Goal: Task Accomplishment & Management: Use online tool/utility

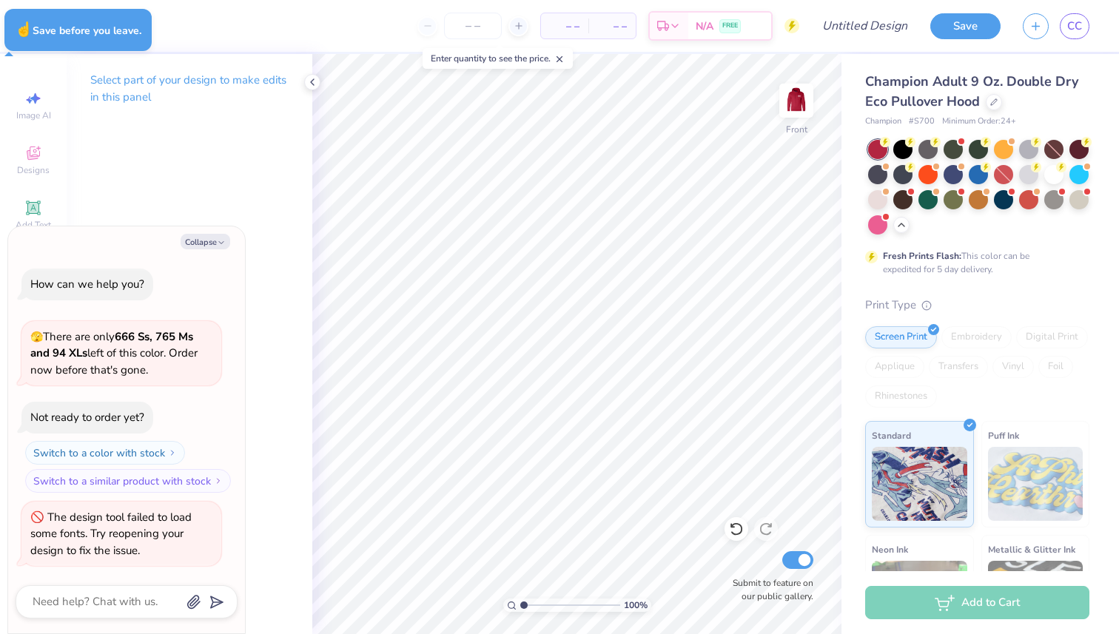
type textarea "x"
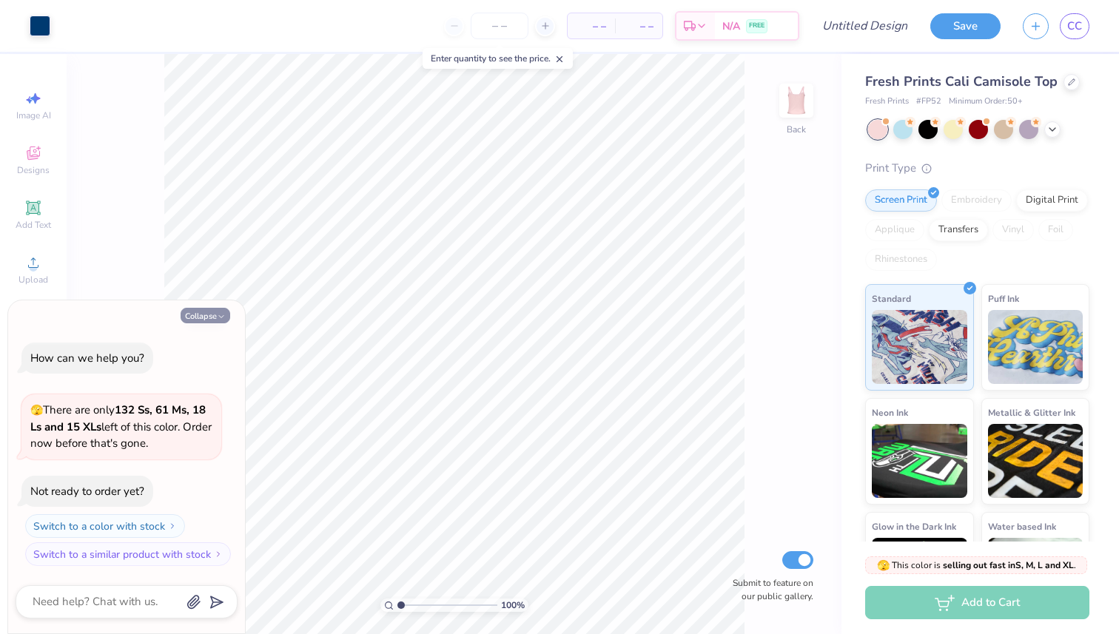
click at [212, 312] on button "Collapse" at bounding box center [206, 316] width 50 height 16
type textarea "x"
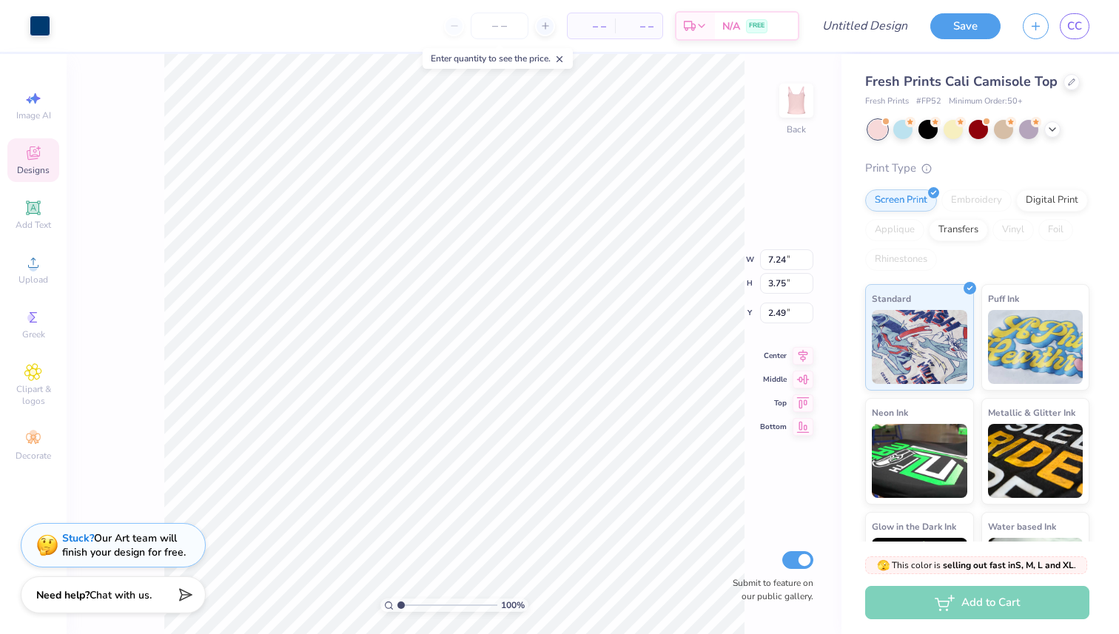
type input "8.42"
type input "4.36"
type input "1.88"
type input "8.98"
type input "4.65"
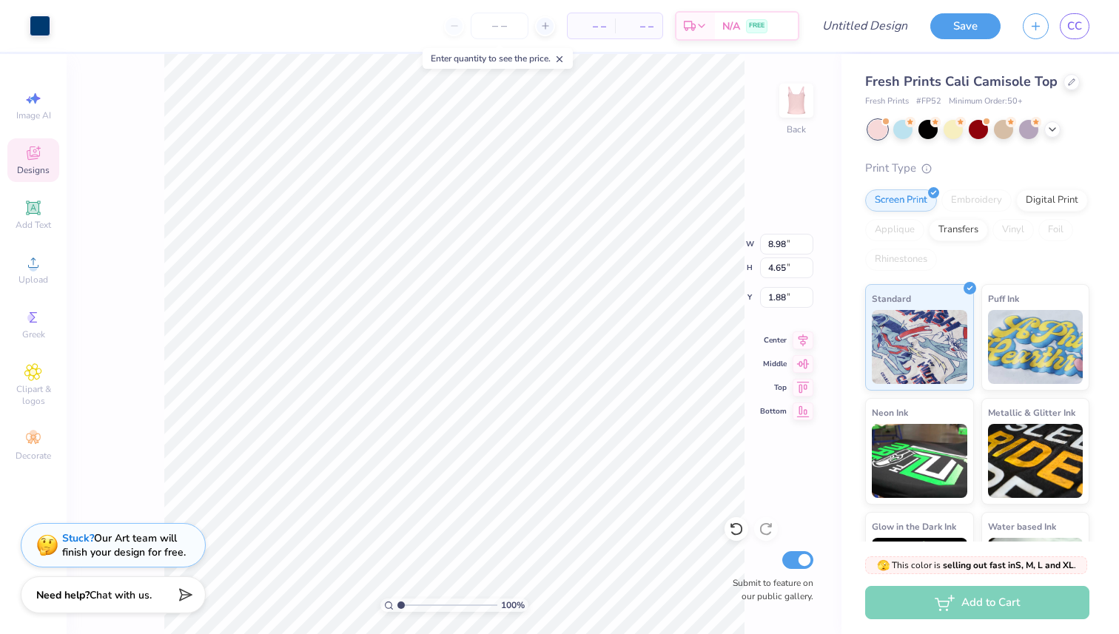
type input "2.09"
type input "2.35"
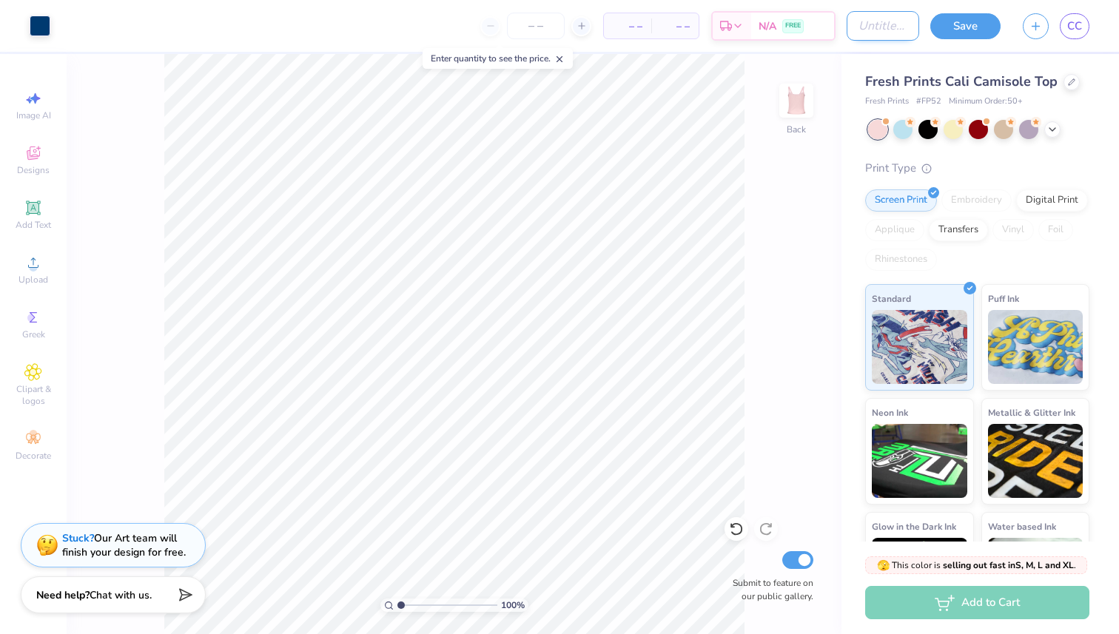
click at [847, 30] on input "Design Title" at bounding box center [883, 26] width 73 height 30
type input "a"
type input "ArrowSpike 2"
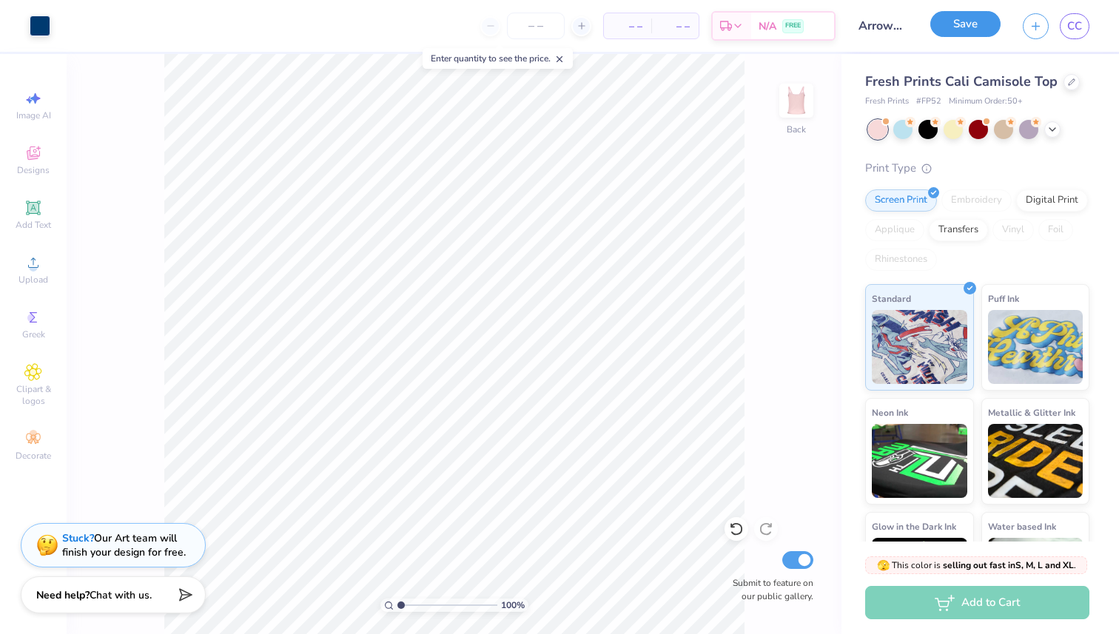
click at [941, 23] on button "Save" at bounding box center [965, 24] width 70 height 26
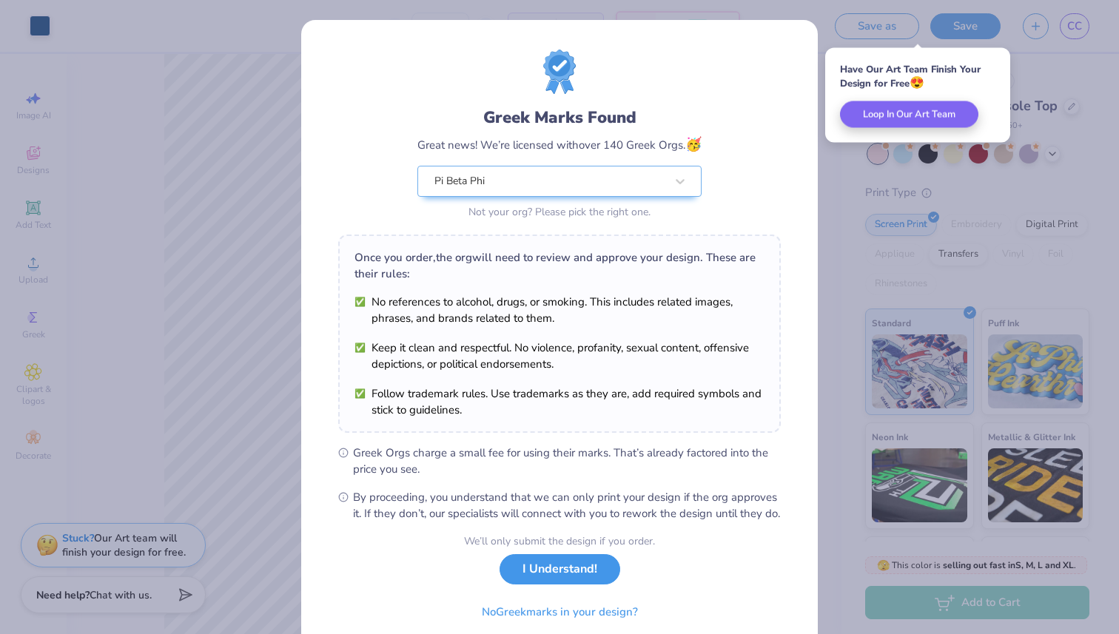
click at [563, 585] on button "I Understand!" at bounding box center [560, 569] width 121 height 30
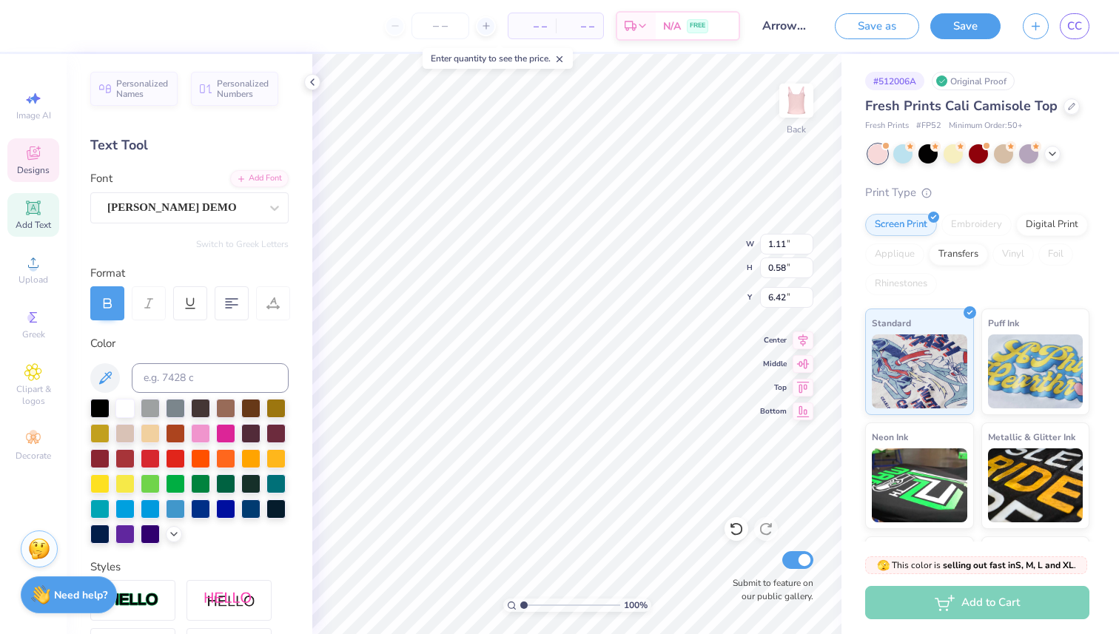
type input "7.00"
type input "4.37"
type input "1.15"
type input "6.00"
type input "5.12"
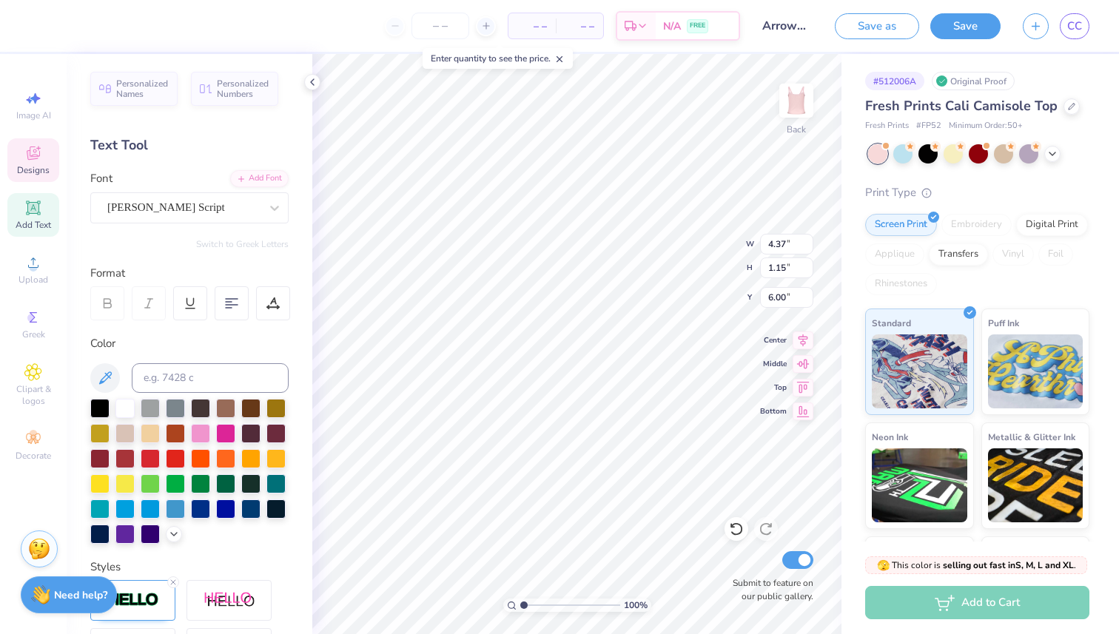
type input "1.34"
type input "5.80"
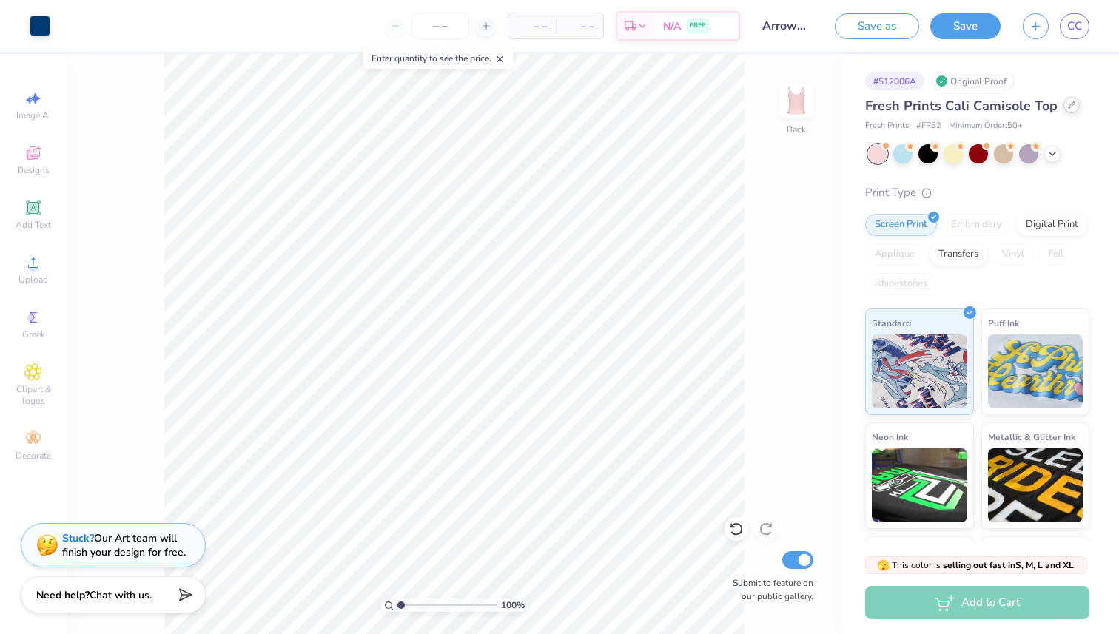
click at [1068, 104] on icon at bounding box center [1071, 104] width 7 height 7
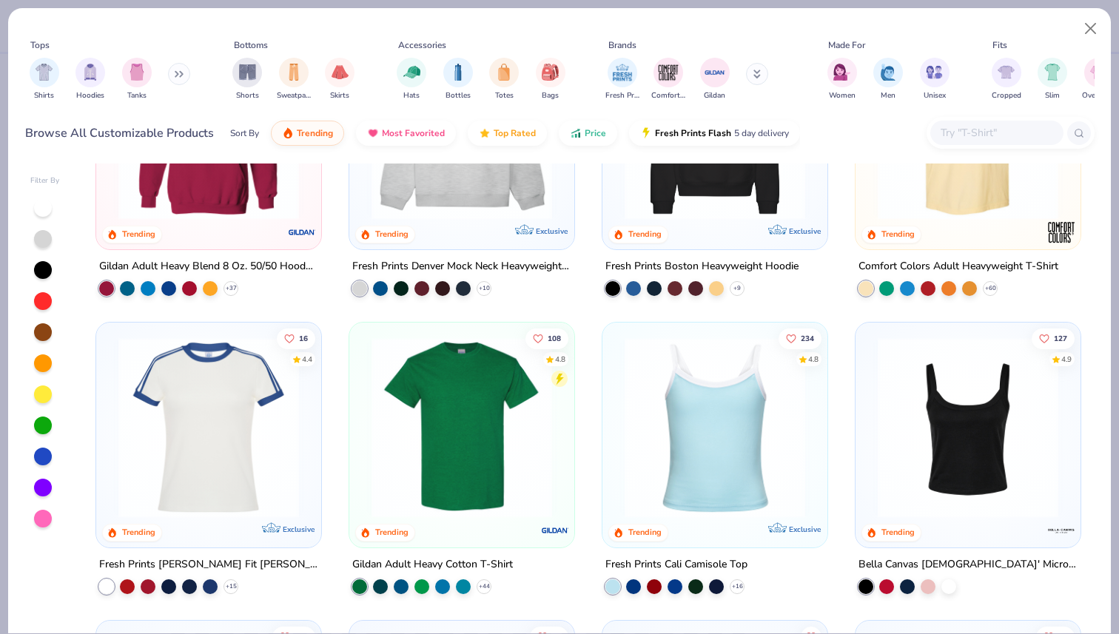
scroll to position [182, 0]
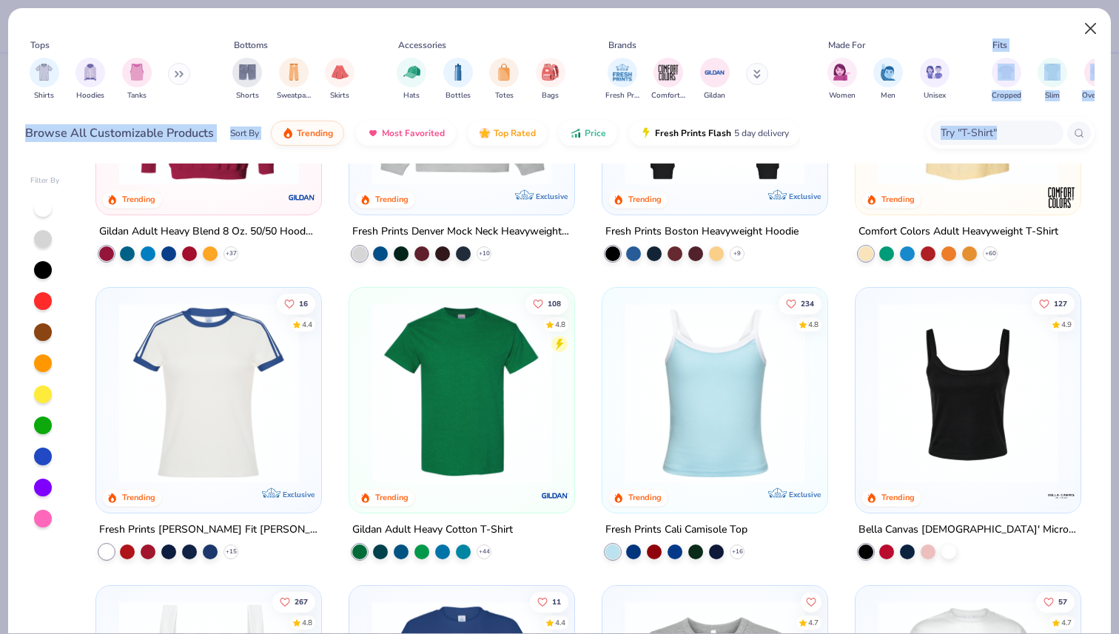
click at [1089, 15] on div "Tops Shirts Hoodies Tanks Bottoms Shorts Sweatpants Skirts Accessories Hats Bot…" at bounding box center [559, 84] width 1103 height 152
click at [1089, 30] on button "Close" at bounding box center [1091, 29] width 28 height 28
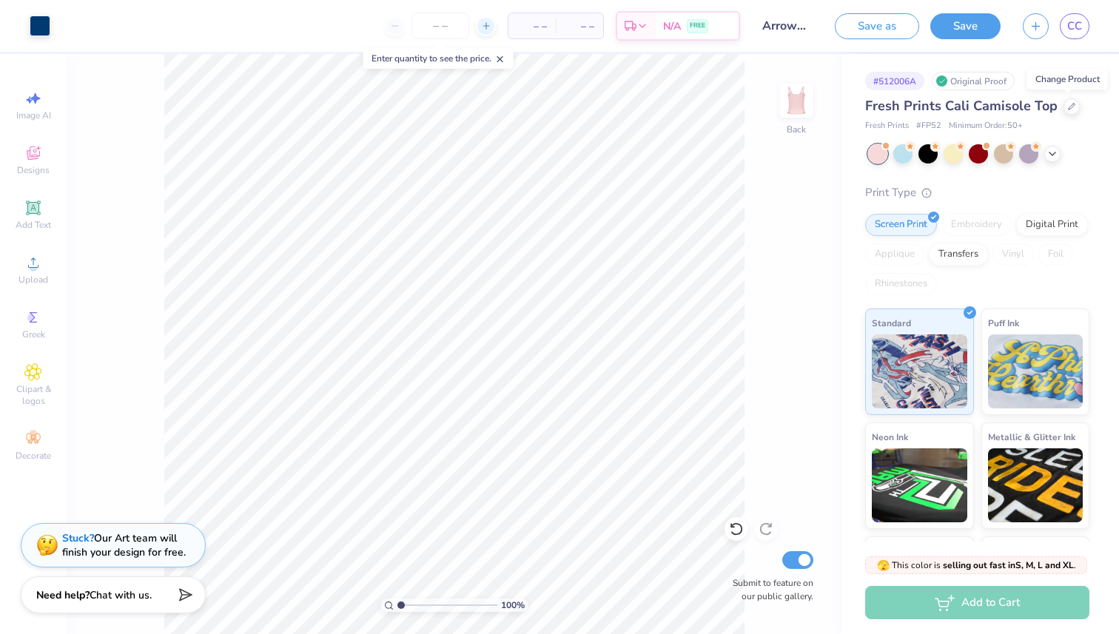
click at [486, 29] on icon at bounding box center [486, 26] width 10 height 10
type input "50"
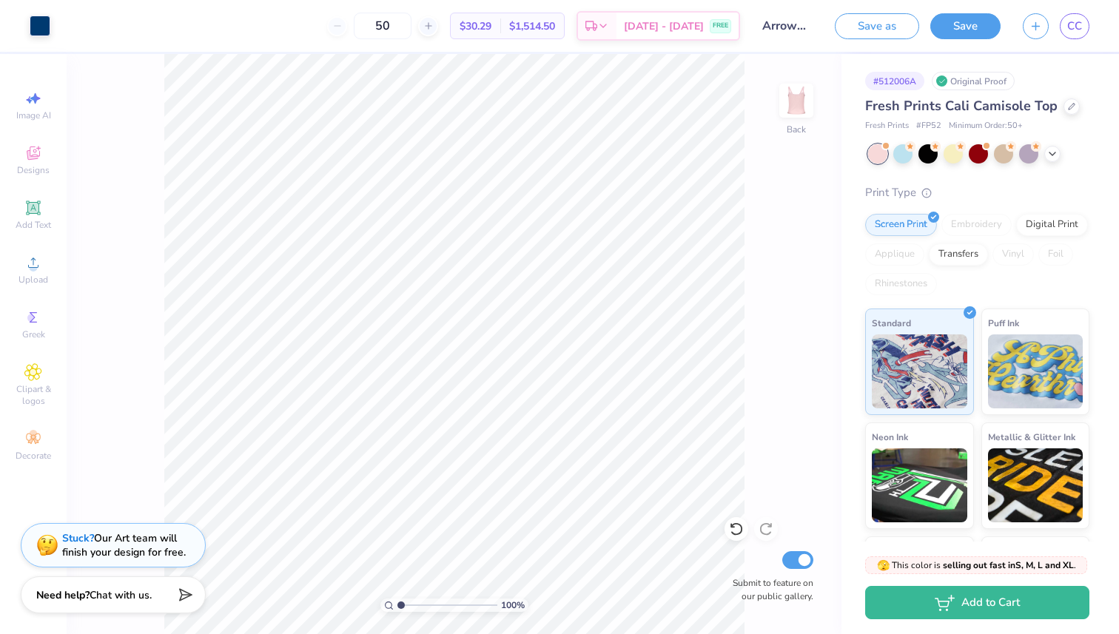
click at [363, 23] on div "50" at bounding box center [382, 26] width 111 height 27
click at [372, 29] on div "50" at bounding box center [382, 26] width 111 height 27
click at [1048, 161] on div at bounding box center [978, 153] width 221 height 19
click at [957, 154] on div at bounding box center [953, 152] width 19 height 19
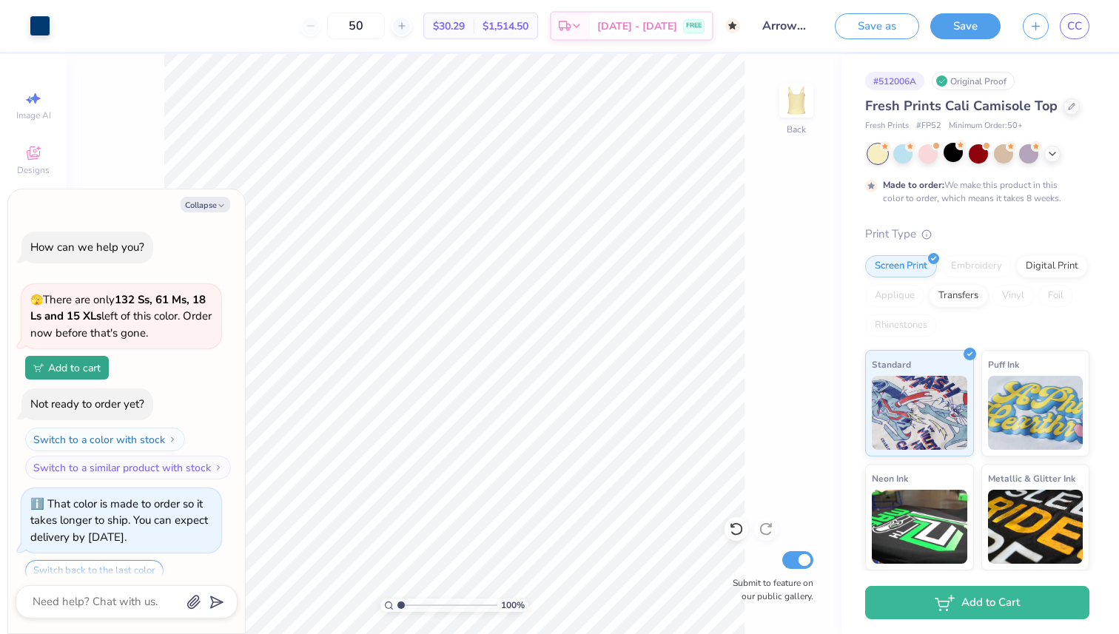
scroll to position [53, 0]
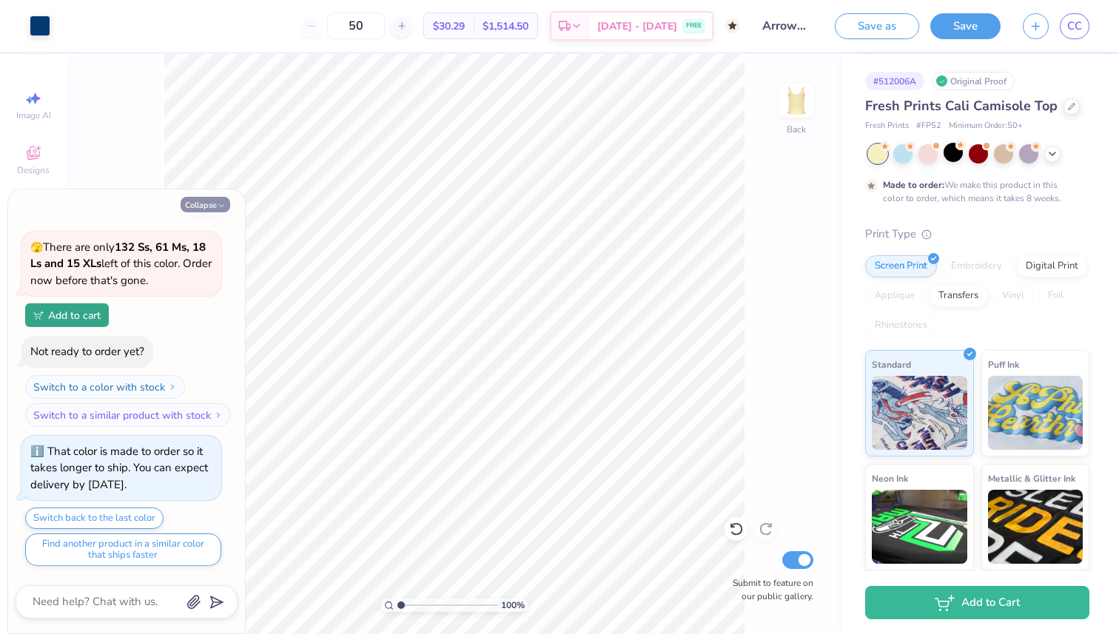
click at [198, 201] on button "Collapse" at bounding box center [206, 205] width 50 height 16
type textarea "x"
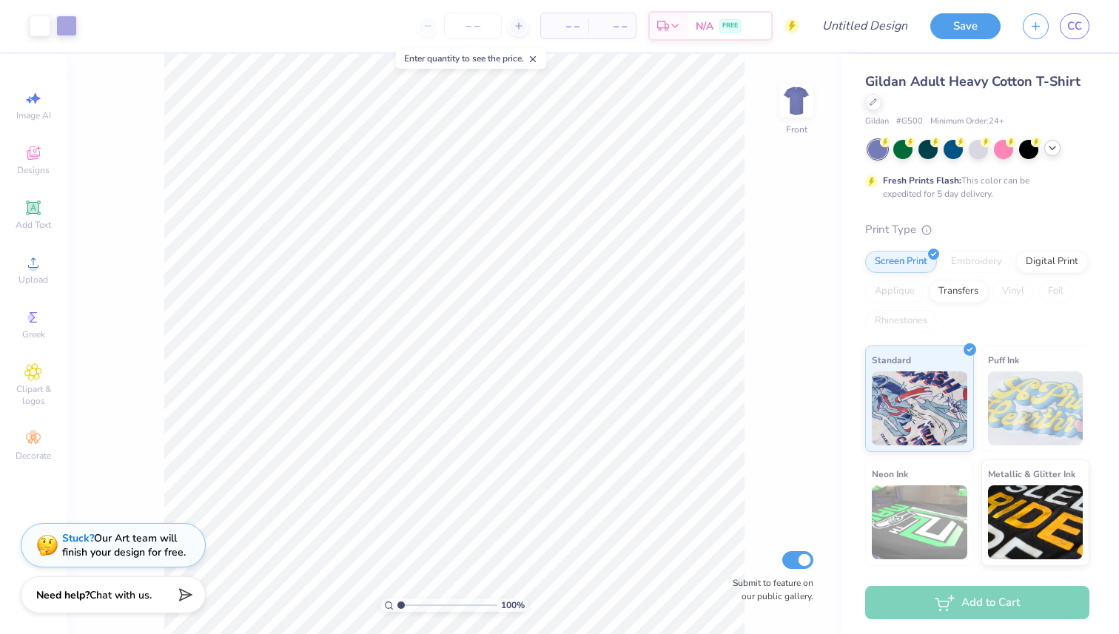
click at [1044, 149] on div at bounding box center [1052, 148] width 16 height 16
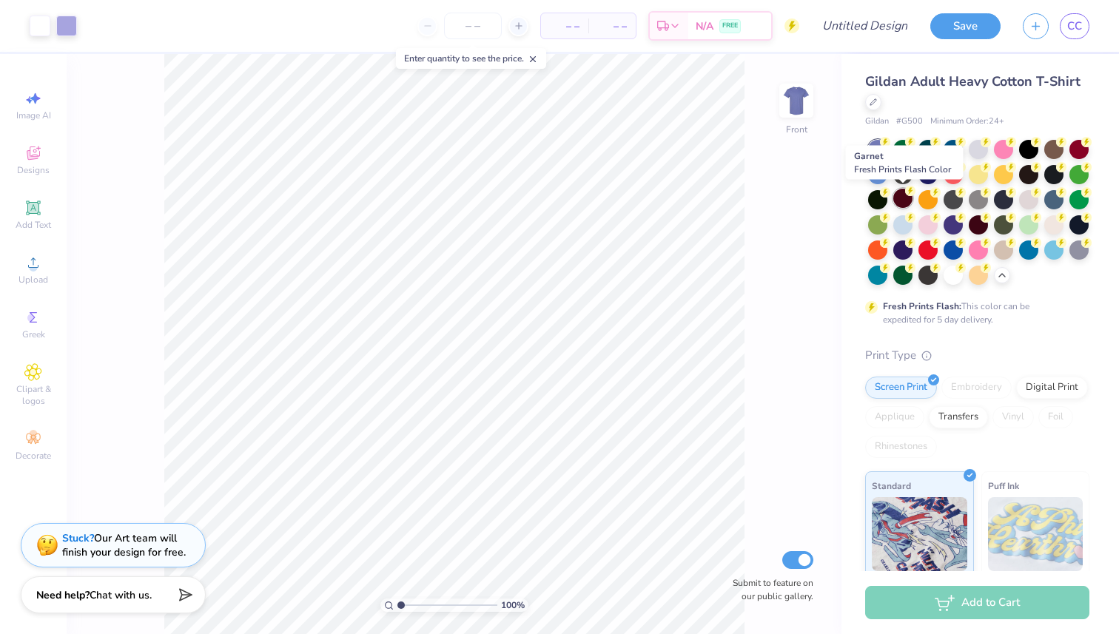
click at [903, 198] on div at bounding box center [902, 198] width 19 height 19
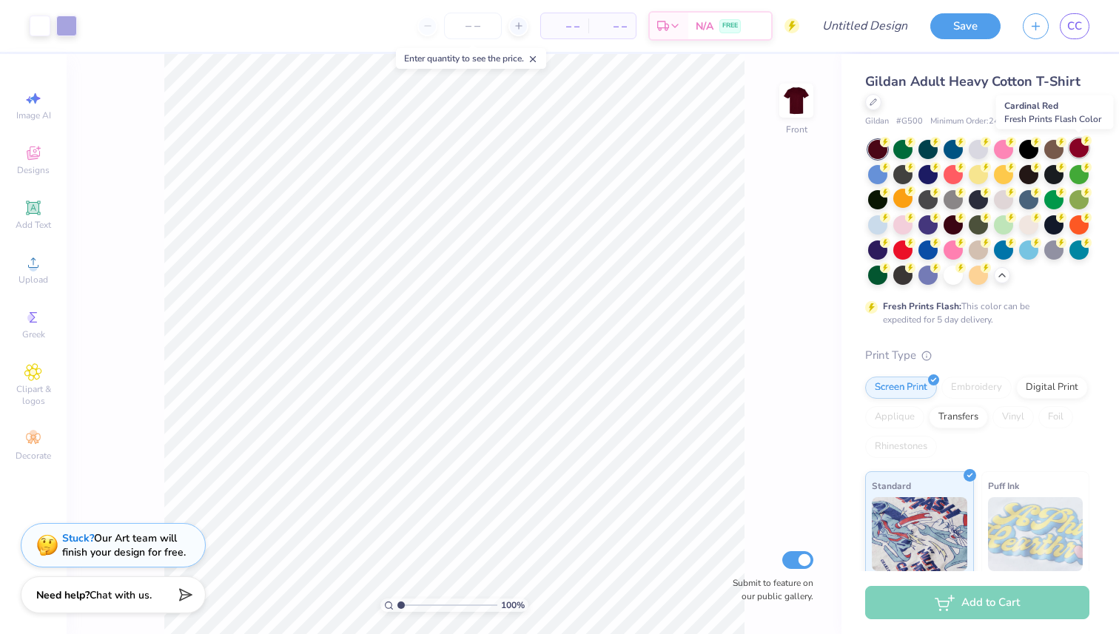
click at [1080, 148] on div at bounding box center [1078, 147] width 19 height 19
click at [1053, 153] on div at bounding box center [1053, 147] width 19 height 19
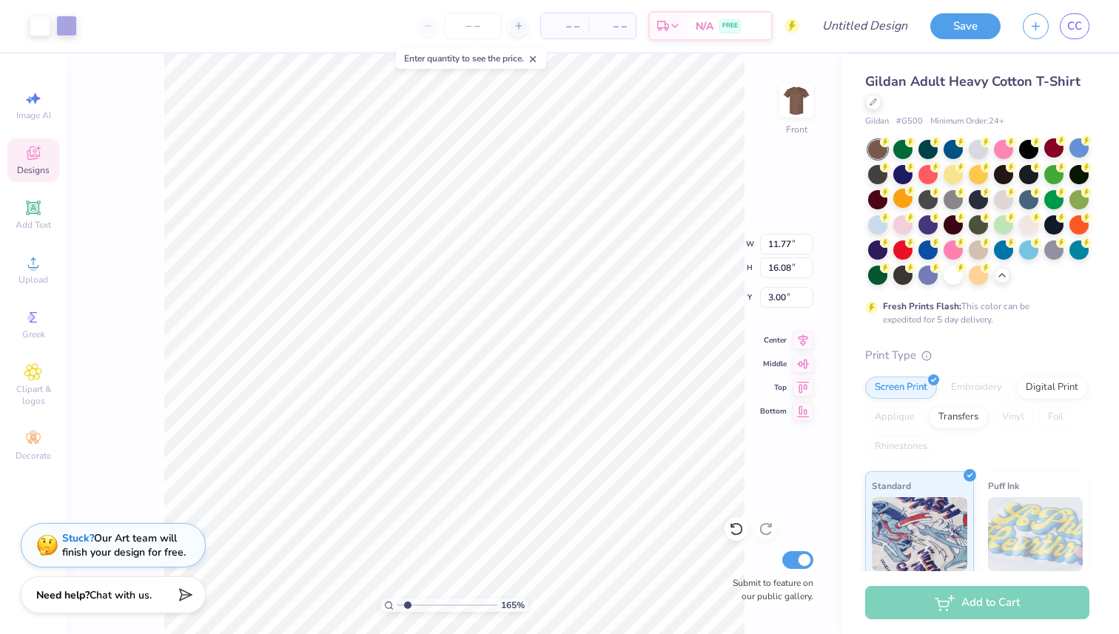
type input "1.65"
click at [407, 603] on input "range" at bounding box center [447, 605] width 100 height 13
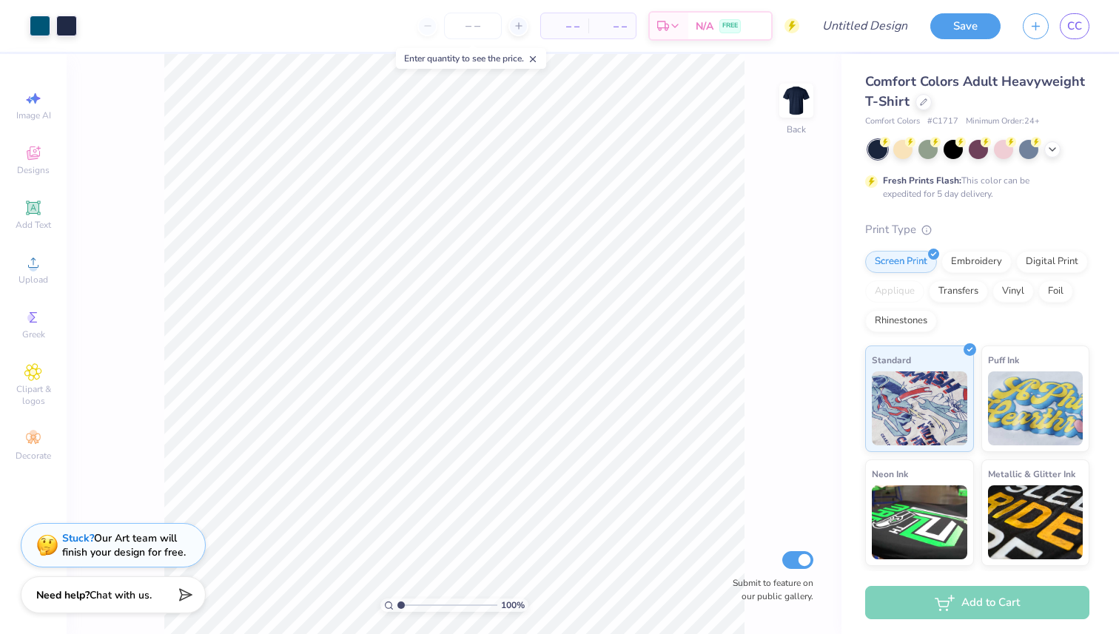
click at [1063, 148] on div at bounding box center [978, 149] width 221 height 19
click at [1054, 153] on icon at bounding box center [1053, 148] width 12 height 12
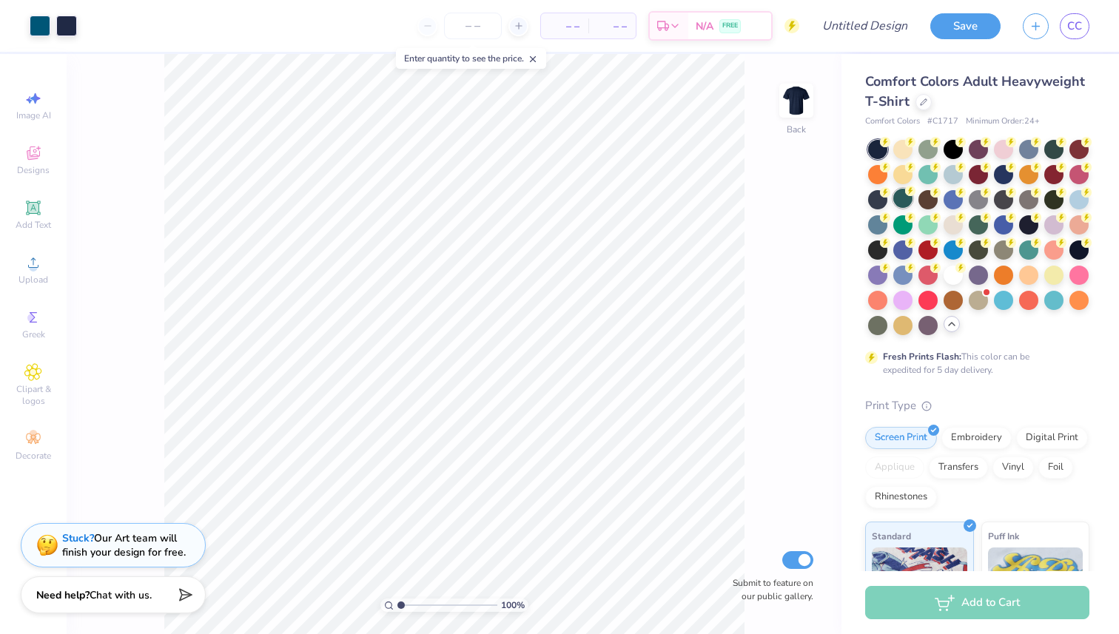
click at [901, 203] on div at bounding box center [902, 198] width 19 height 19
click at [923, 99] on icon at bounding box center [923, 100] width 7 height 7
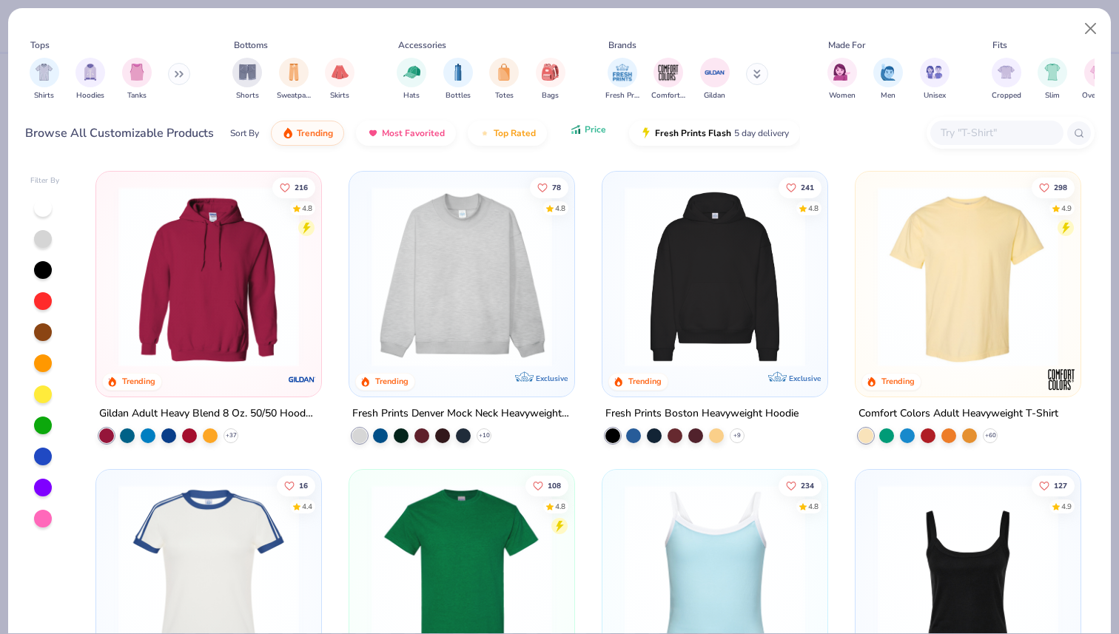
click at [569, 136] on button "Price" at bounding box center [588, 129] width 58 height 25
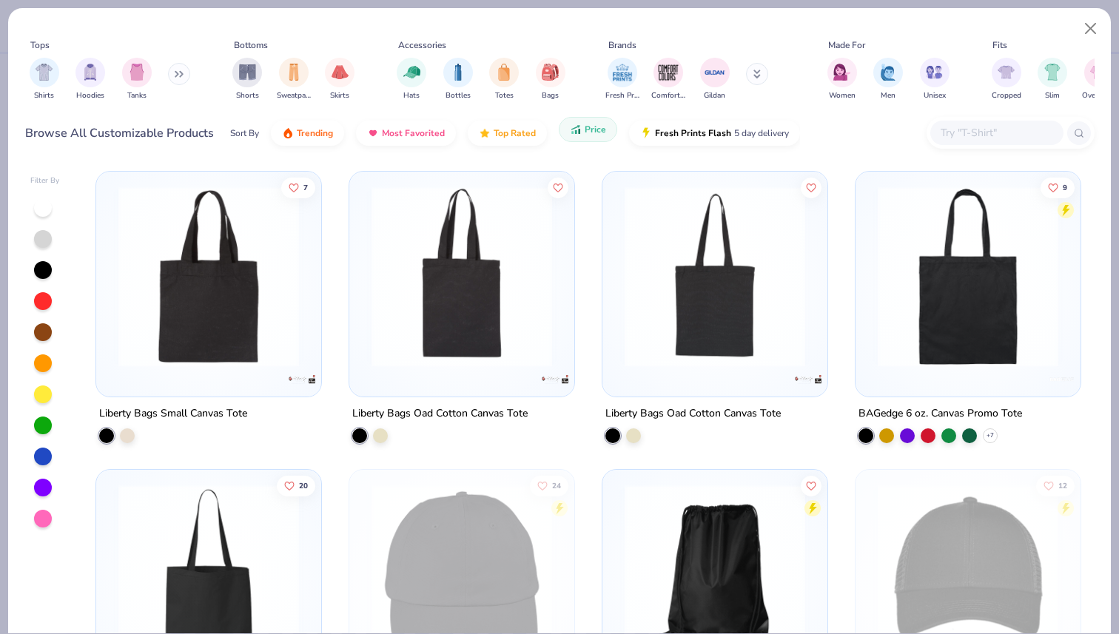
click at [582, 132] on button "Price" at bounding box center [588, 129] width 58 height 25
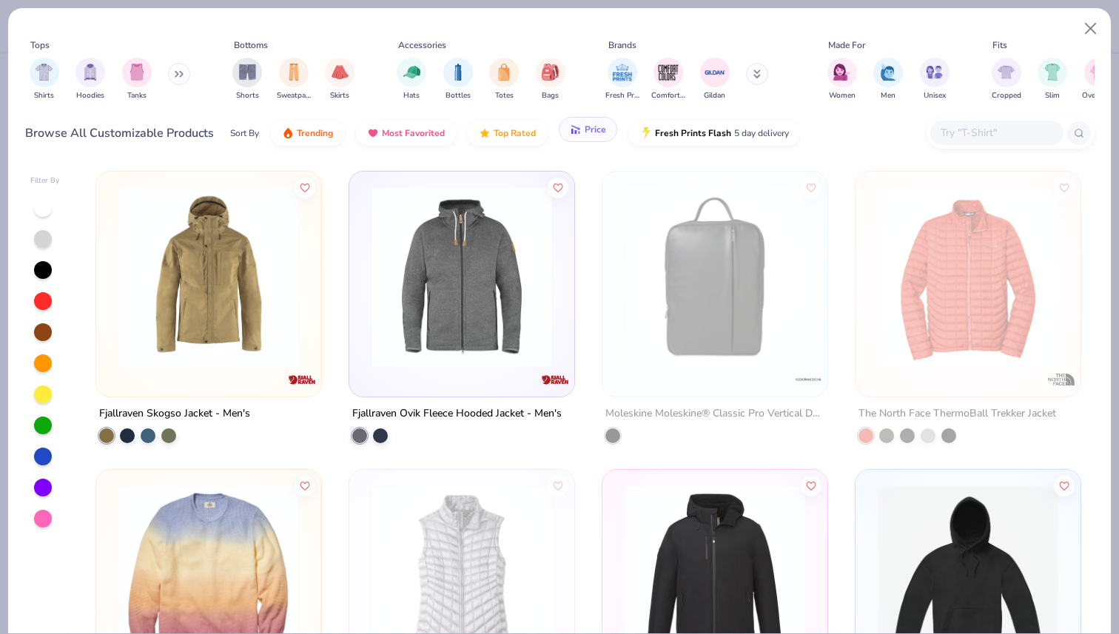
click at [573, 134] on icon "button" at bounding box center [576, 129] width 12 height 13
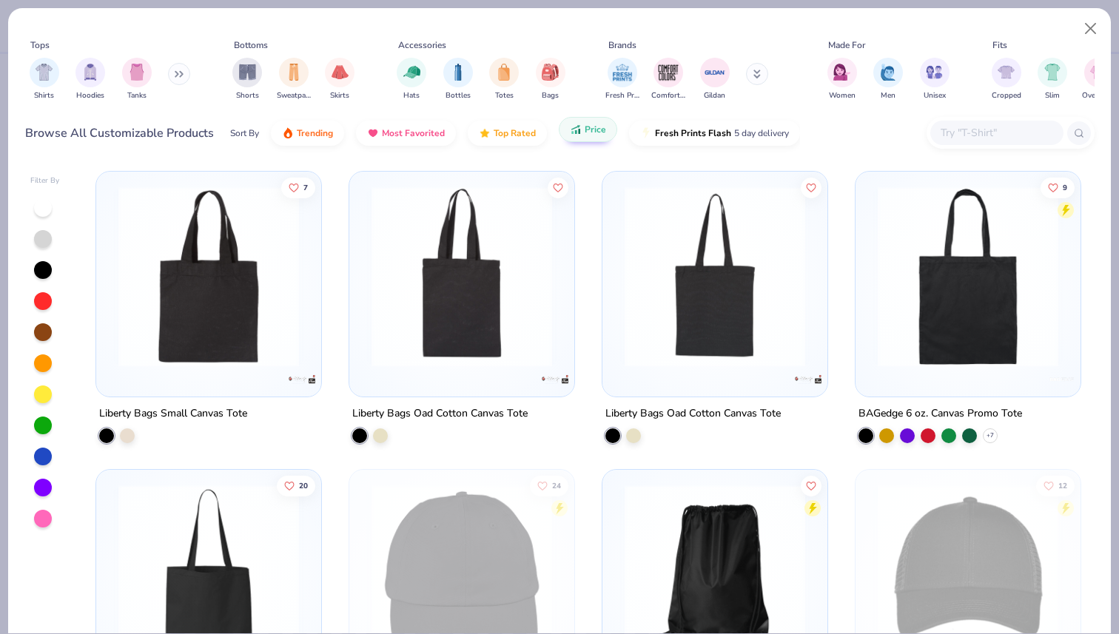
click at [973, 143] on div at bounding box center [996, 133] width 133 height 24
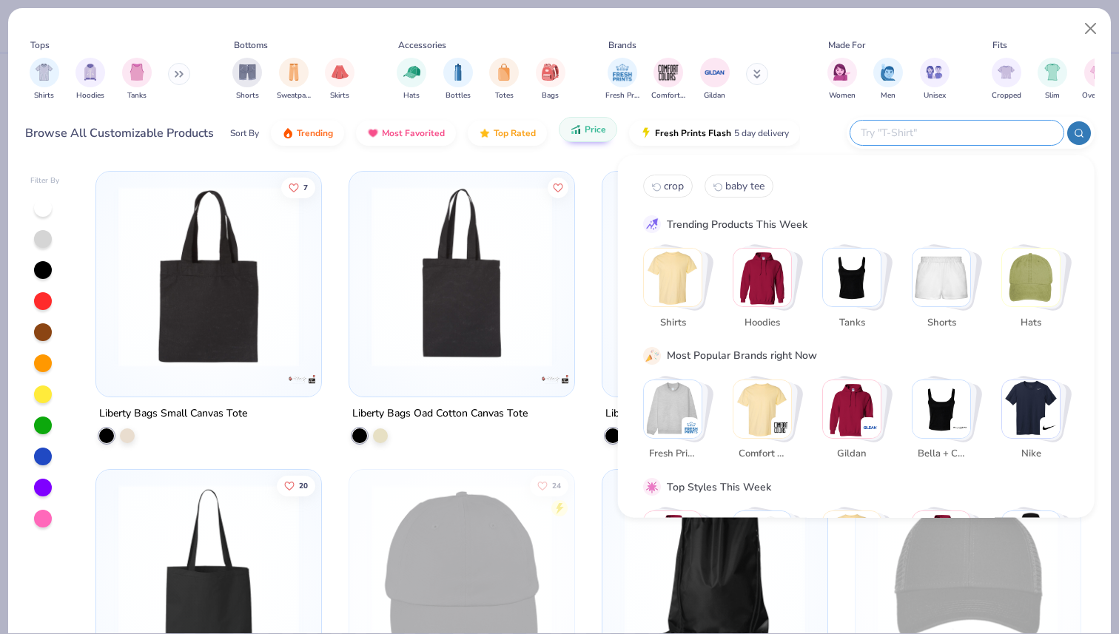
click at [772, 285] on img "Stack Card Button Hoodies" at bounding box center [762, 278] width 58 height 58
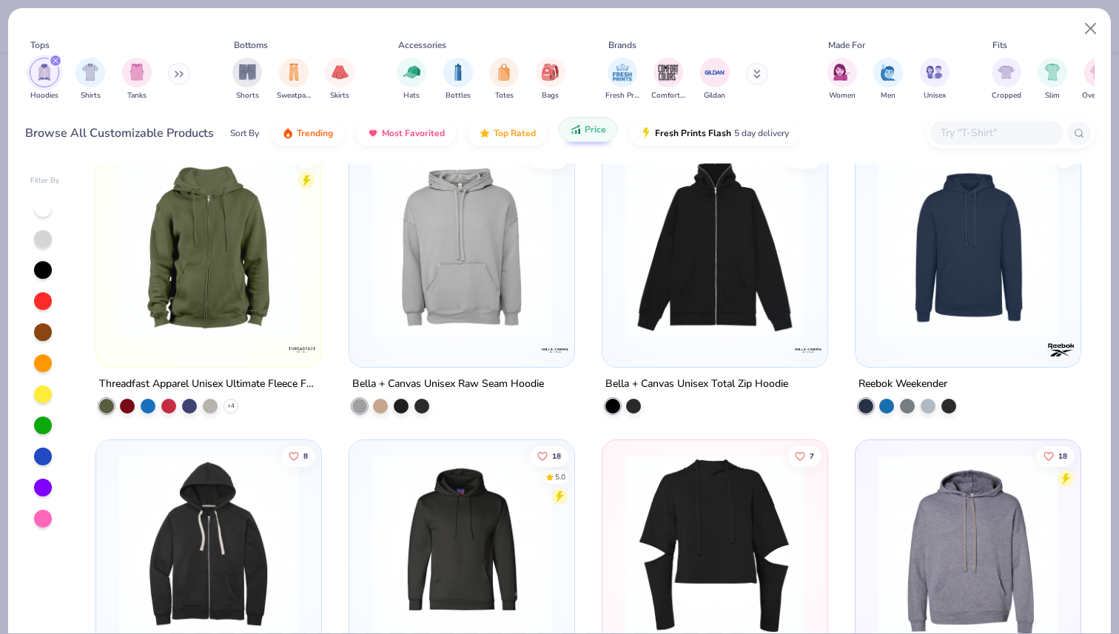
scroll to position [2115, 0]
click at [965, 141] on input "text" at bounding box center [996, 132] width 114 height 17
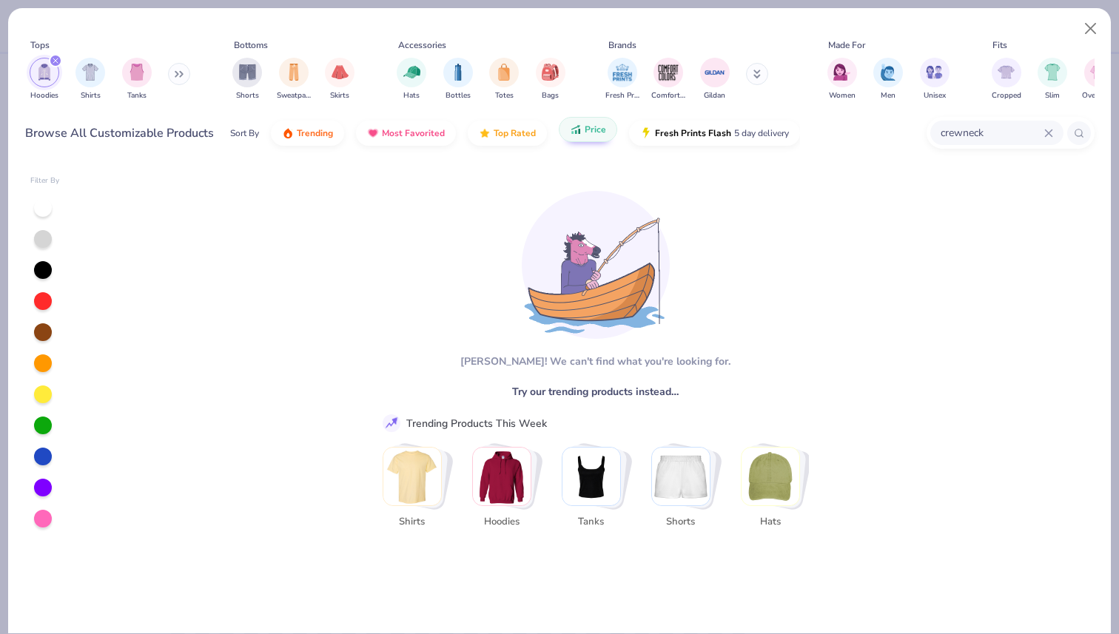
click at [1007, 138] on input "crewneck" at bounding box center [991, 132] width 105 height 17
click at [972, 129] on input "crewneck" at bounding box center [991, 132] width 105 height 17
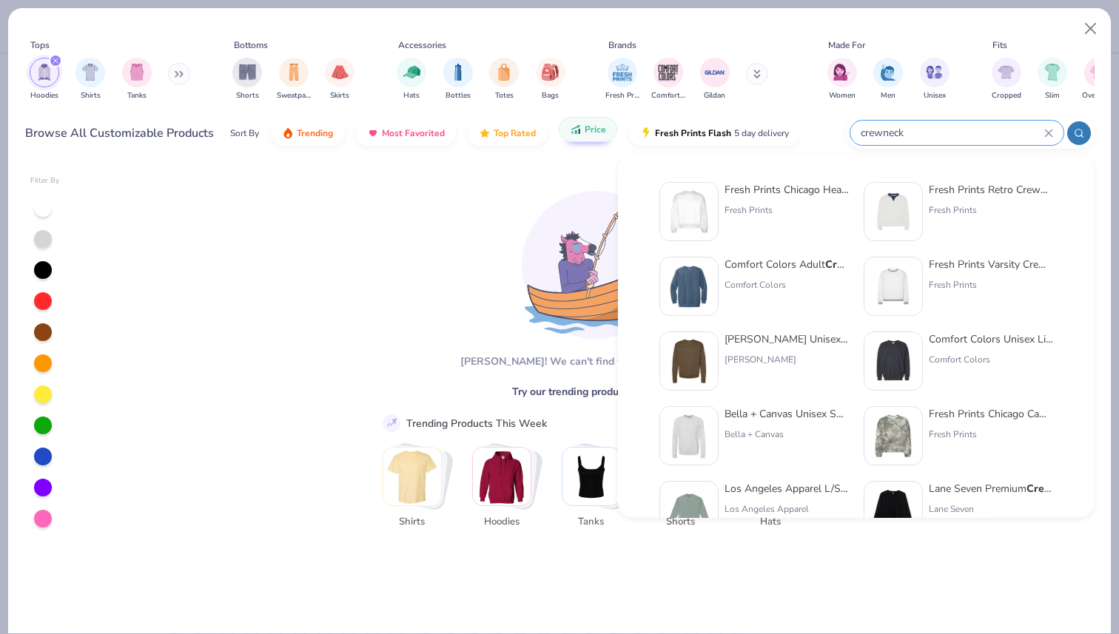
click at [881, 134] on input "crewneck" at bounding box center [951, 132] width 185 height 17
click at [883, 131] on input "crewneck" at bounding box center [951, 132] width 185 height 17
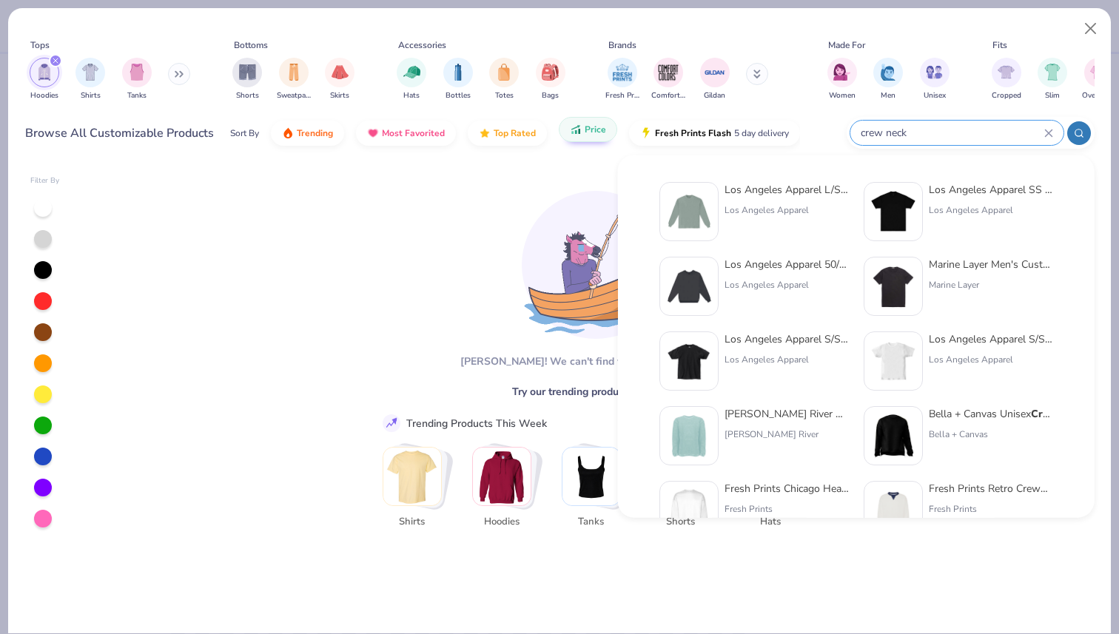
type input "crew neck"
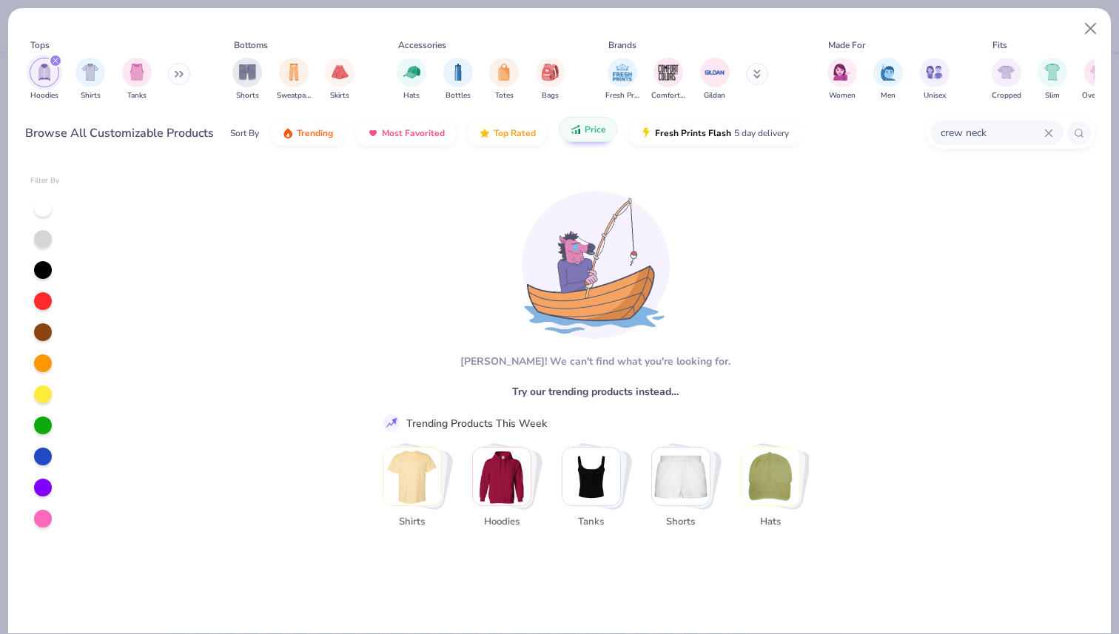
click at [507, 487] on img "Stack Card Button Hoodies" at bounding box center [502, 477] width 58 height 58
click at [53, 57] on div "filter for Hoodies" at bounding box center [55, 60] width 13 height 13
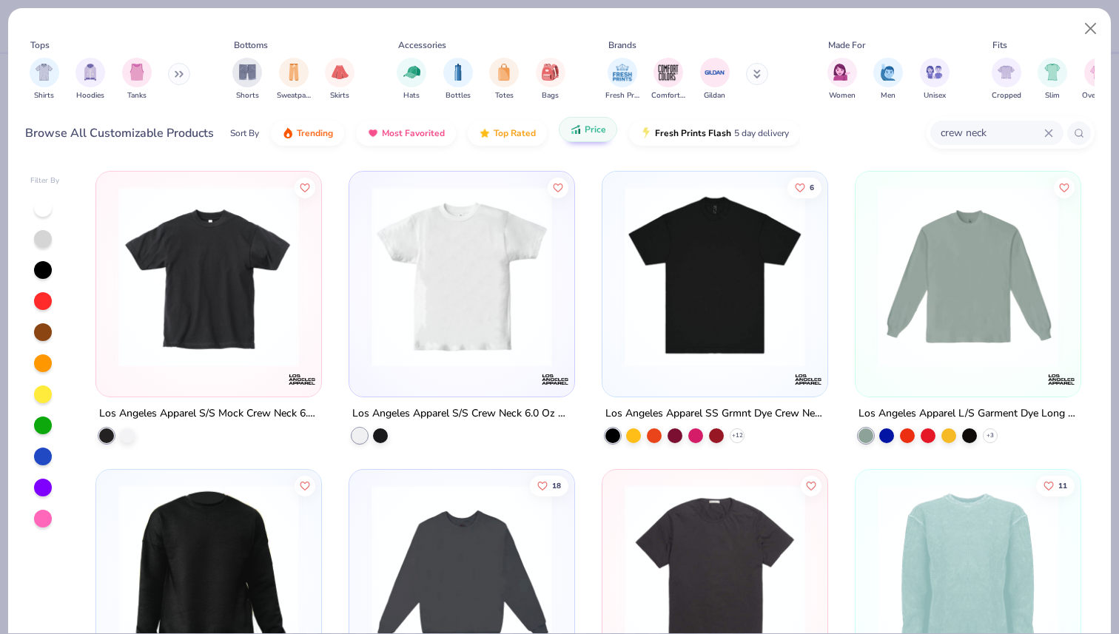
click at [172, 78] on button at bounding box center [179, 74] width 22 height 22
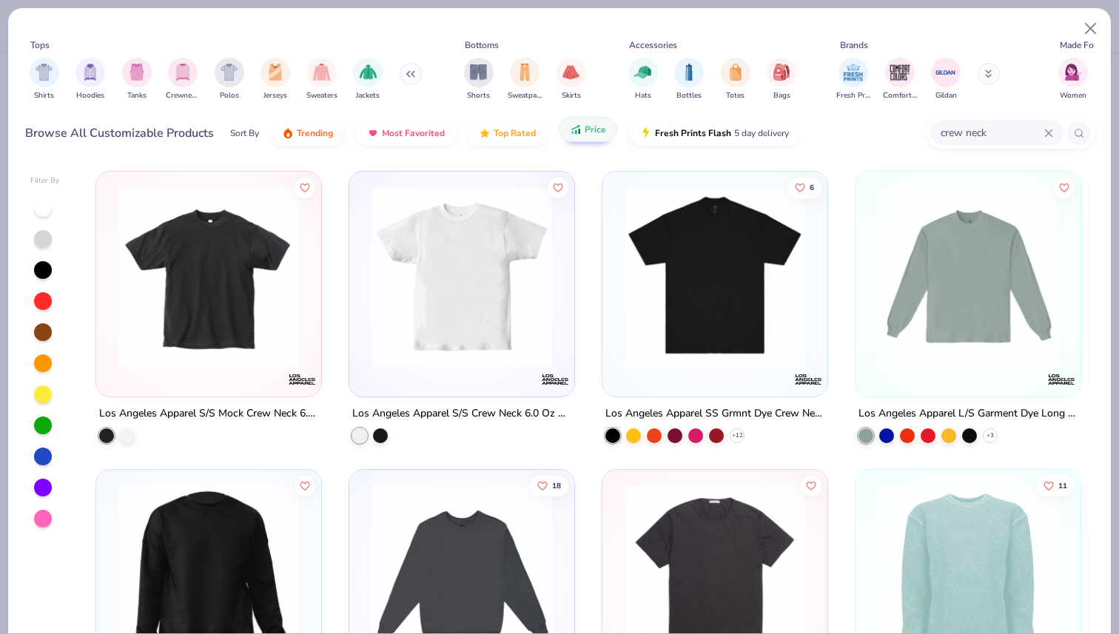
click at [411, 75] on icon at bounding box center [410, 73] width 9 height 7
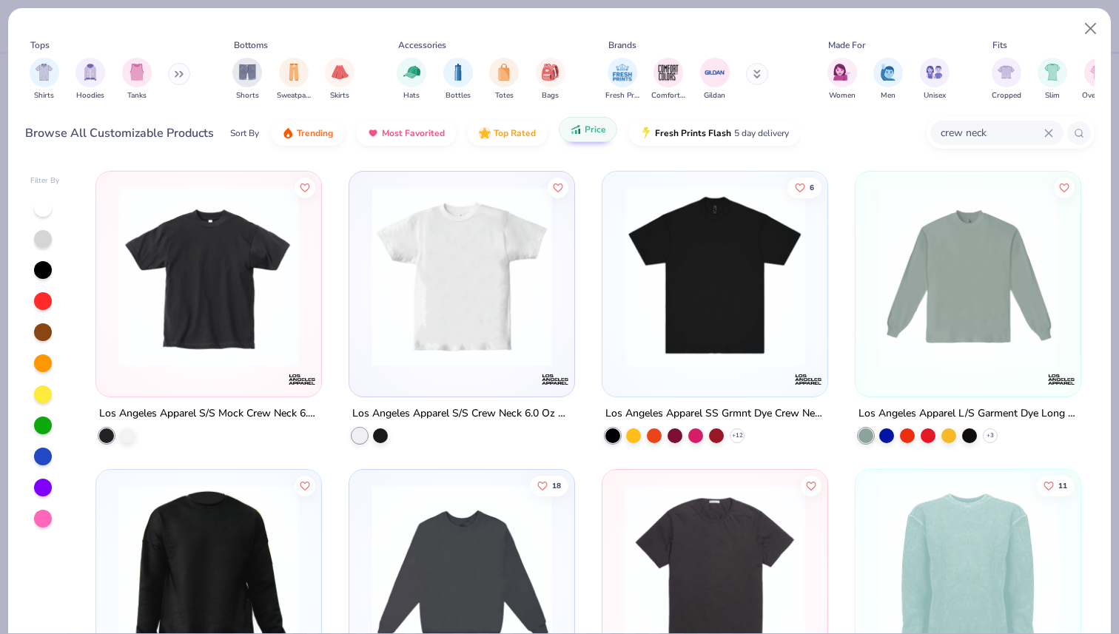
click at [1047, 133] on icon at bounding box center [1048, 133] width 9 height 9
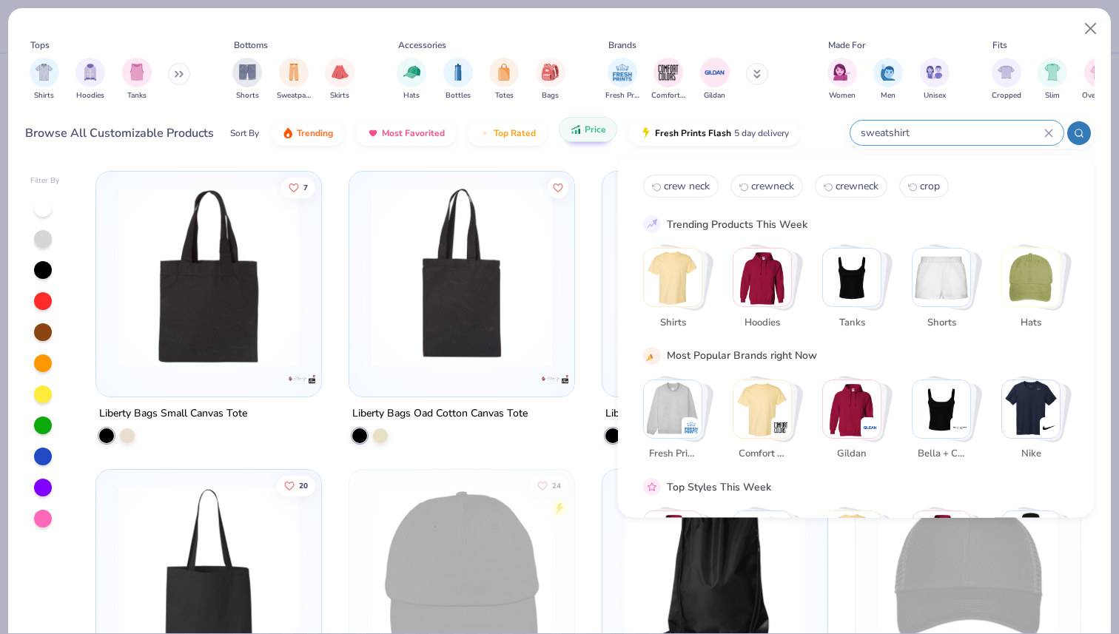
type input "sweatshirt"
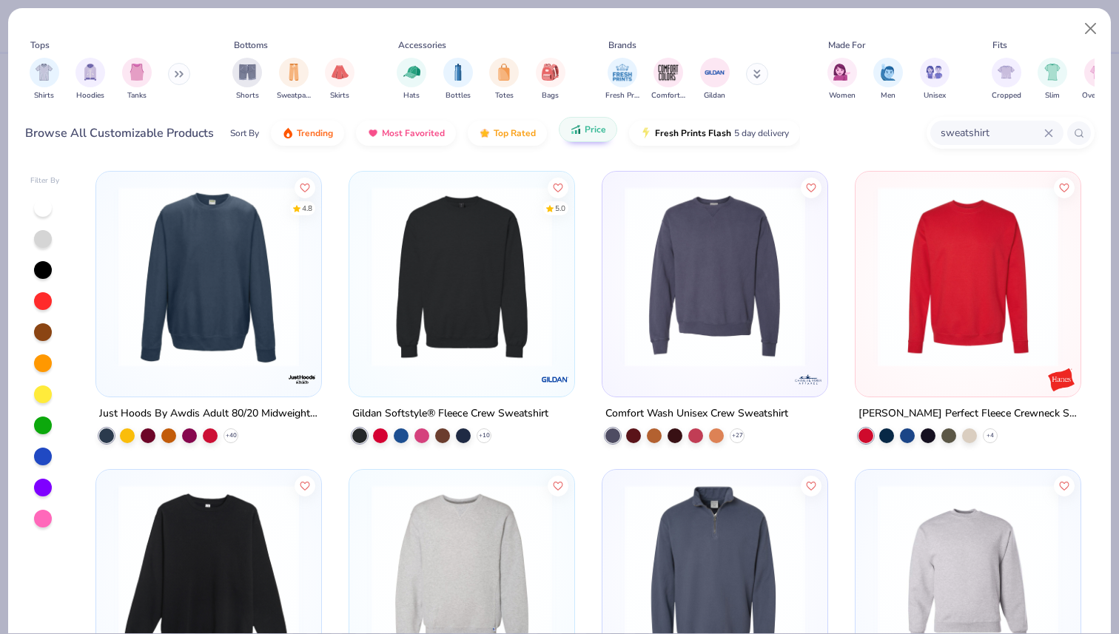
click at [426, 321] on img at bounding box center [461, 277] width 195 height 181
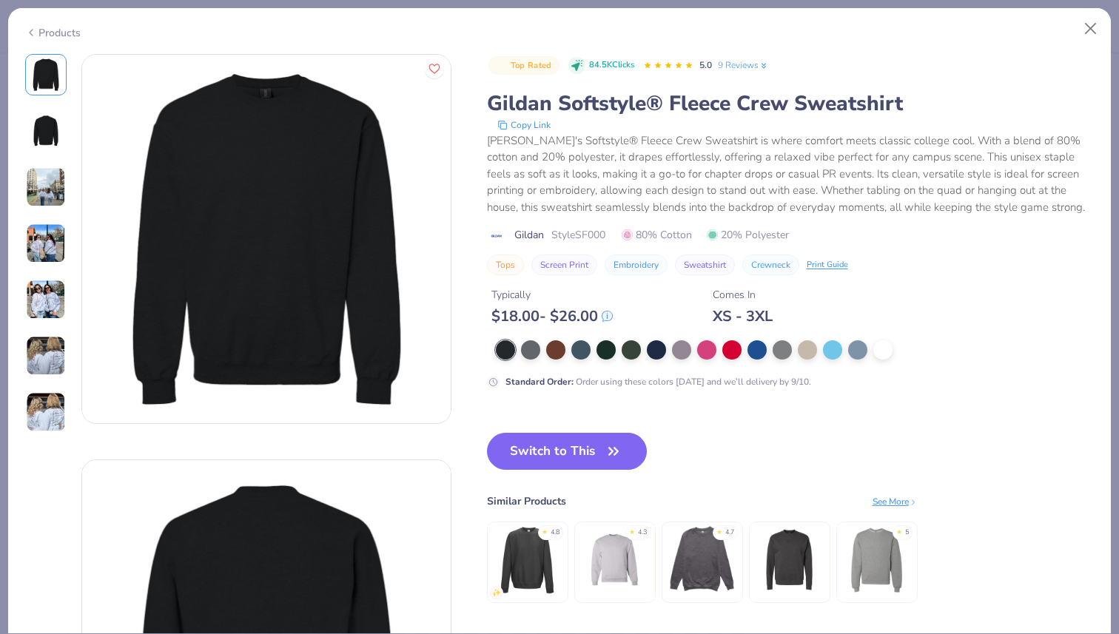
click at [42, 246] on img at bounding box center [46, 244] width 40 height 40
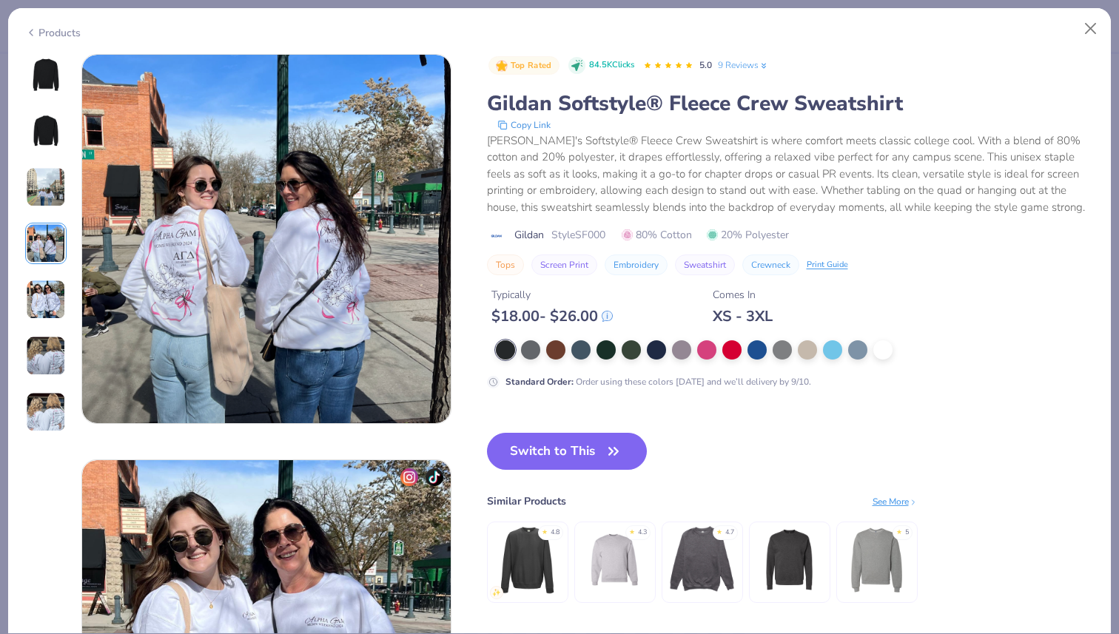
click at [43, 289] on img at bounding box center [46, 300] width 40 height 40
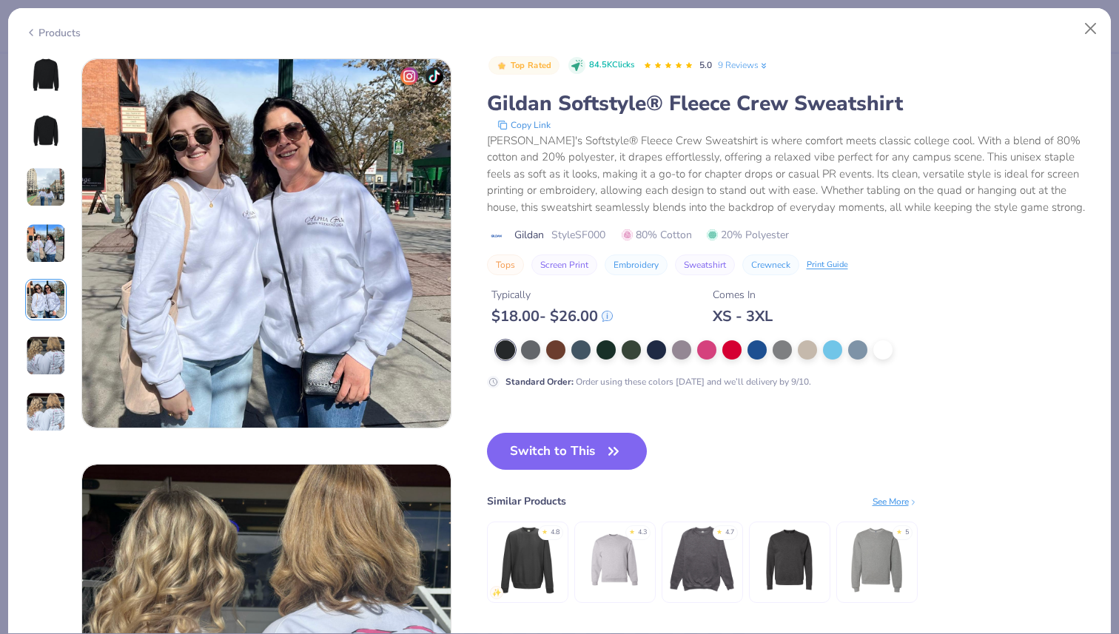
scroll to position [1622, 0]
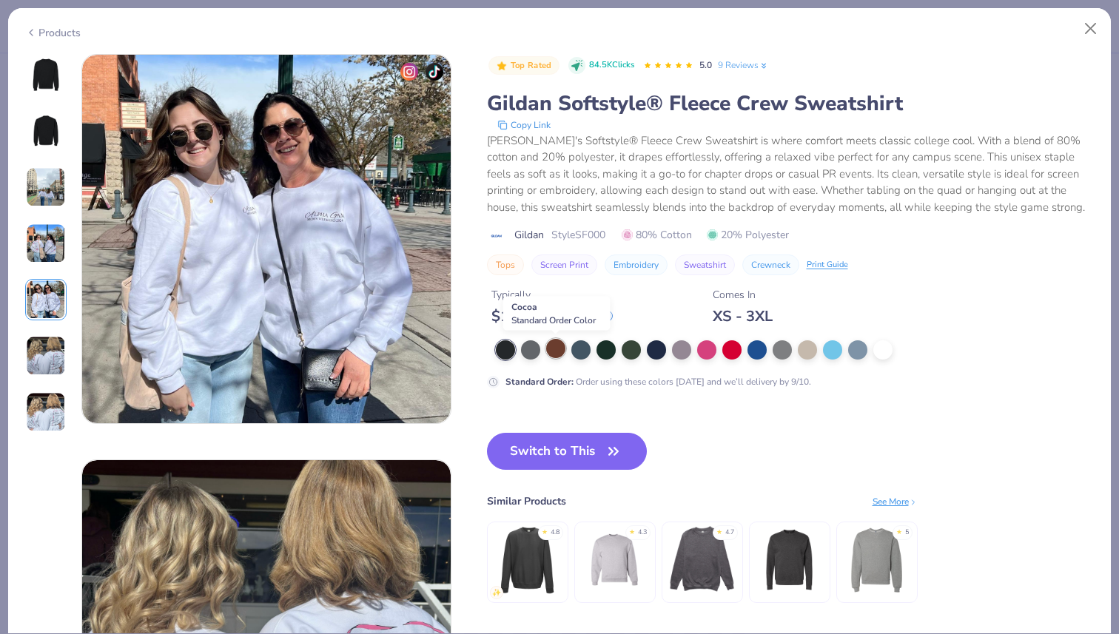
click at [554, 351] on div at bounding box center [555, 348] width 19 height 19
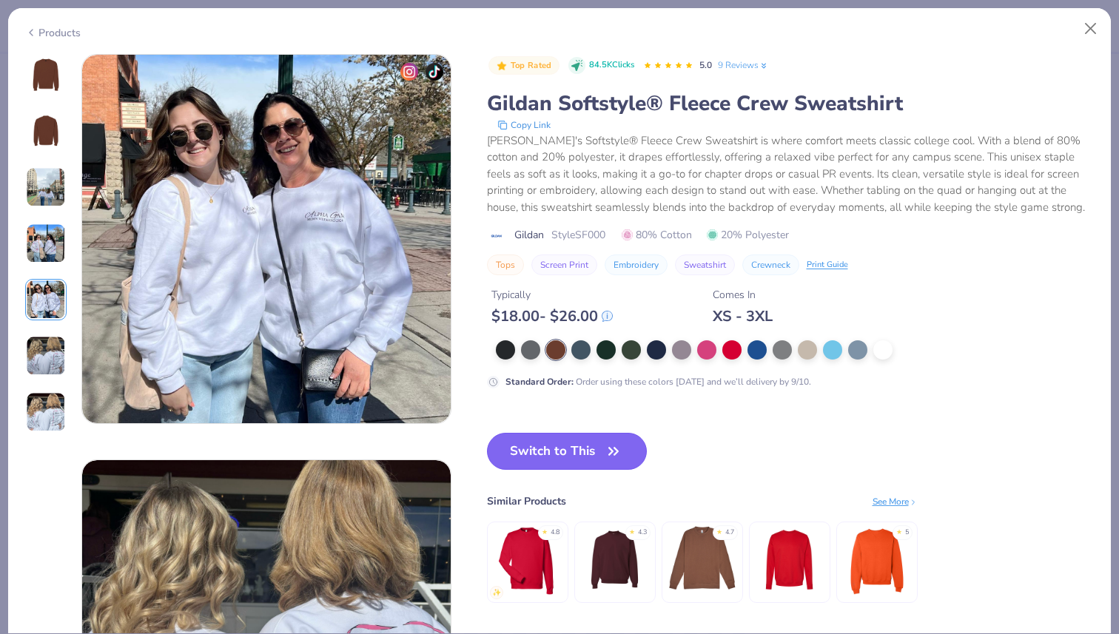
click at [591, 458] on button "Switch to This" at bounding box center [567, 451] width 161 height 37
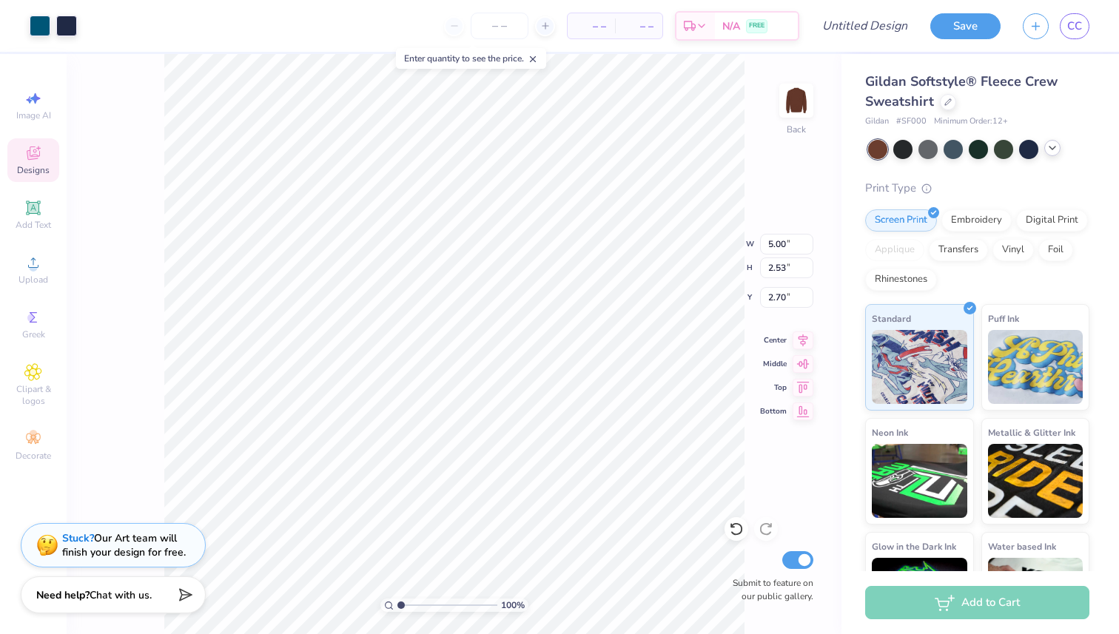
type input "5.35"
type input "9.55"
type input "4.83"
type input "4.64"
click at [548, 25] on icon at bounding box center [545, 26] width 10 height 10
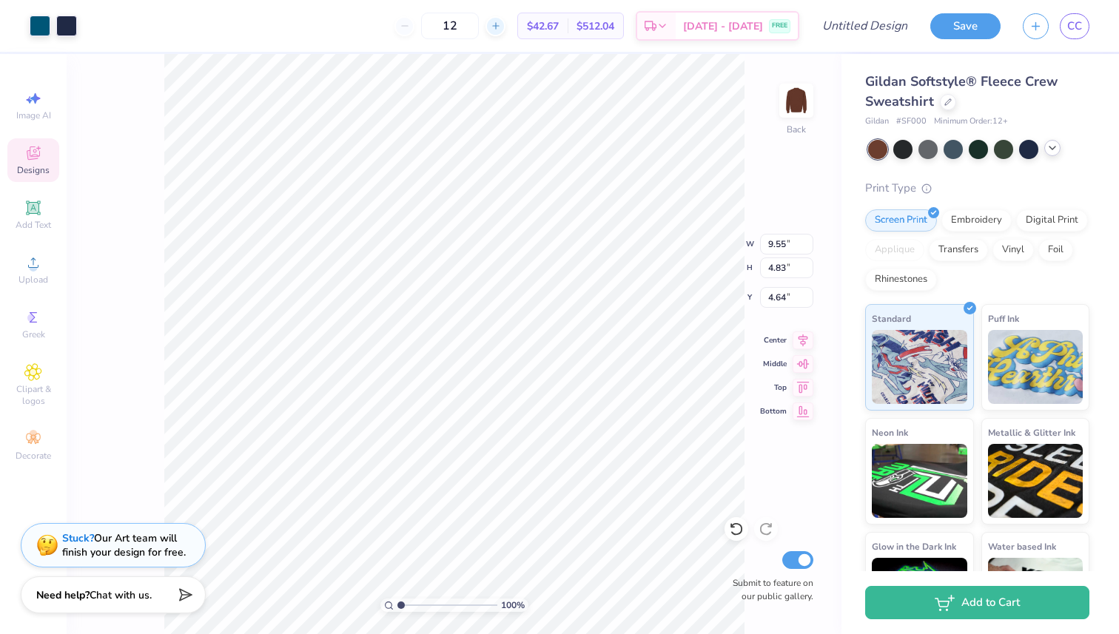
click at [506, 24] on div at bounding box center [496, 26] width 20 height 20
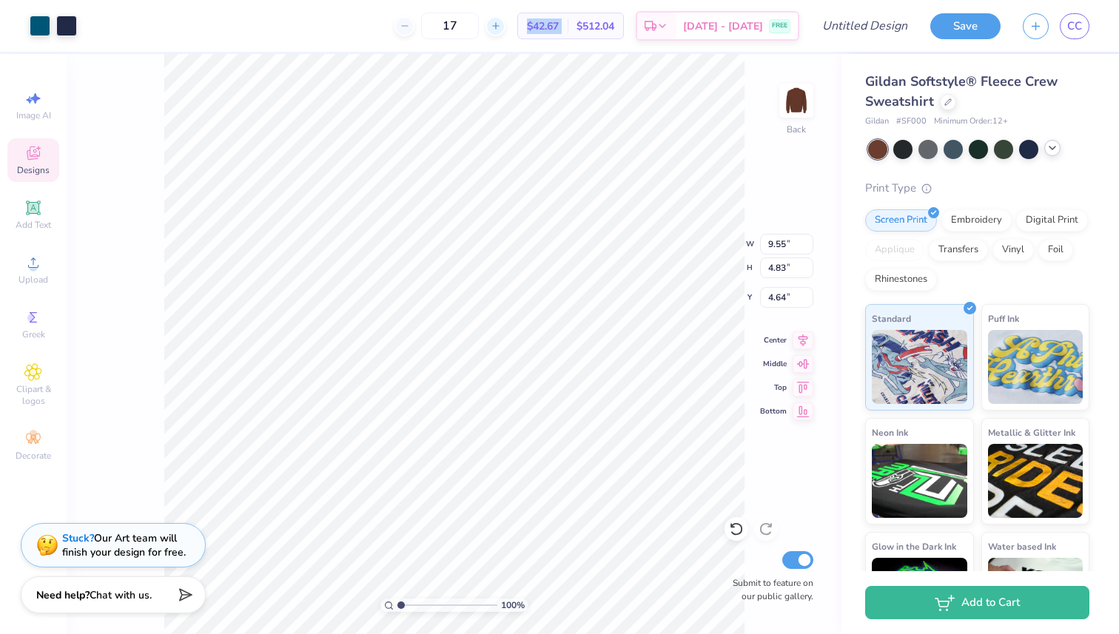
click at [506, 24] on div at bounding box center [496, 26] width 20 height 20
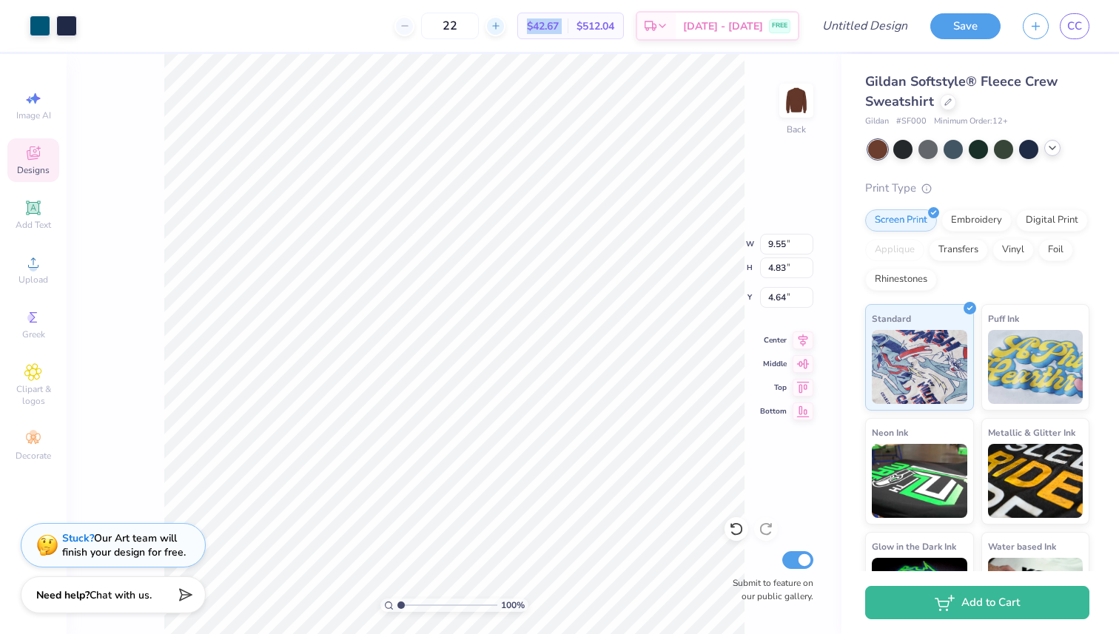
click at [506, 24] on div at bounding box center [496, 26] width 20 height 20
click at [534, 24] on div "26" at bounding box center [499, 26] width 111 height 27
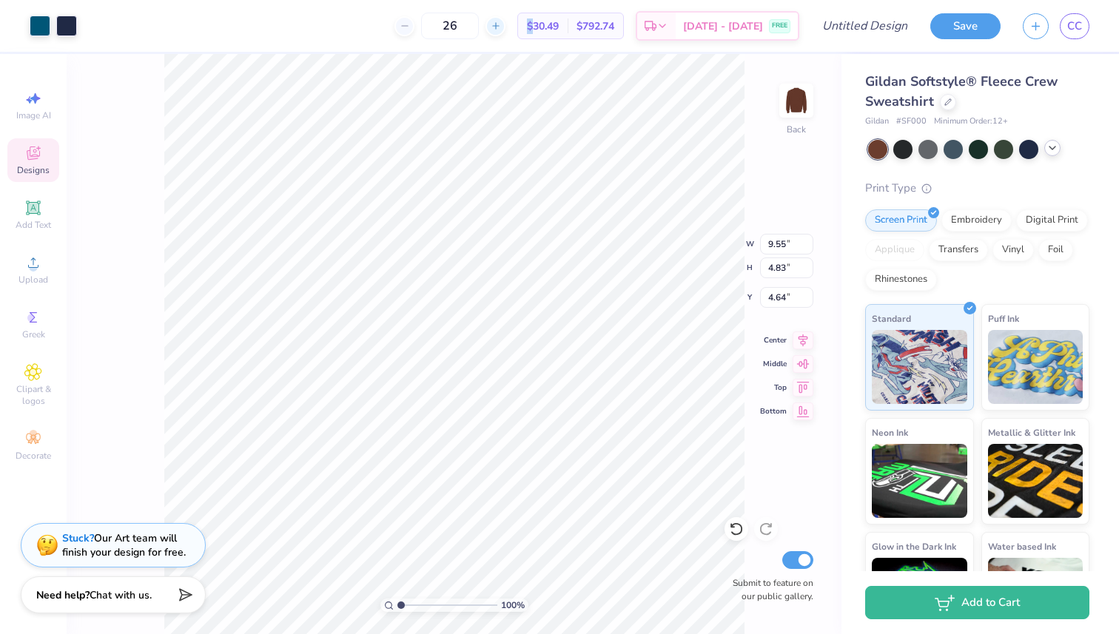
click at [506, 24] on div at bounding box center [496, 26] width 20 height 20
type input "30"
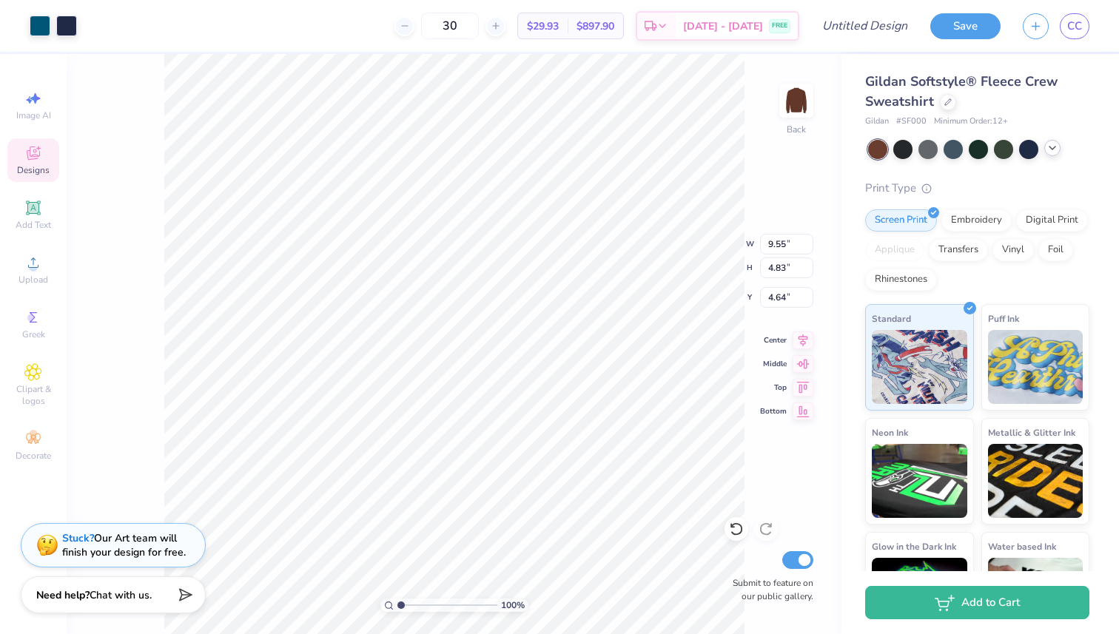
type input "4.65"
click at [68, 24] on div at bounding box center [66, 24] width 21 height 21
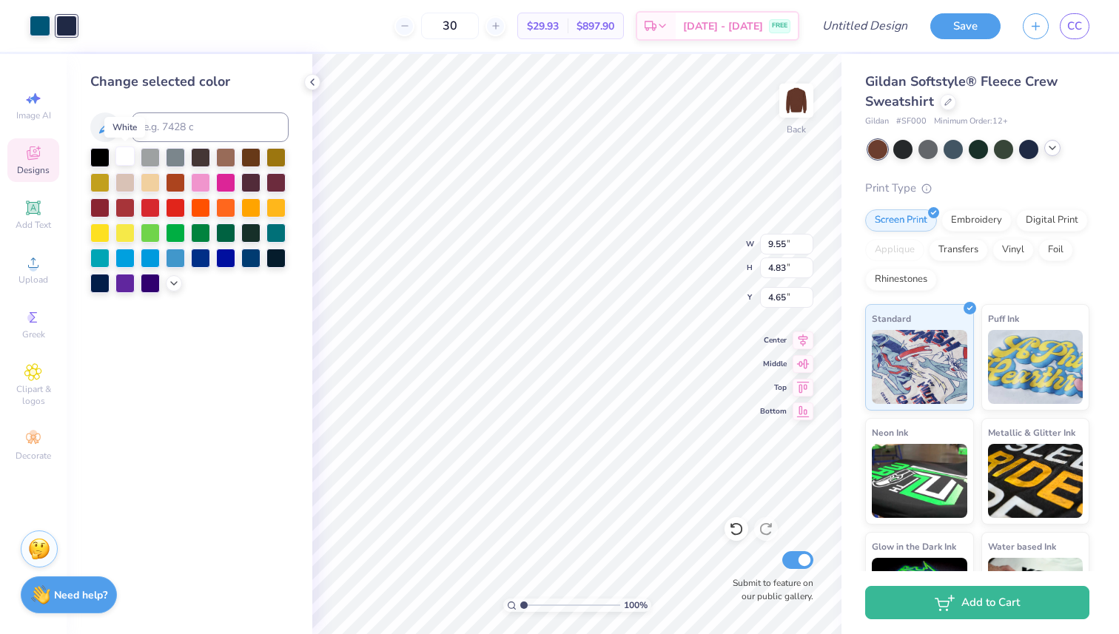
click at [125, 158] on div at bounding box center [124, 156] width 19 height 19
click at [40, 21] on div at bounding box center [40, 24] width 21 height 21
click at [70, 24] on div at bounding box center [66, 24] width 21 height 21
click at [35, 24] on div at bounding box center [40, 24] width 21 height 21
click at [178, 176] on div at bounding box center [175, 181] width 19 height 19
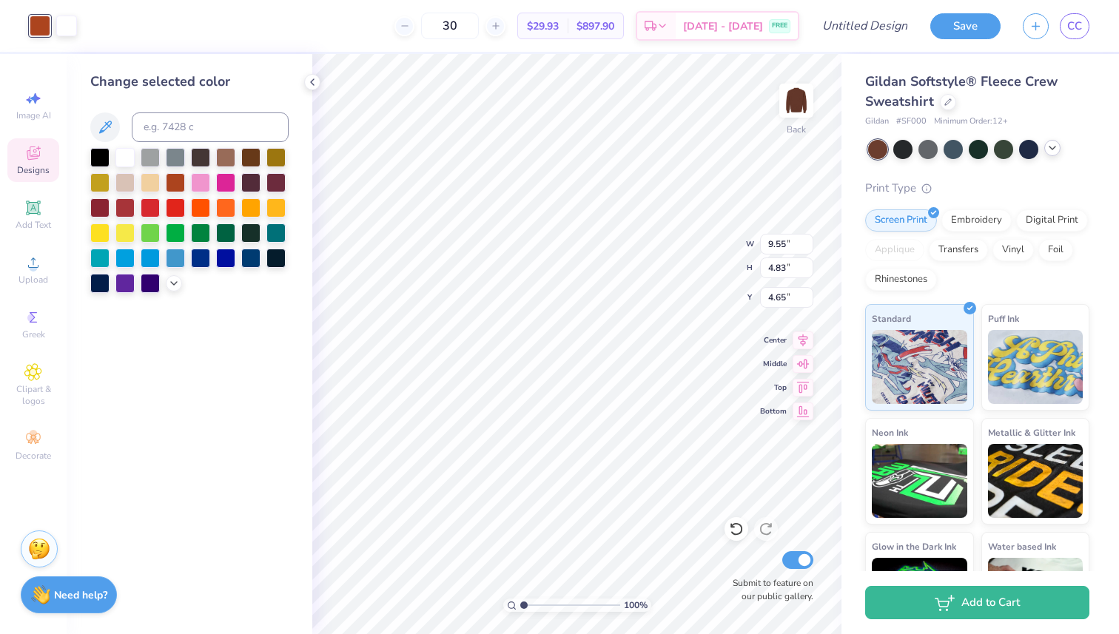
type input "11.44"
type input "5.79"
type input "3.73"
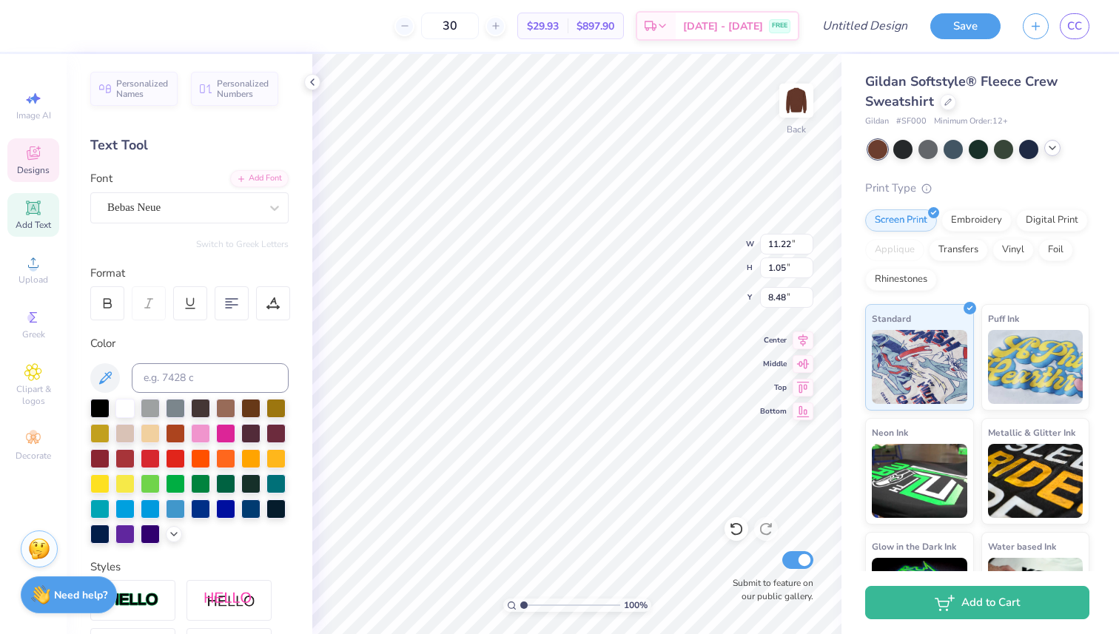
type input "14.14"
type input "8.85"
type input "6.17"
type input "2.25"
type input "5.09"
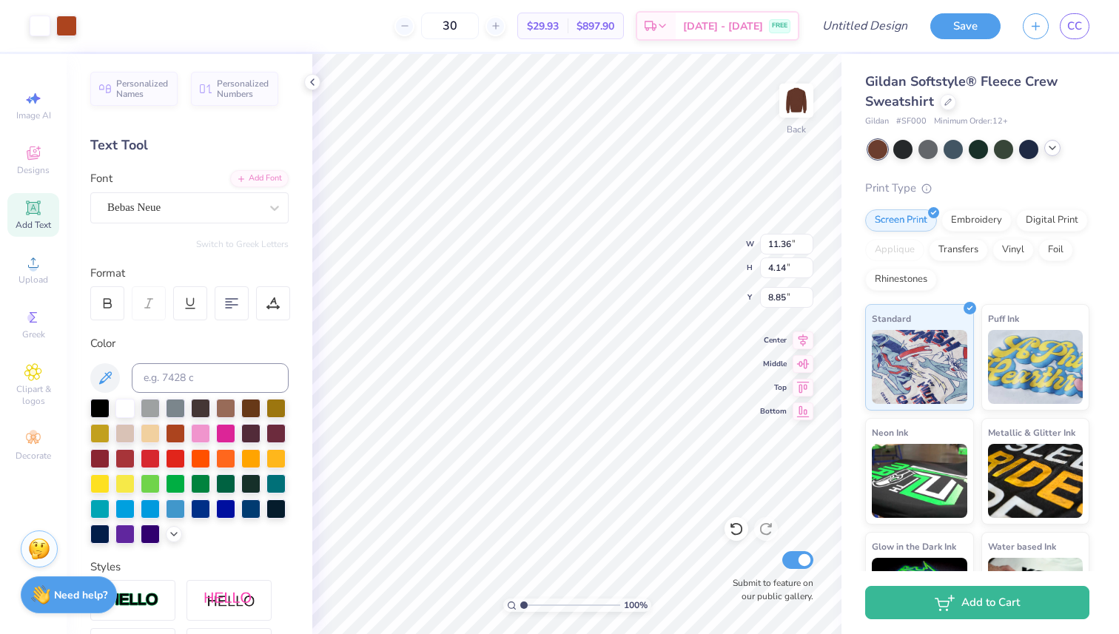
type input "4.97"
type input "1.81"
type input "11.18"
type input "5.21"
type input "1.90"
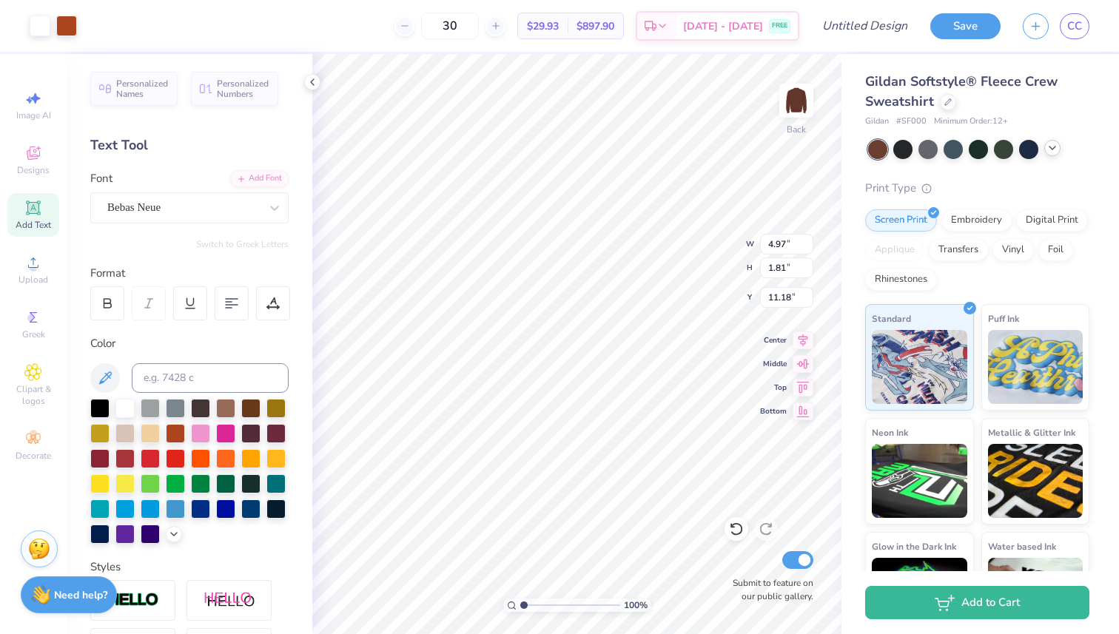
type input "11.09"
type input "5.81"
type input "2.12"
type input "8.05"
type input "6.01"
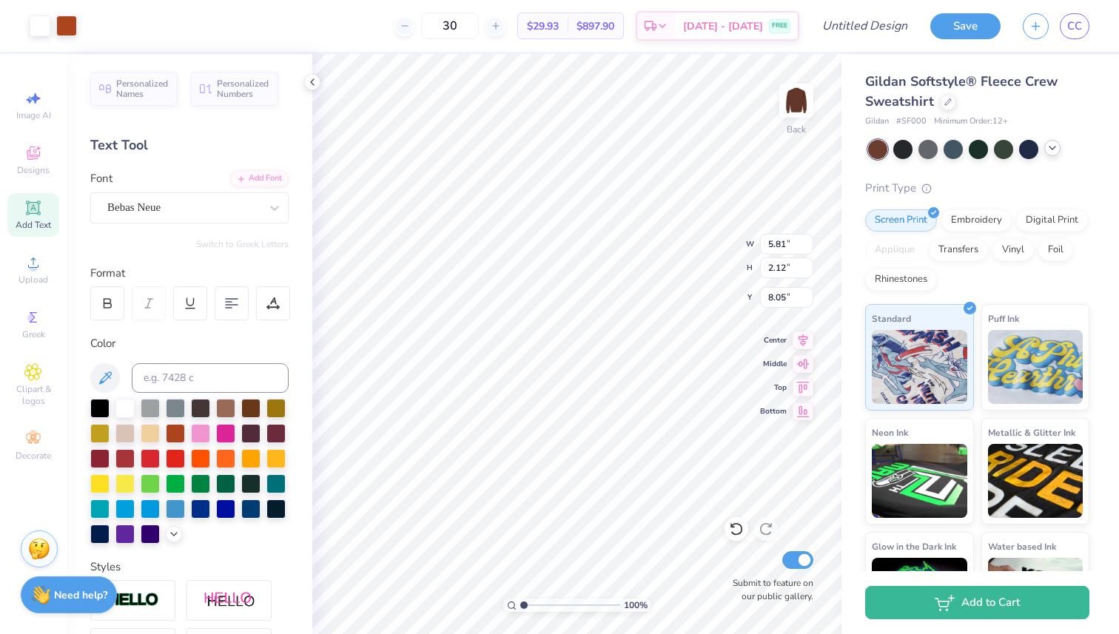
type input "3.17"
type input "7.60"
type input "7.03"
type input "3.71"
type input "6.70"
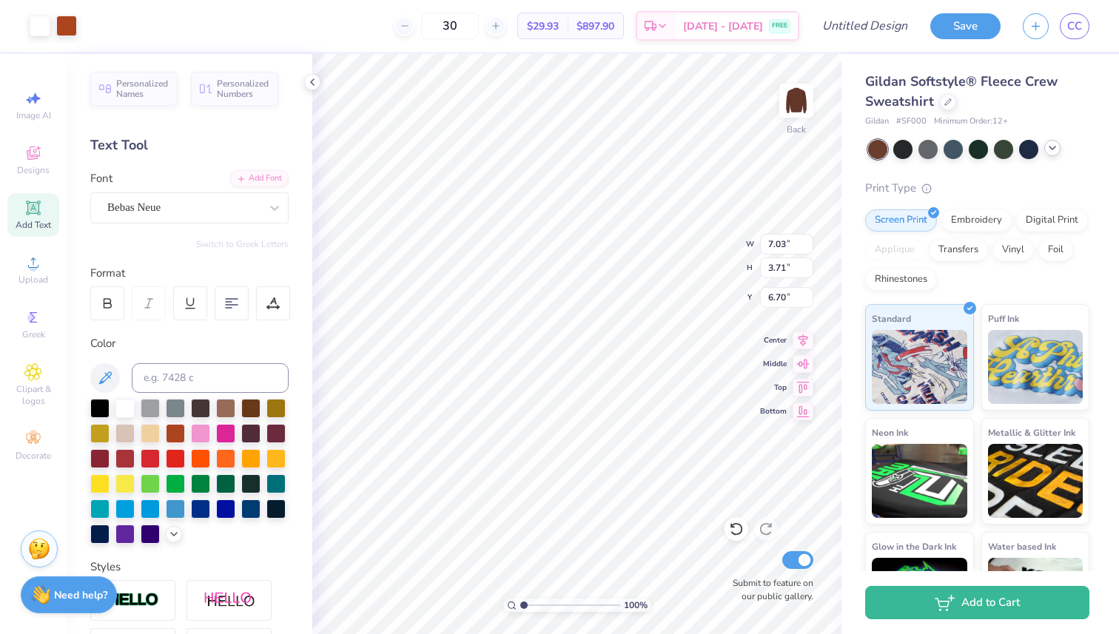
type input "0.83"
type input "0.92"
type input "5.78"
type input "6.22"
type input "2.83"
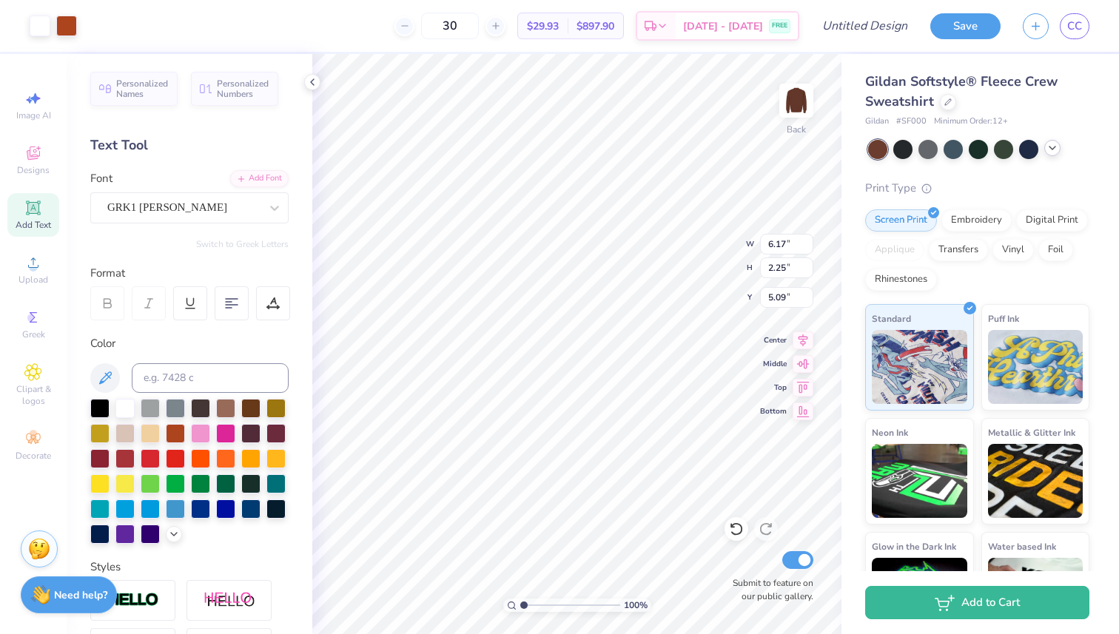
type input "4.92"
type input "6.83"
type input "3.11"
type input "4.64"
type input "0.92"
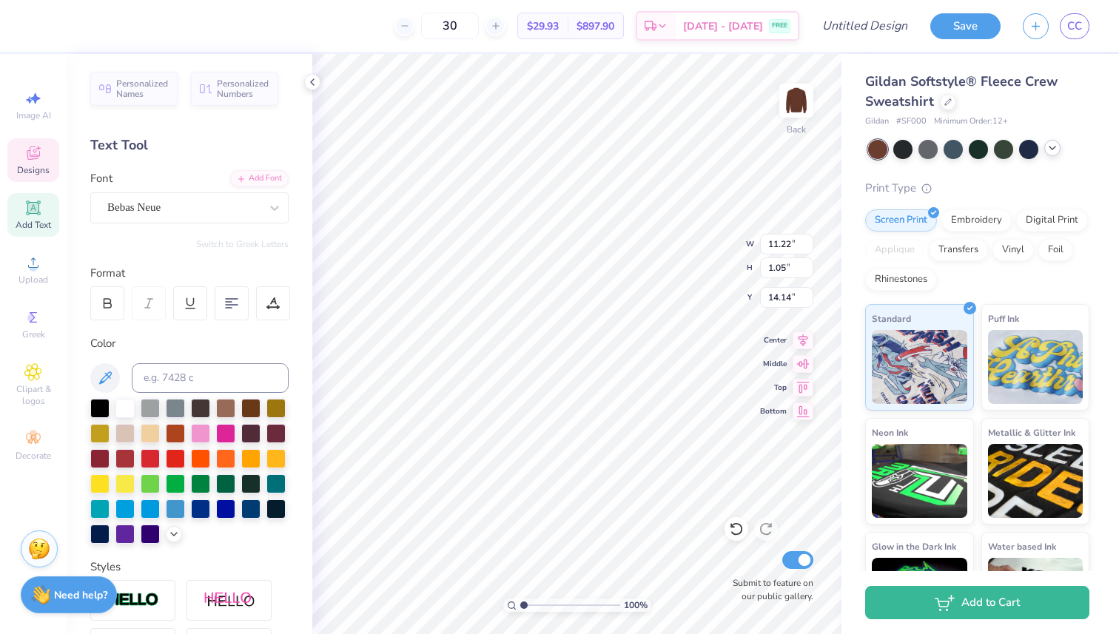
type input "0.98"
type input "5.05"
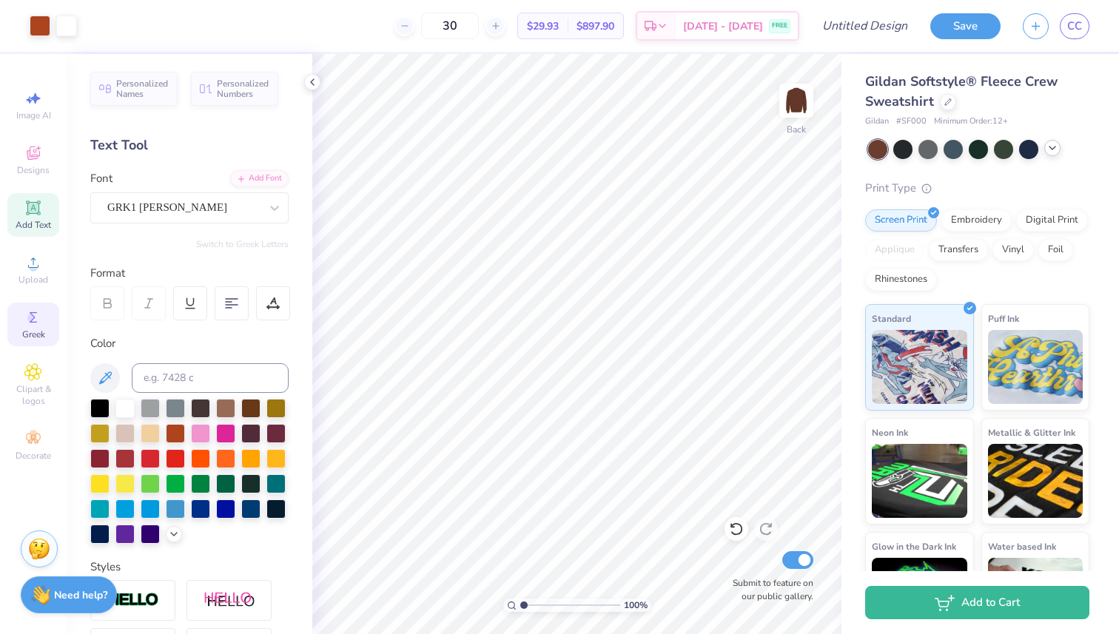
click at [35, 328] on div "Greek" at bounding box center [33, 325] width 52 height 44
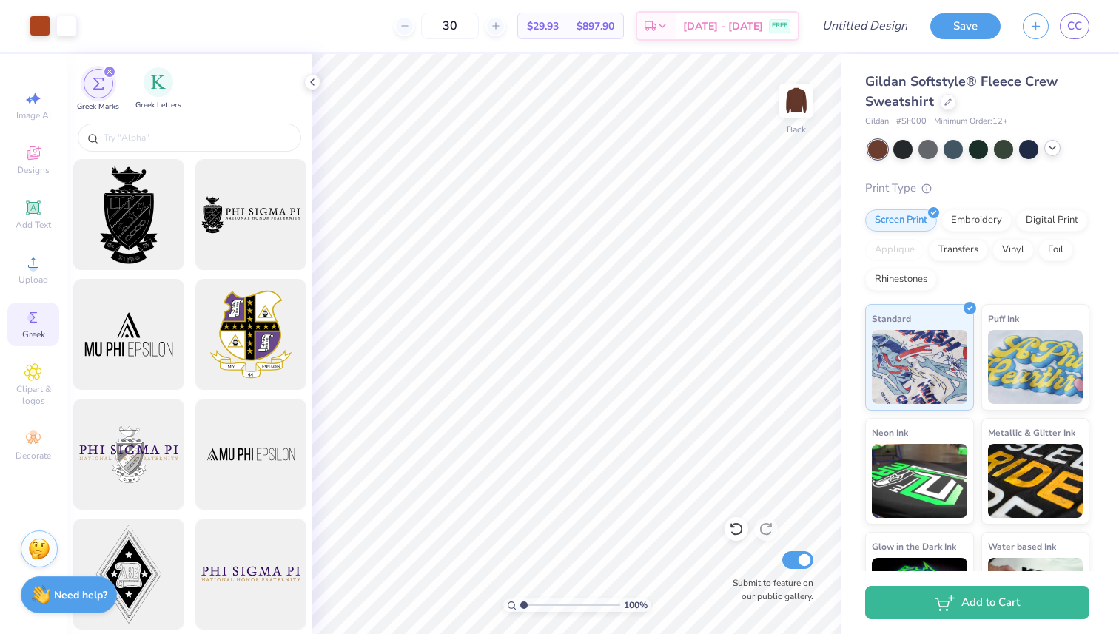
click at [139, 94] on div "Greek Letters" at bounding box center [158, 89] width 46 height 44
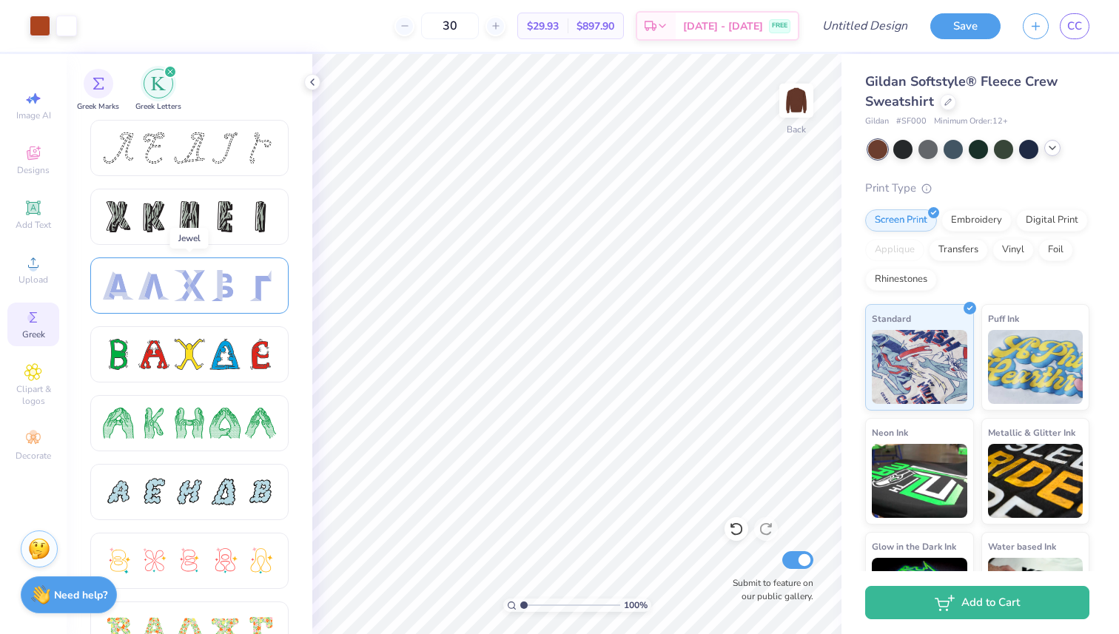
click at [174, 295] on div at bounding box center [189, 285] width 31 height 31
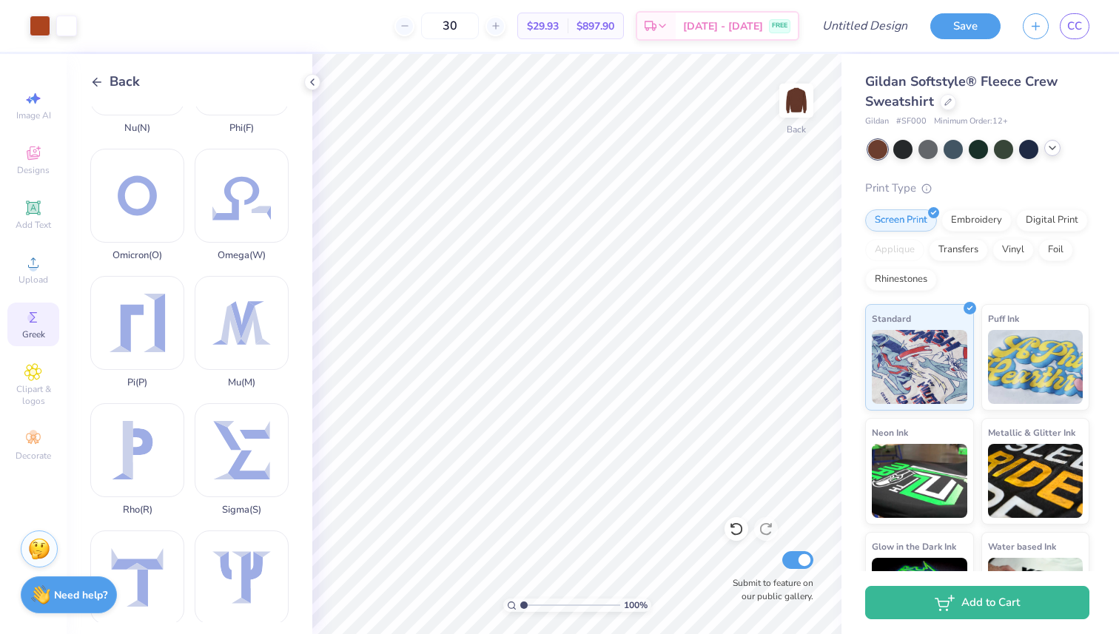
scroll to position [727, 0]
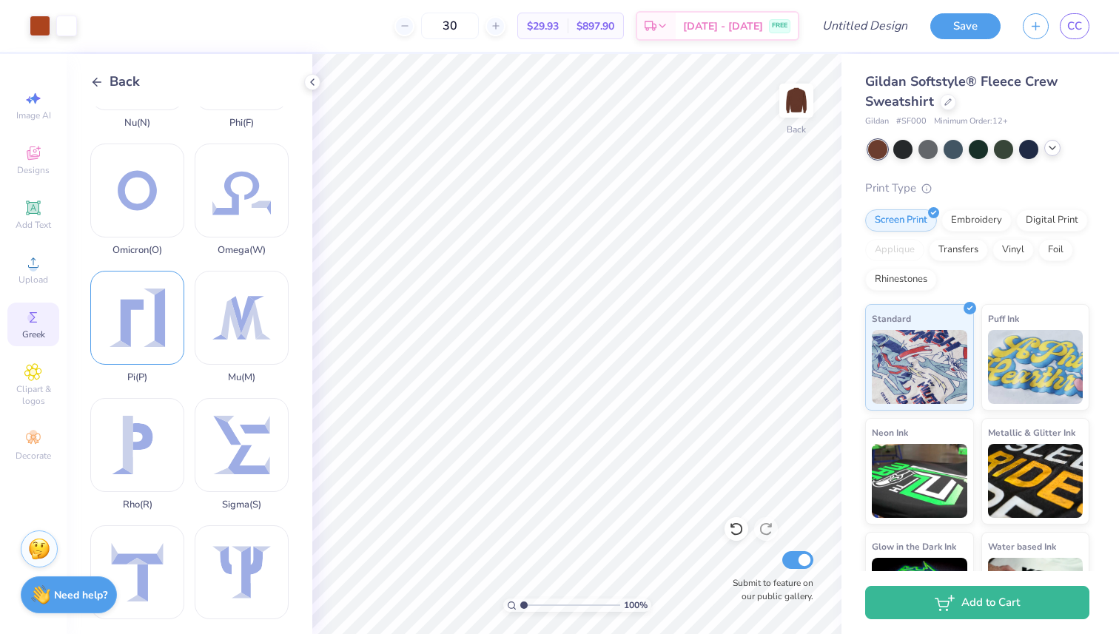
click at [141, 340] on div "Pi ( P )" at bounding box center [137, 327] width 94 height 112
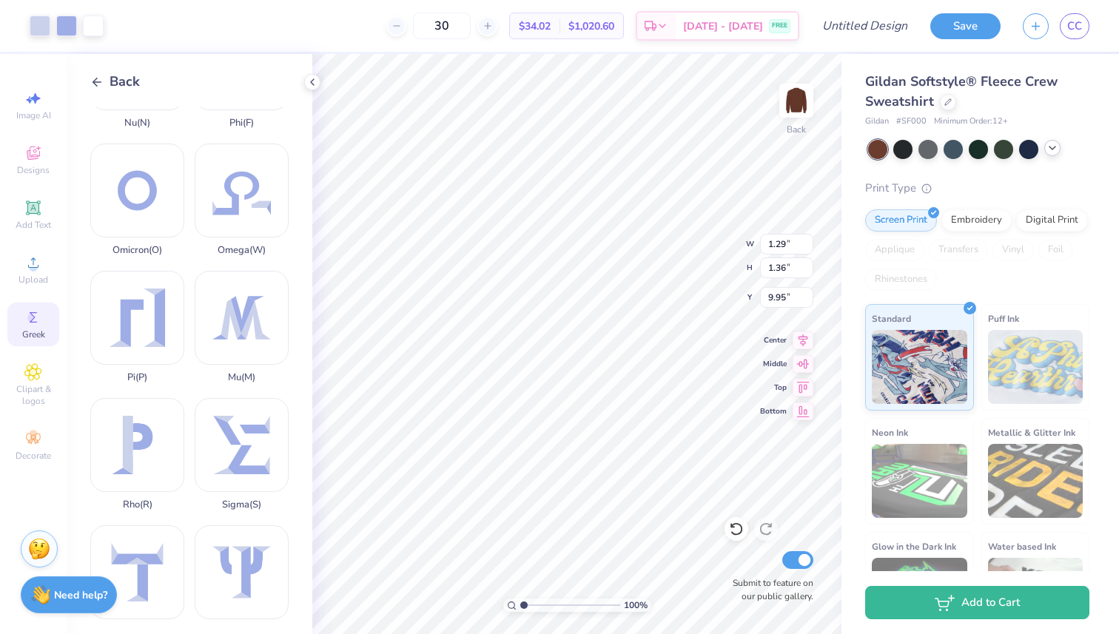
type input "1.29"
type input "1.36"
click at [40, 31] on div at bounding box center [40, 24] width 21 height 21
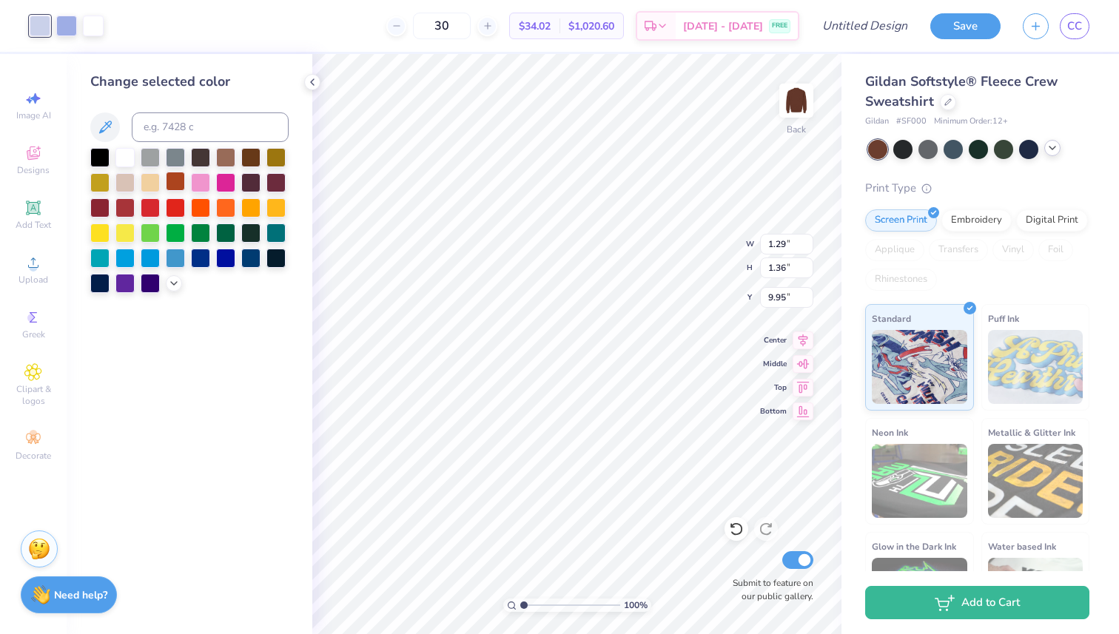
click at [179, 185] on div at bounding box center [175, 181] width 19 height 19
click at [68, 33] on div at bounding box center [66, 24] width 21 height 21
click at [176, 192] on div at bounding box center [189, 220] width 198 height 145
click at [181, 189] on div at bounding box center [175, 181] width 19 height 19
click at [68, 16] on div at bounding box center [66, 24] width 21 height 21
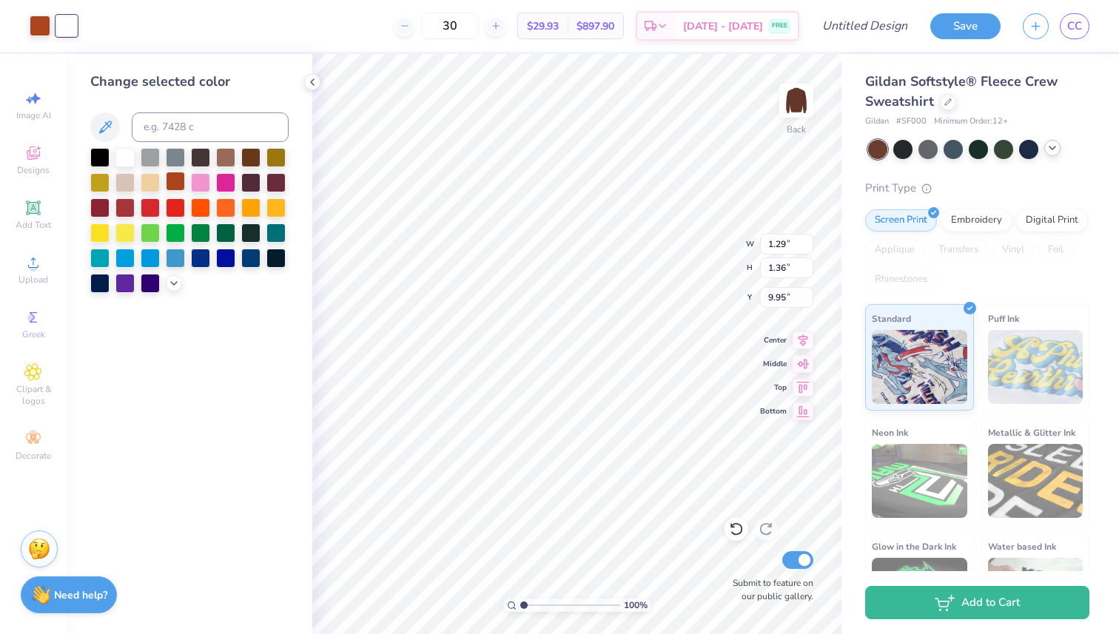
click at [176, 187] on div at bounding box center [175, 181] width 19 height 19
type input "1.00"
type input "1.05"
type input "5.28"
type input "1.11"
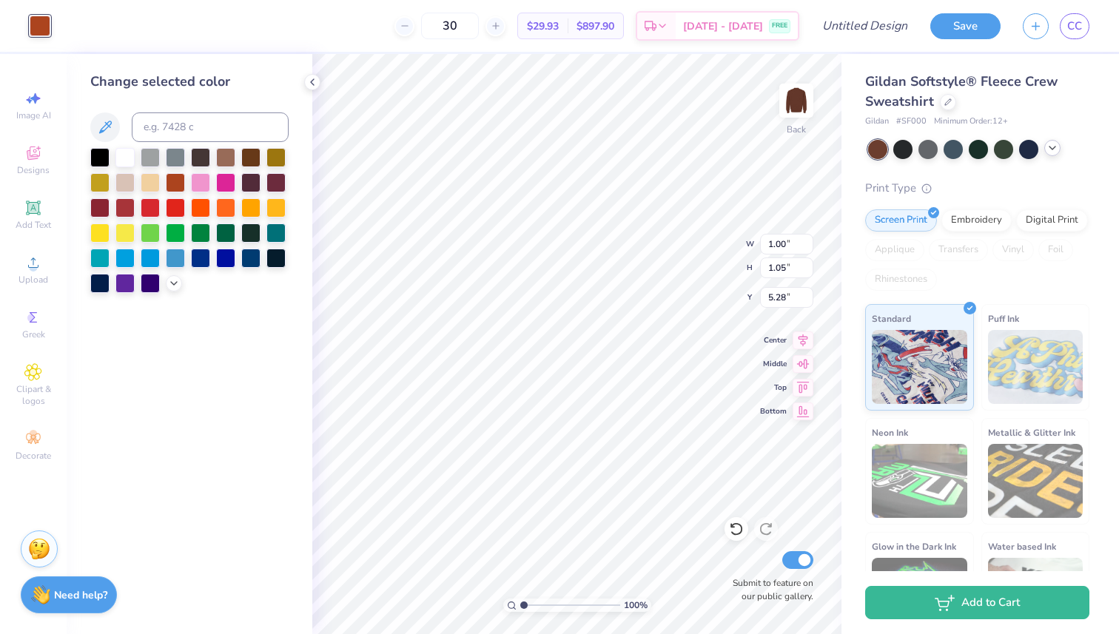
type input "1.16"
type input "5.22"
type input "1.06"
type input "1.11"
type input "5.25"
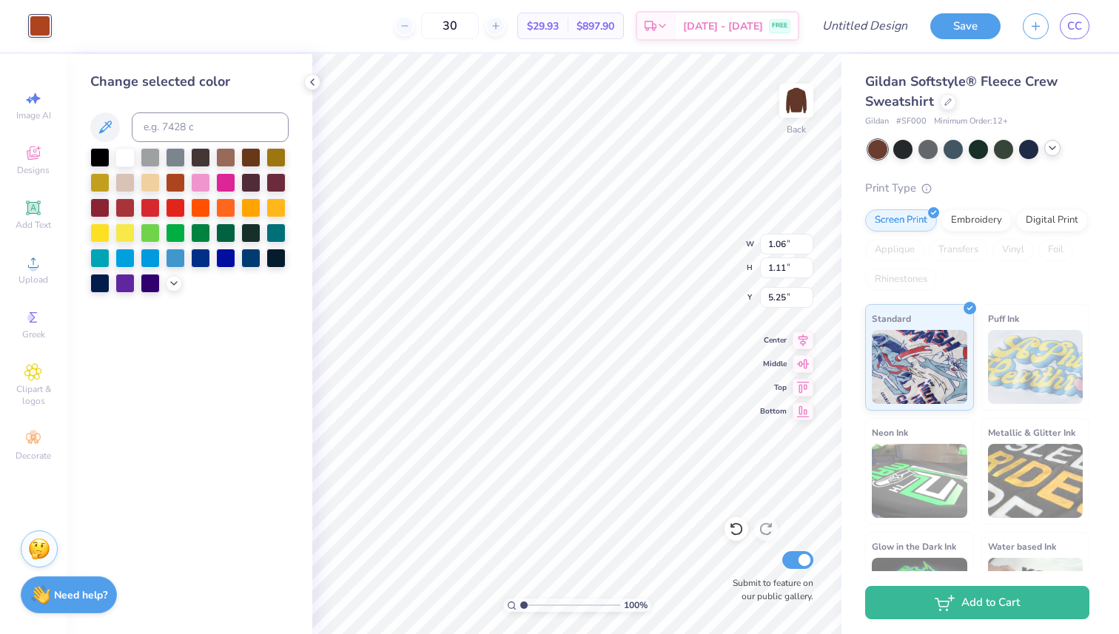
type input "11.22"
type input "1.05"
type input "14.14"
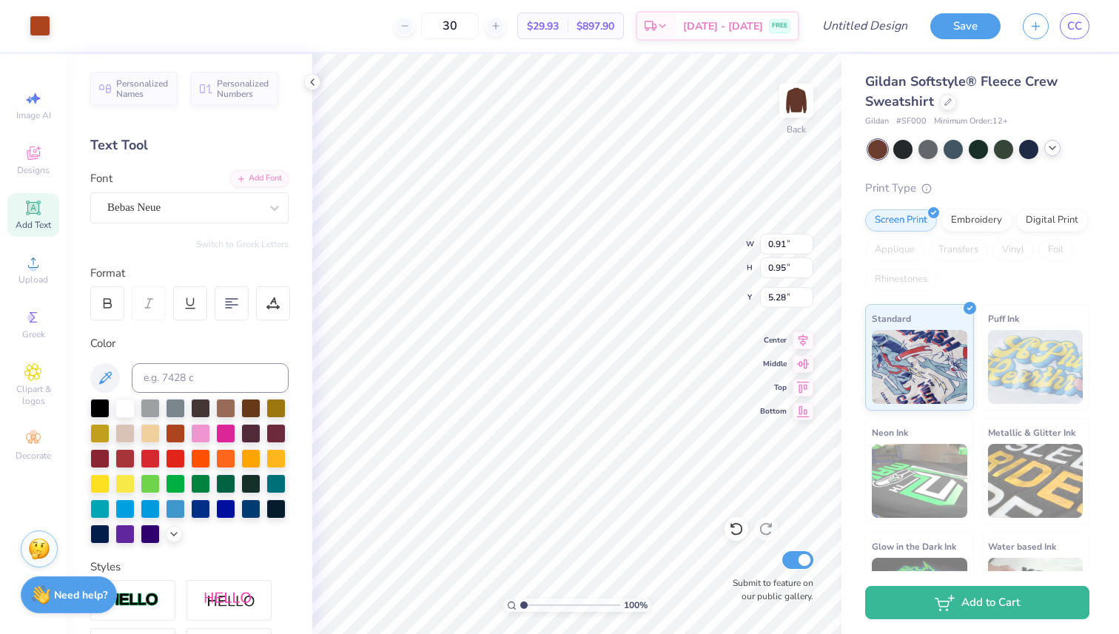
type input "0.91"
type input "0.95"
click at [24, 330] on span "Greek" at bounding box center [33, 335] width 23 height 12
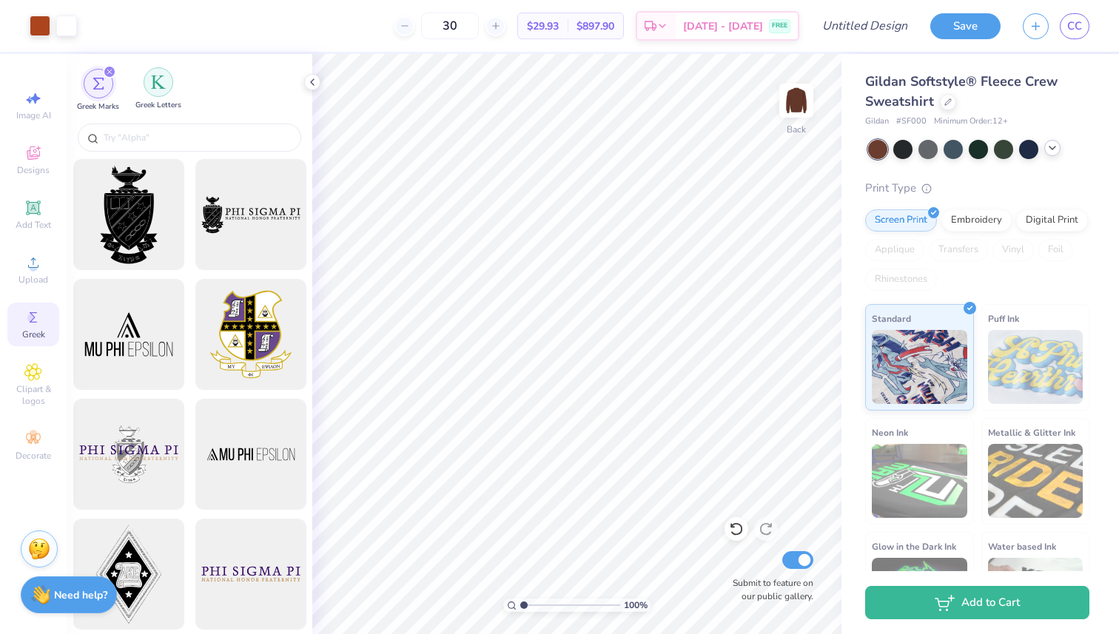
click at [154, 92] on div "filter for Greek Letters" at bounding box center [159, 82] width 30 height 30
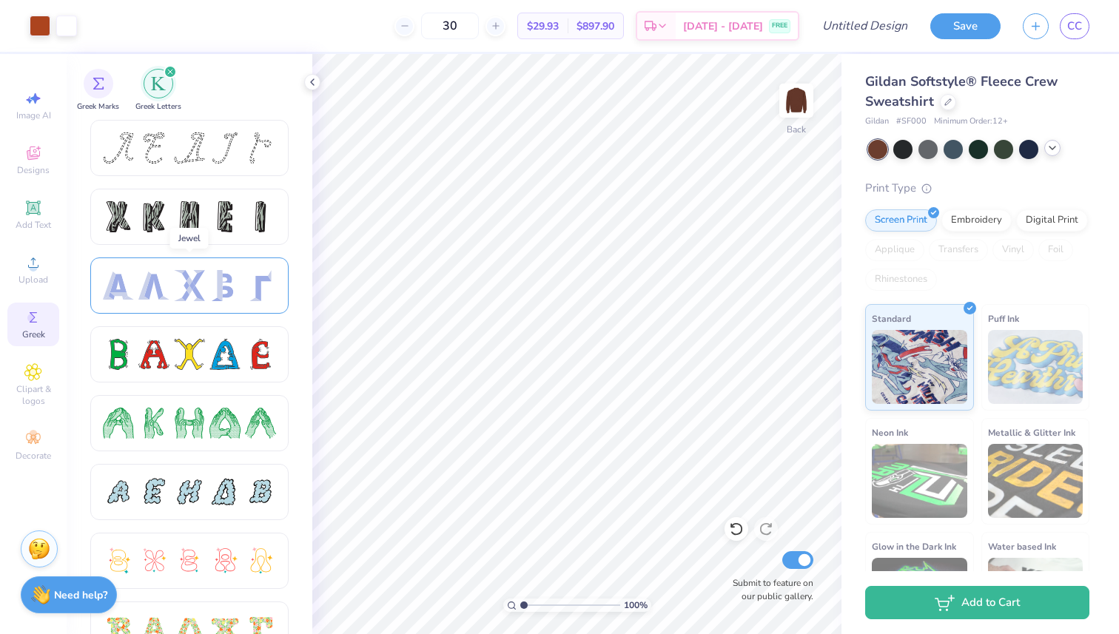
click at [197, 272] on div at bounding box center [189, 285] width 31 height 31
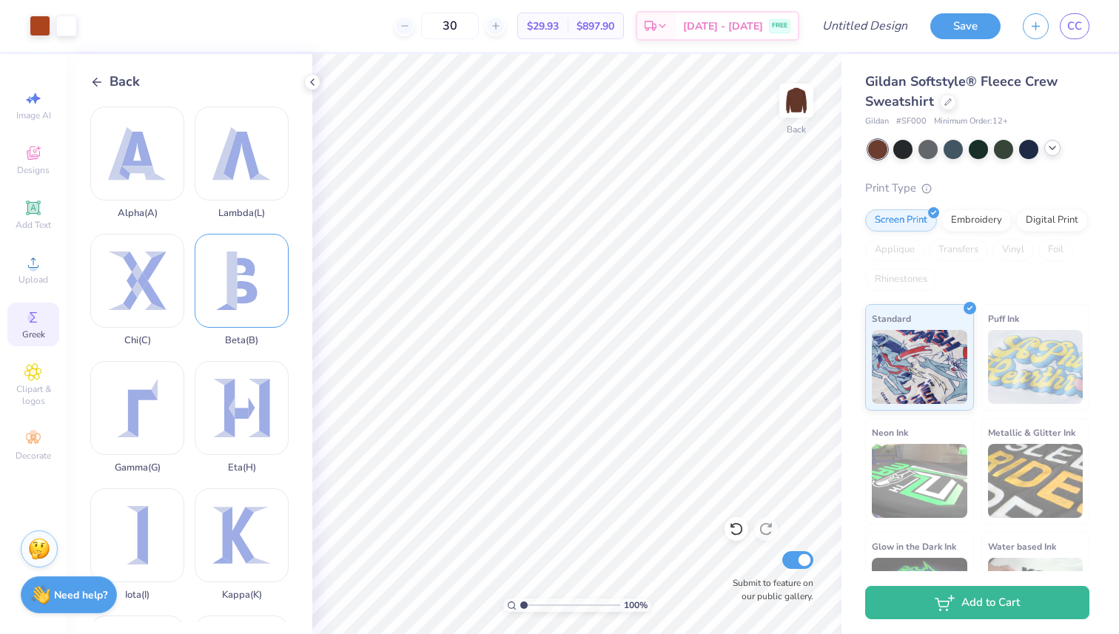
click at [244, 254] on div "Beta ( B )" at bounding box center [242, 290] width 94 height 112
click at [41, 21] on div at bounding box center [40, 24] width 21 height 21
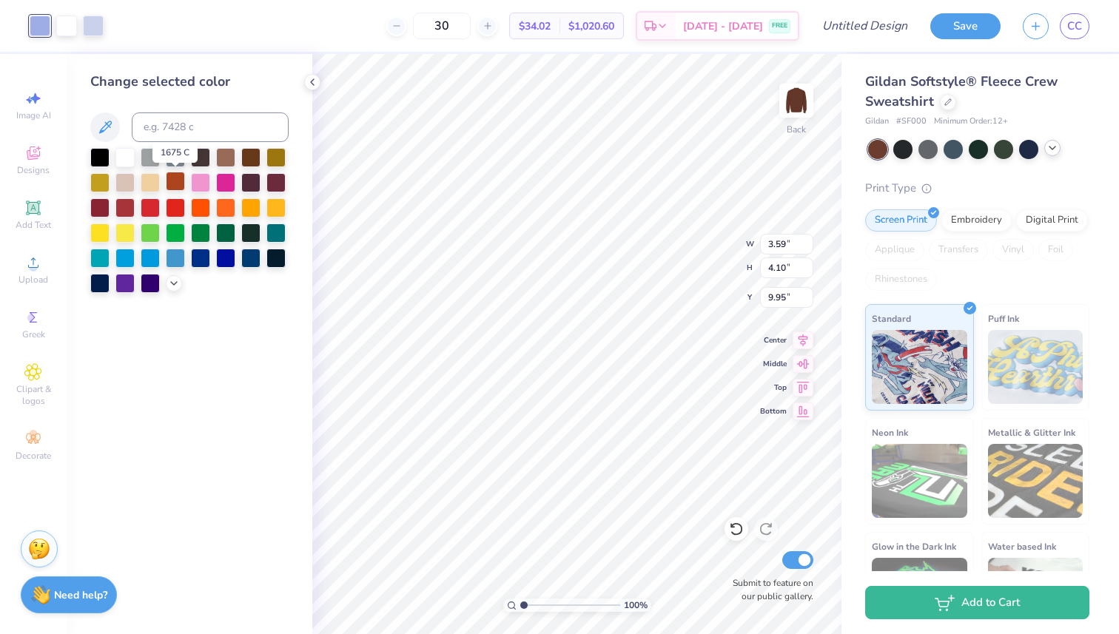
click at [180, 181] on div at bounding box center [175, 181] width 19 height 19
click at [67, 27] on div at bounding box center [66, 24] width 21 height 21
click at [177, 189] on div at bounding box center [175, 181] width 19 height 19
click at [72, 27] on div at bounding box center [66, 24] width 21 height 21
click at [189, 180] on div at bounding box center [189, 220] width 198 height 145
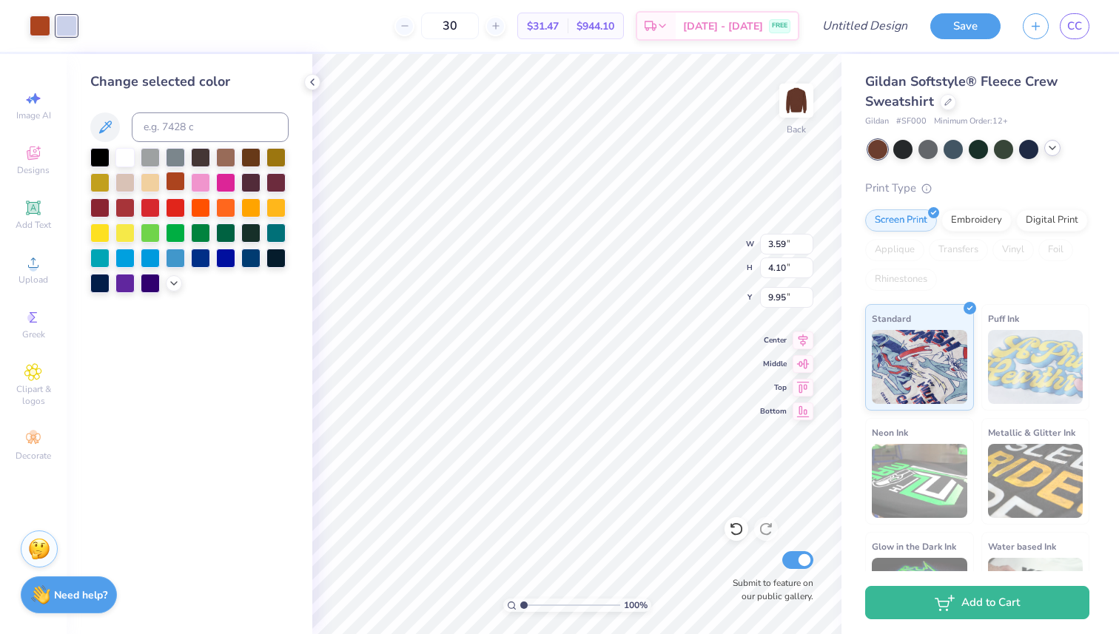
click at [180, 180] on div at bounding box center [175, 181] width 19 height 19
type input "0.90"
type input "1.03"
type input "1.01"
type input "1.15"
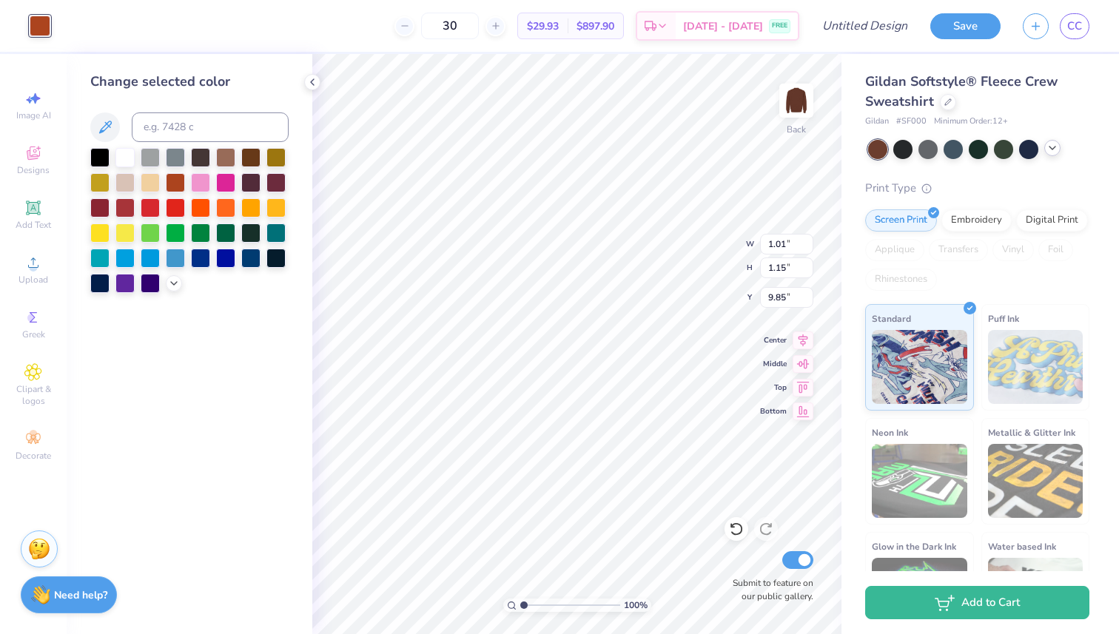
type input "5.28"
type input "0.89"
type input "1.01"
type input "5.42"
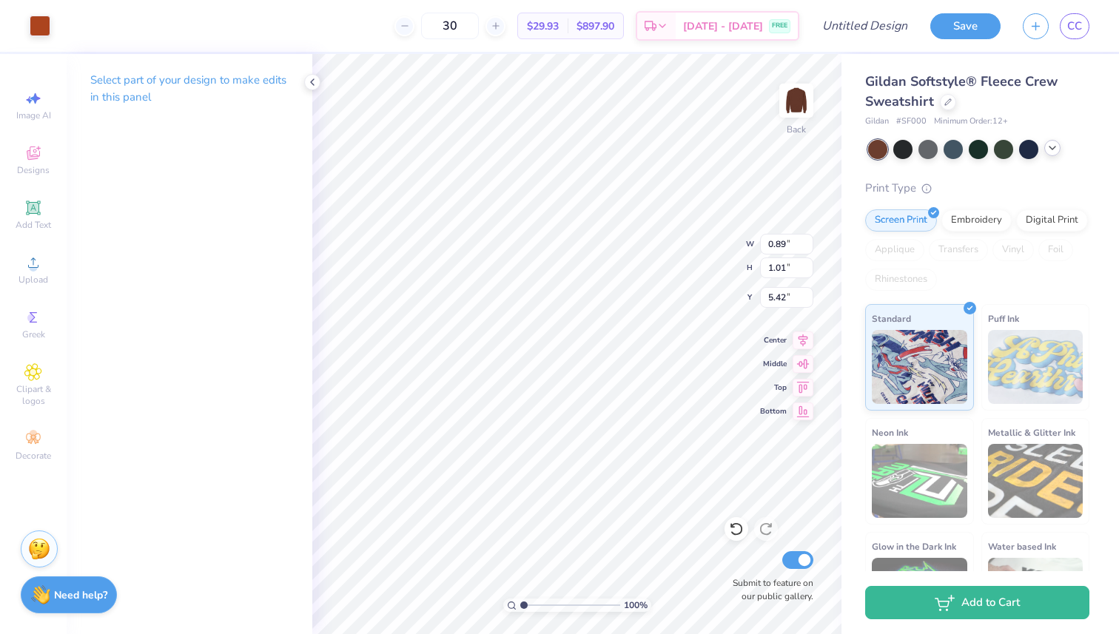
type input "0.87"
type input "0.99"
type input "5.28"
type input "8.74"
type input "0.87"
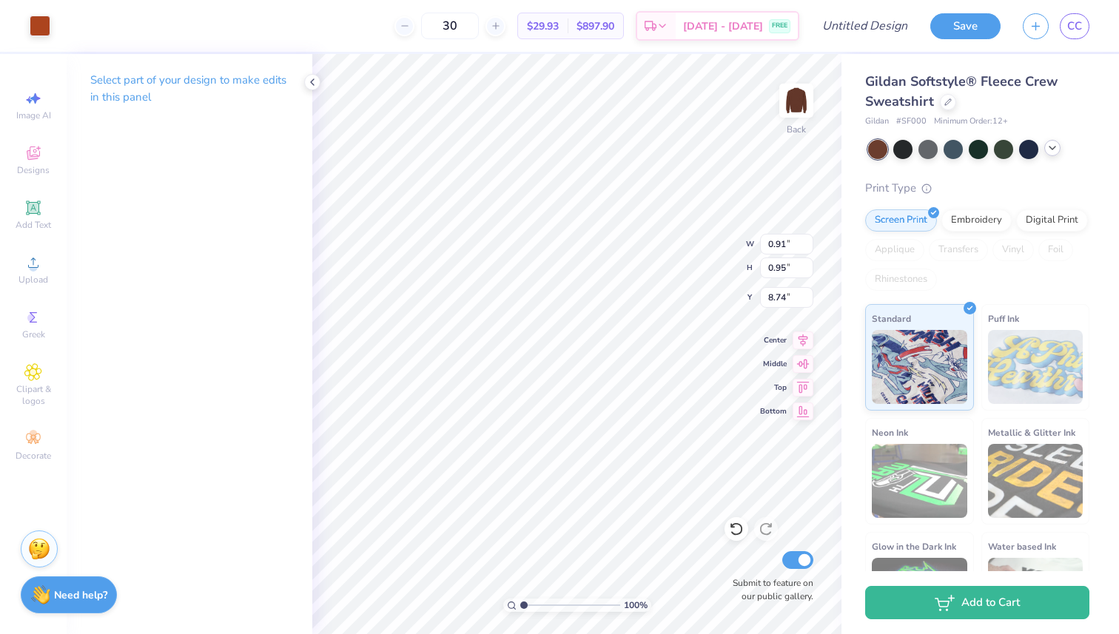
type input "0.91"
type input "8.75"
type input "0.99"
type input "8.75"
type input "0.80"
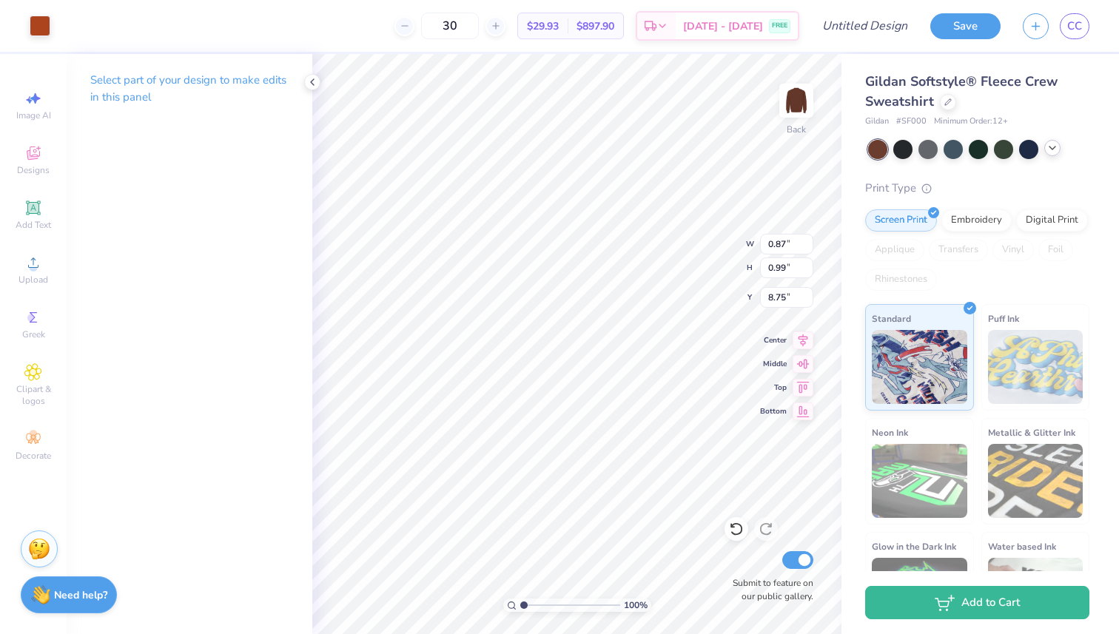
type input "0.92"
type input "8.82"
type input "8.75"
click at [36, 318] on icon at bounding box center [33, 318] width 18 height 18
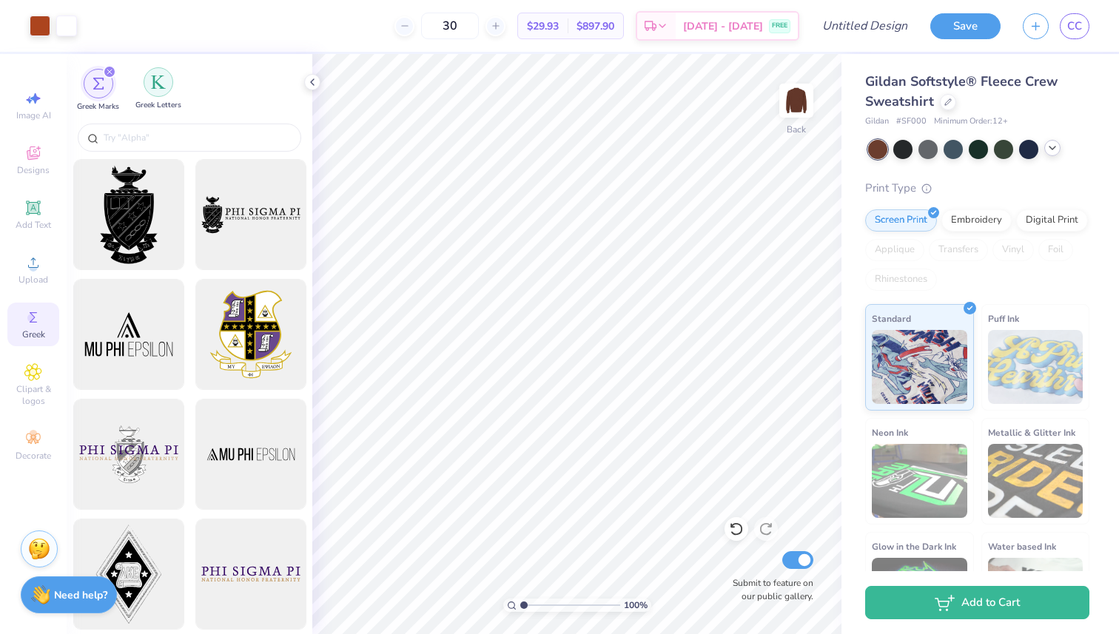
click at [162, 78] on img "filter for Greek Letters" at bounding box center [158, 82] width 15 height 15
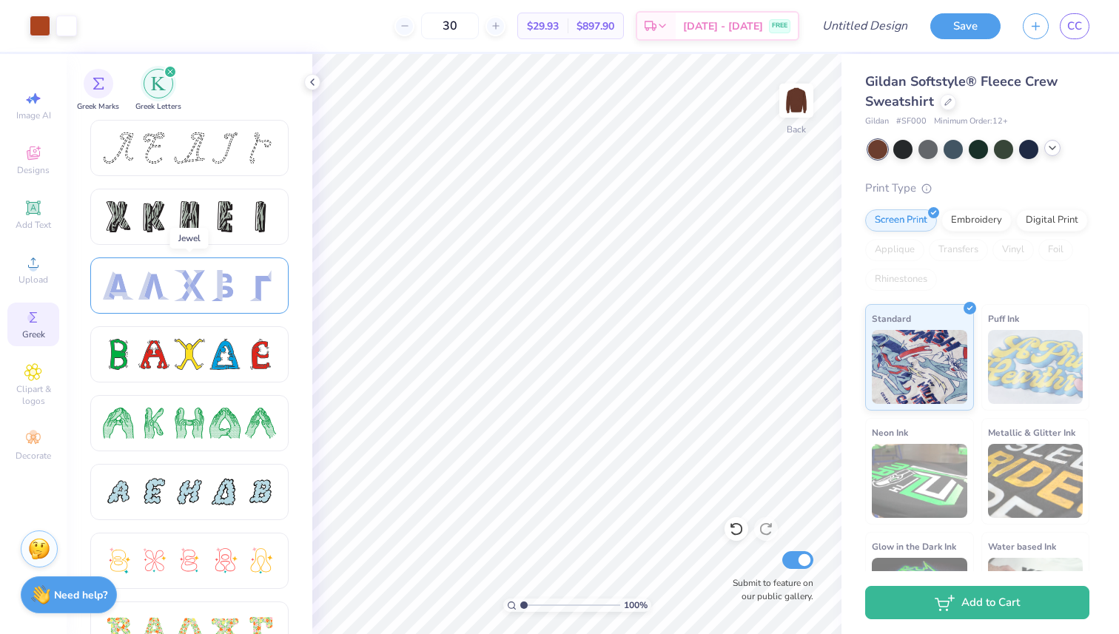
click at [196, 287] on div at bounding box center [189, 285] width 31 height 31
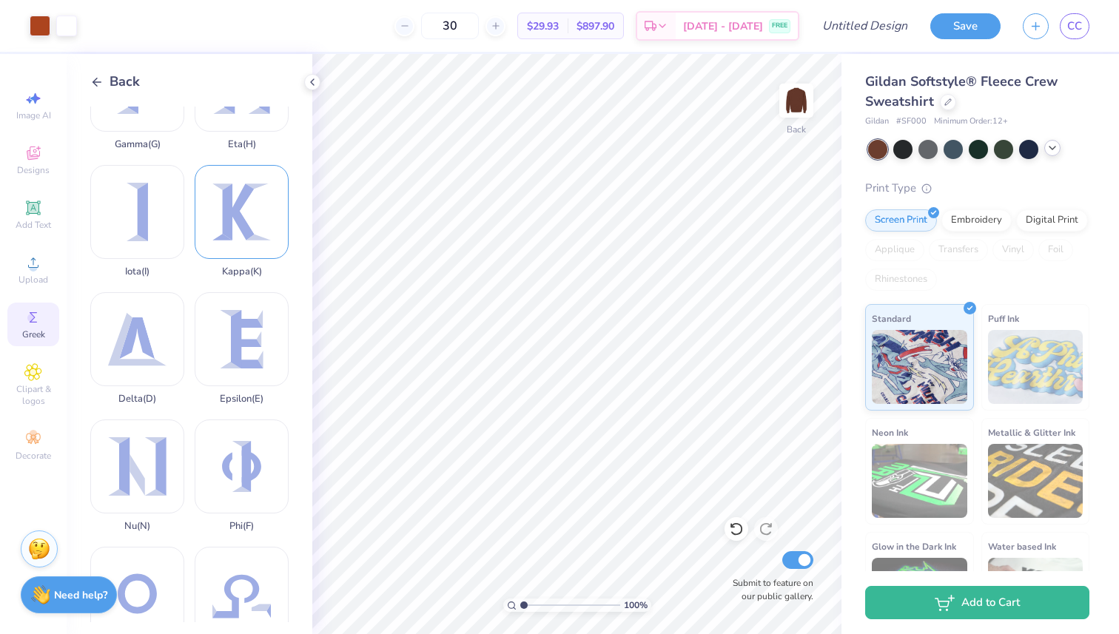
scroll to position [369, 0]
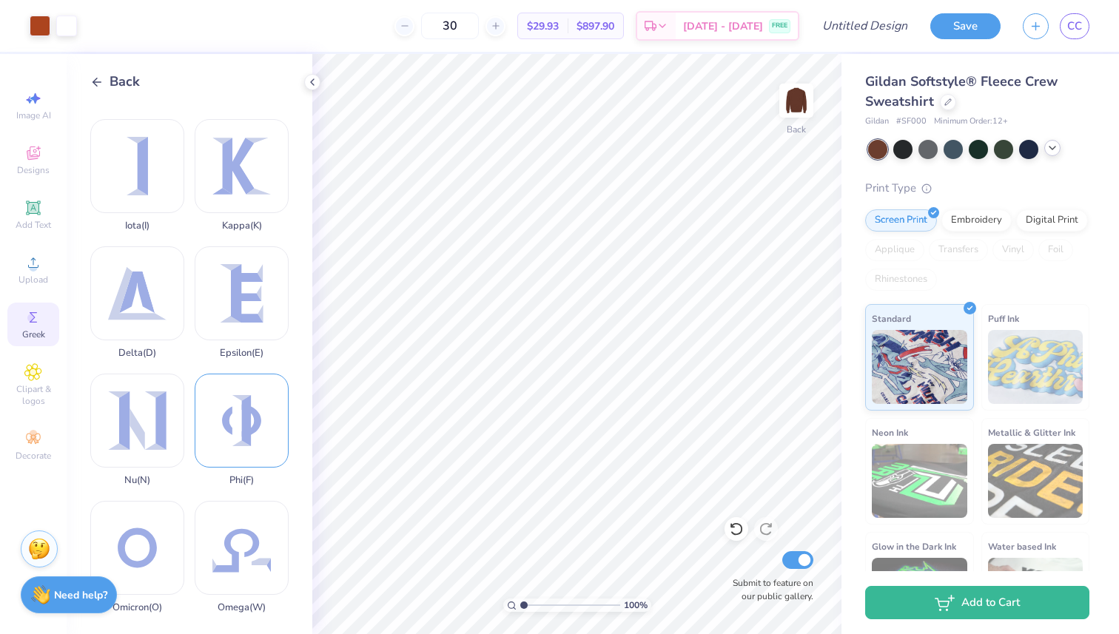
click at [251, 397] on div "Phi ( F )" at bounding box center [242, 430] width 94 height 112
click at [44, 20] on div at bounding box center [40, 24] width 21 height 21
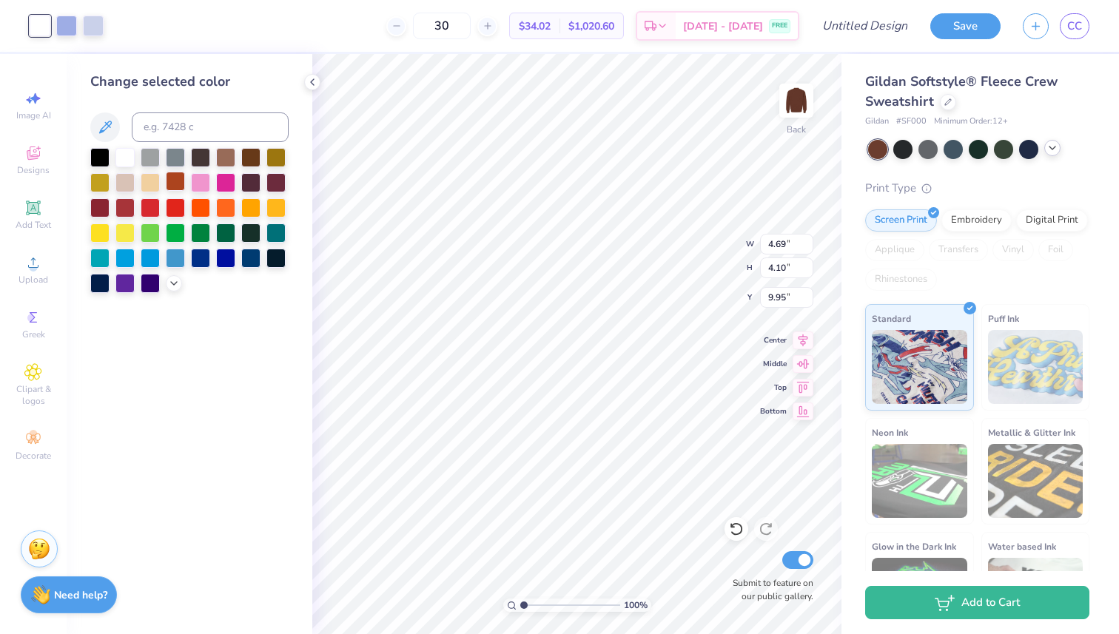
click at [177, 183] on div at bounding box center [175, 181] width 19 height 19
click at [68, 27] on div at bounding box center [66, 24] width 21 height 21
click at [172, 175] on div at bounding box center [175, 181] width 19 height 19
click at [63, 15] on div at bounding box center [66, 24] width 21 height 21
click at [175, 179] on div at bounding box center [175, 181] width 19 height 19
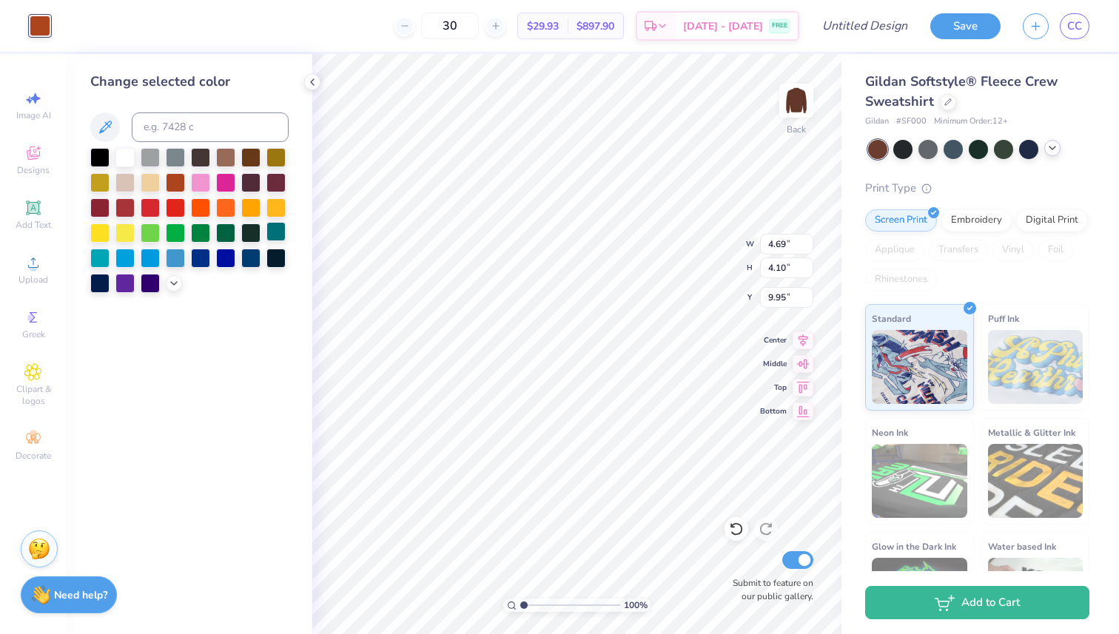
type input "1.32"
type input "1.16"
type input "8.63"
type input "1.11"
type input "0.97"
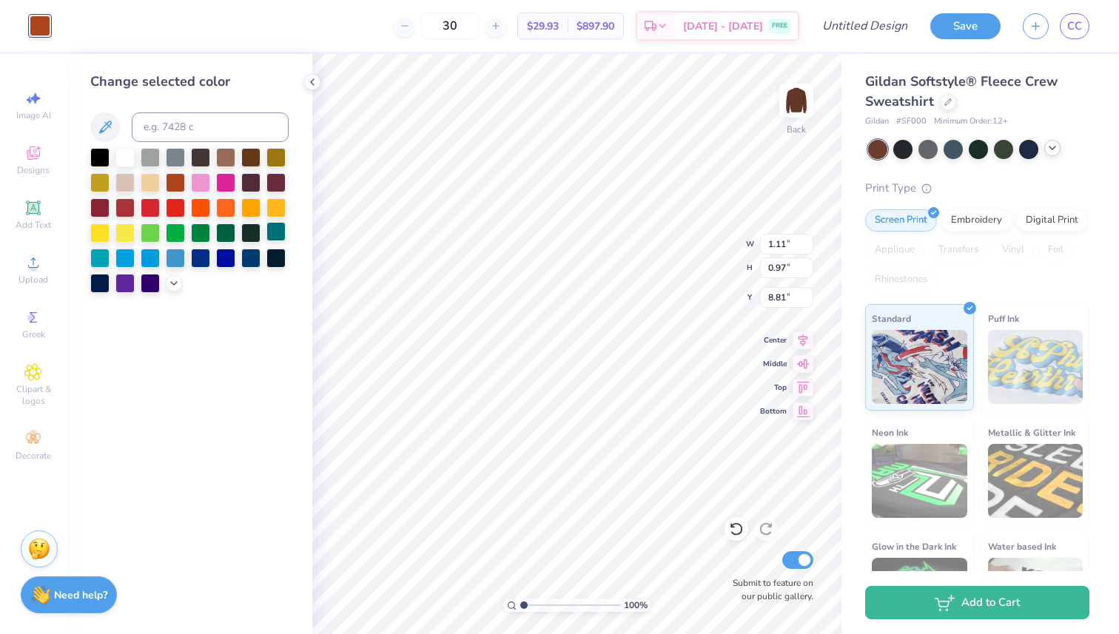
type input "8.69"
drag, startPoint x: 523, startPoint y: 604, endPoint x: 531, endPoint y: 605, distance: 8.3
type input "1.85"
click at [531, 605] on input "range" at bounding box center [570, 605] width 100 height 13
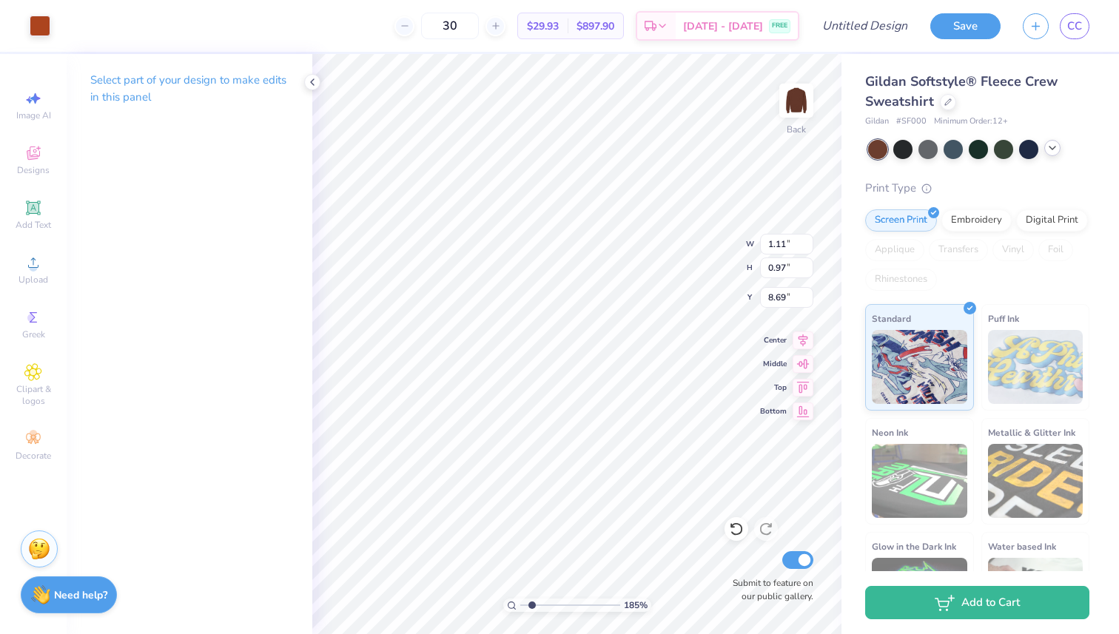
type input "8.72"
type input "5.28"
type input "0.90"
type input "0.94"
type input "5.26"
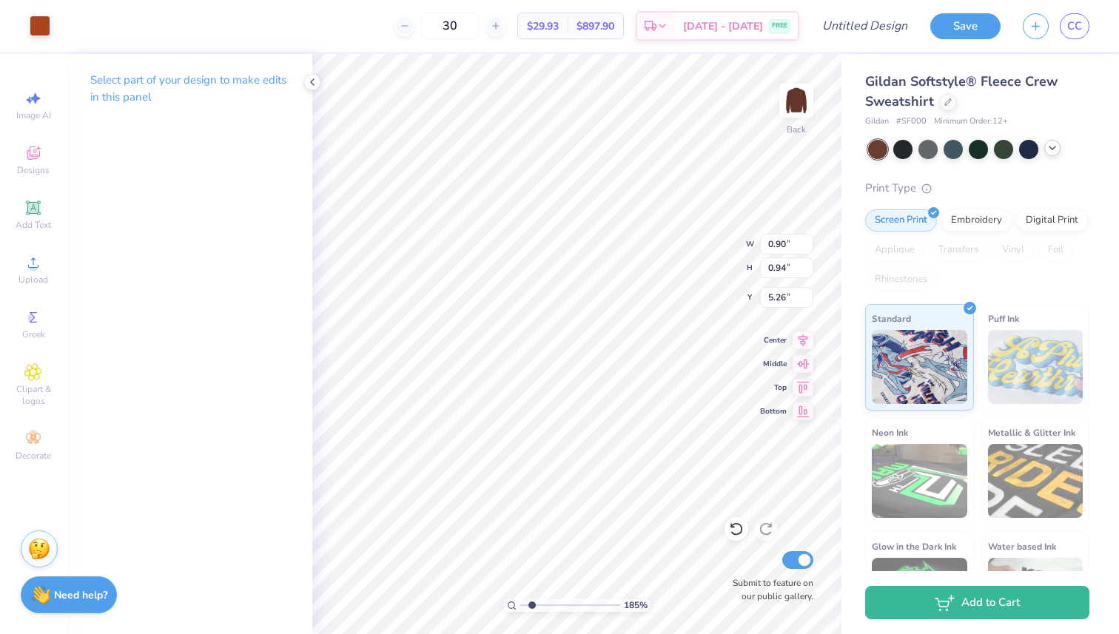
type input "5.28"
type input "0.93"
type input "1.04"
type input "5.47"
type input "0.86"
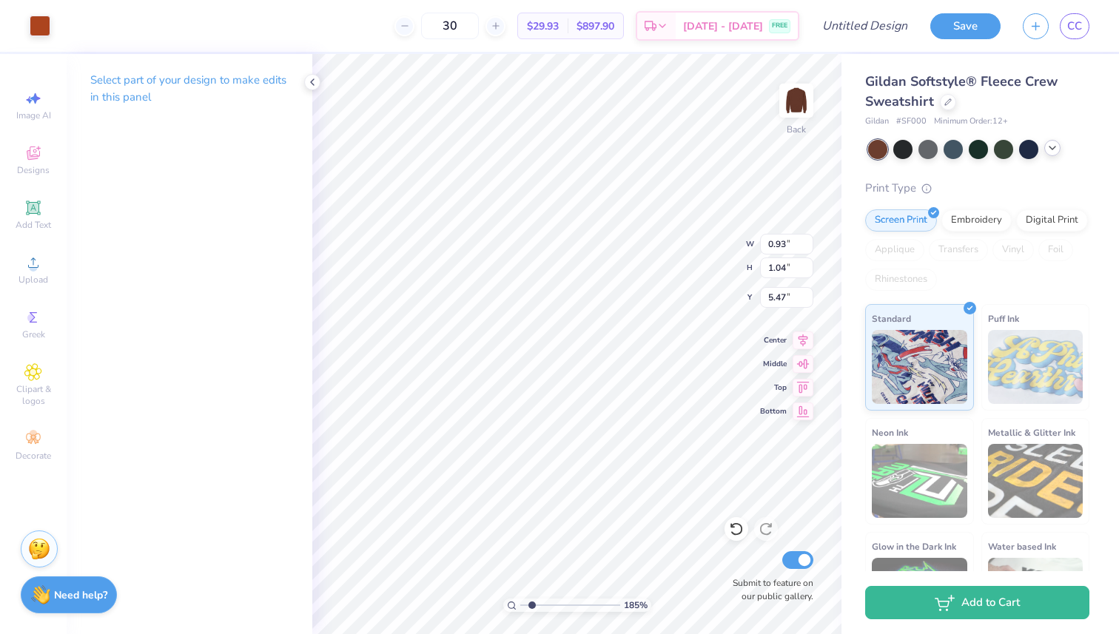
type input "0.99"
type input "5.51"
type input "5.42"
type input "1.09"
type input "1.03"
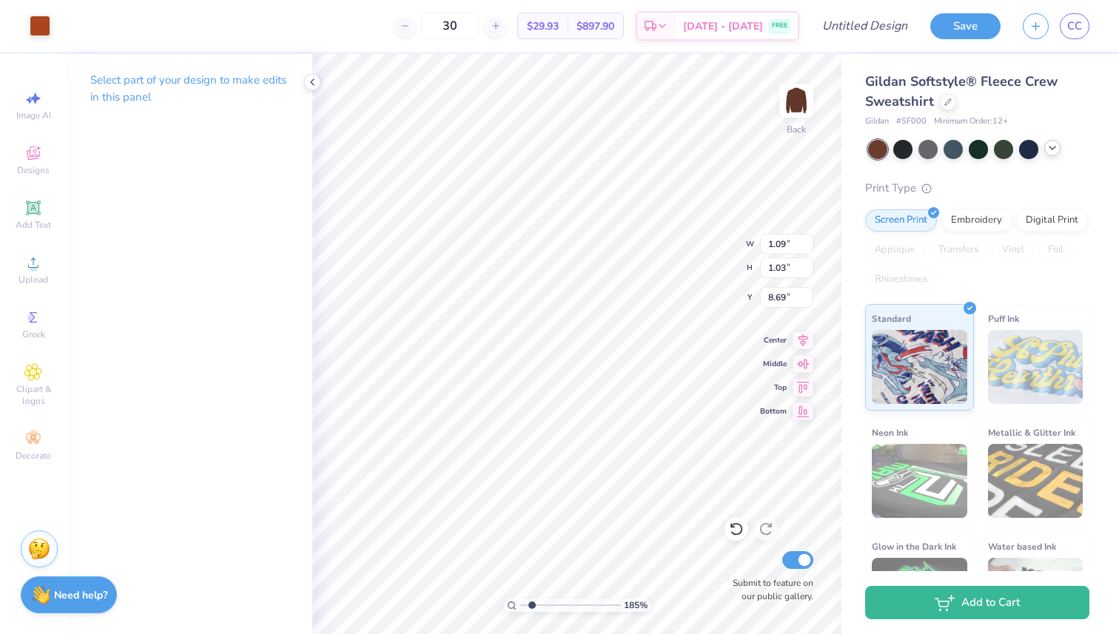
type input "6.03"
type input "1.11"
type input "1.02"
type input "6.04"
click at [40, 317] on icon at bounding box center [33, 318] width 18 height 18
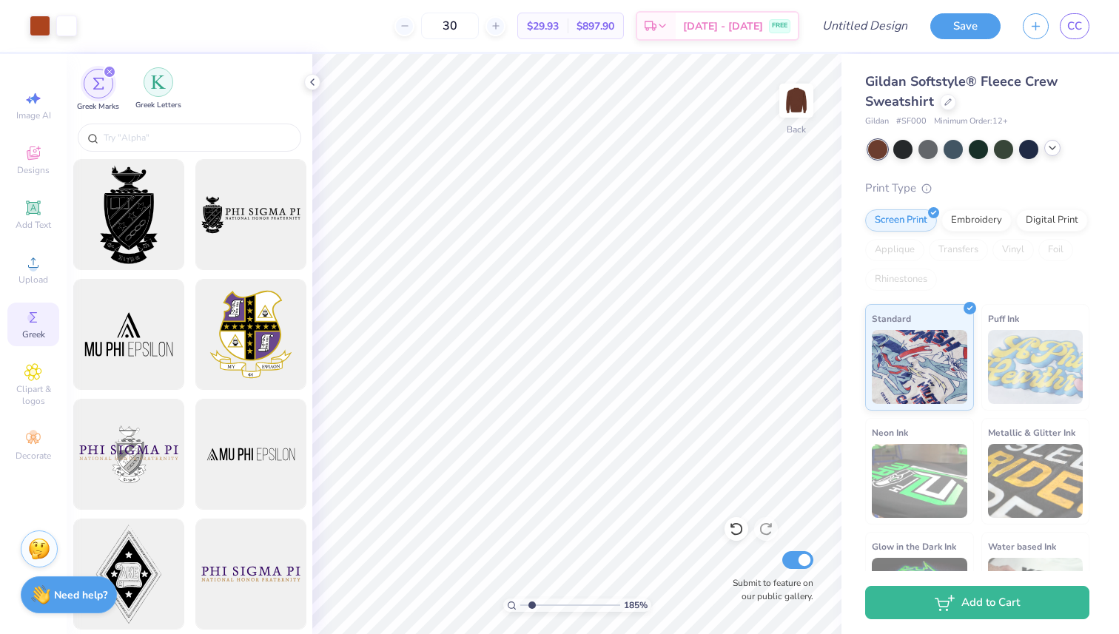
click at [158, 90] on div "filter for Greek Letters" at bounding box center [159, 82] width 30 height 30
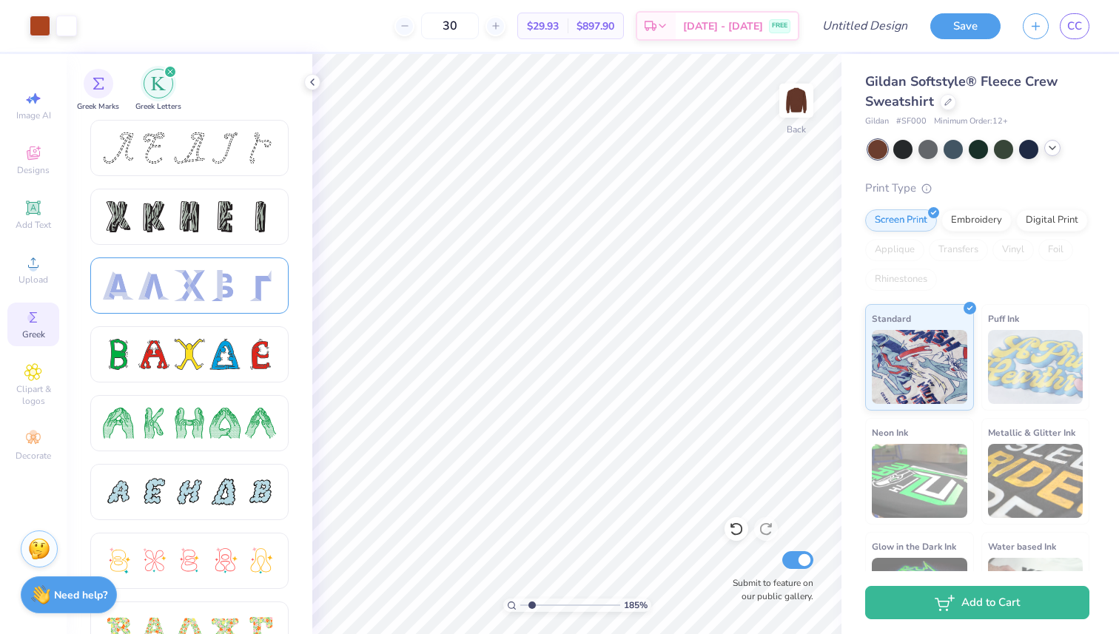
click at [166, 292] on div at bounding box center [153, 285] width 31 height 31
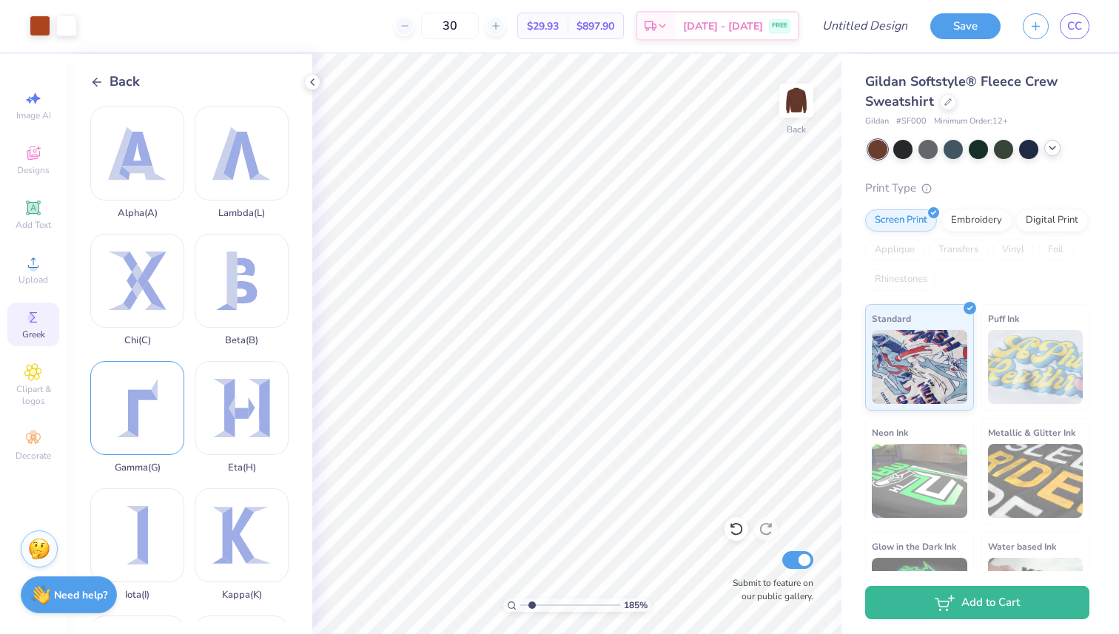
click at [135, 407] on div "Gamma ( G )" at bounding box center [137, 417] width 94 height 112
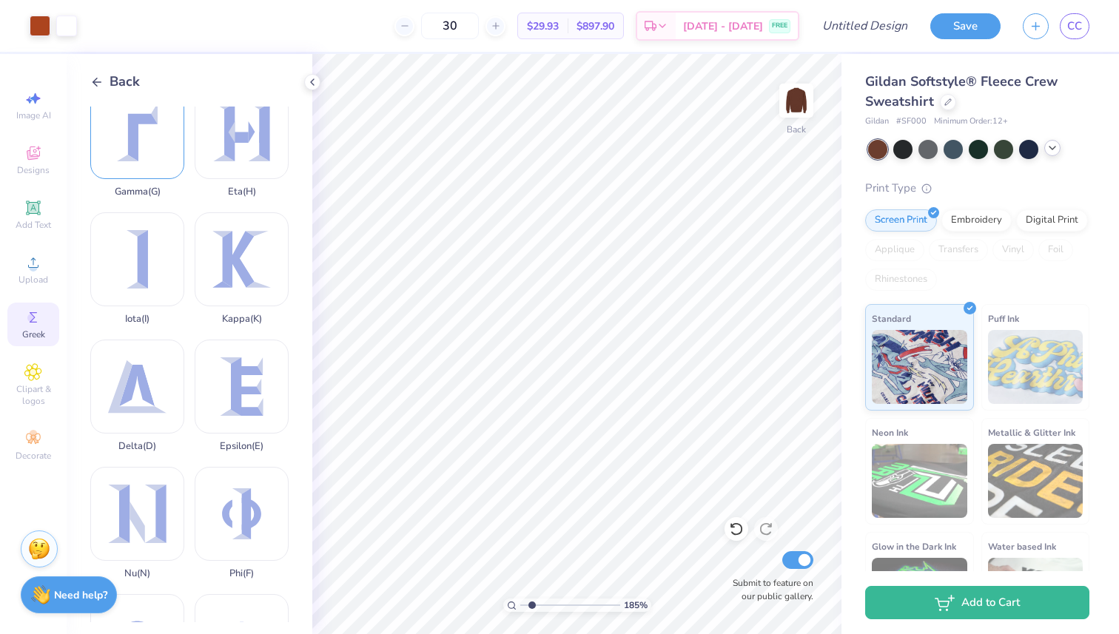
scroll to position [0, 0]
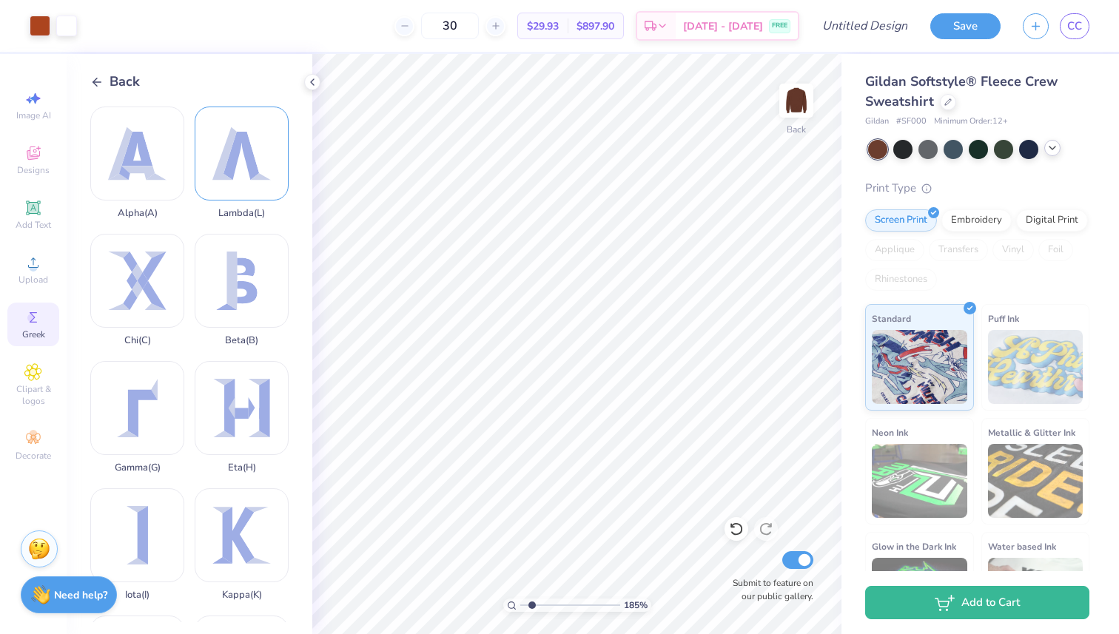
click at [254, 144] on div "Lambda ( L )" at bounding box center [242, 163] width 94 height 112
click at [44, 19] on div at bounding box center [40, 24] width 21 height 21
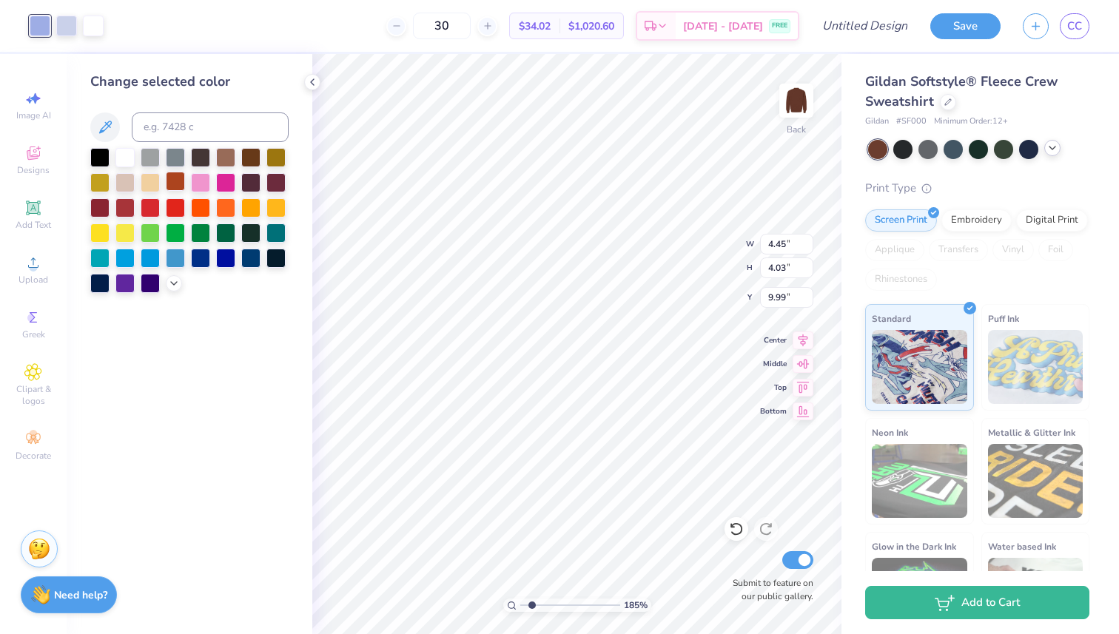
click at [178, 178] on div at bounding box center [175, 181] width 19 height 19
click at [69, 18] on div at bounding box center [66, 24] width 21 height 21
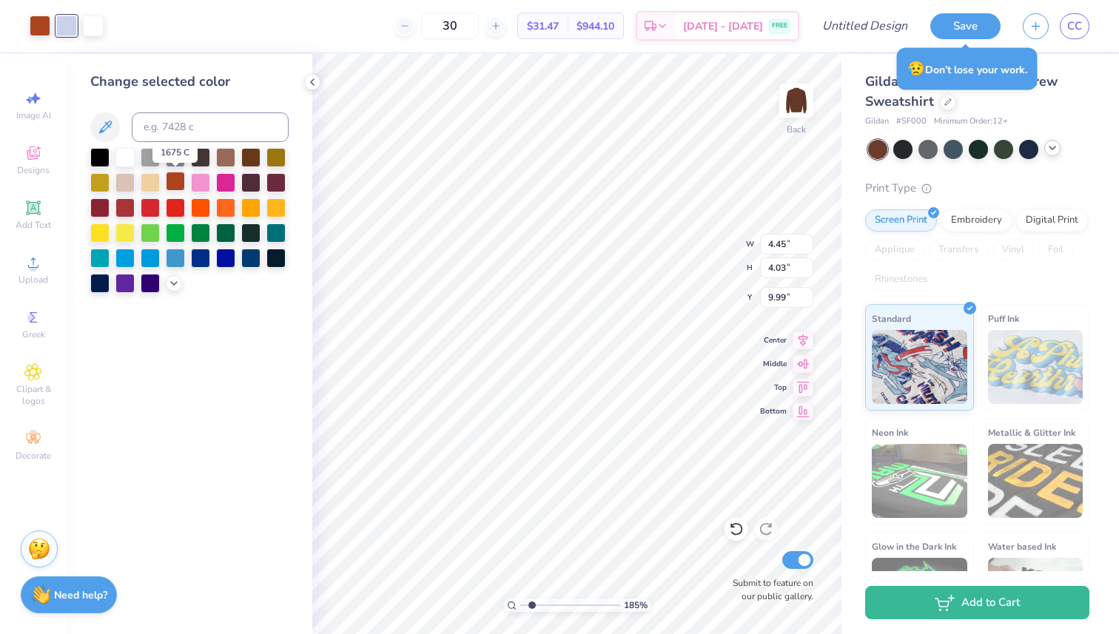
click at [175, 181] on div at bounding box center [175, 181] width 19 height 19
click at [63, 30] on div at bounding box center [66, 24] width 21 height 21
click at [181, 181] on div at bounding box center [175, 181] width 19 height 19
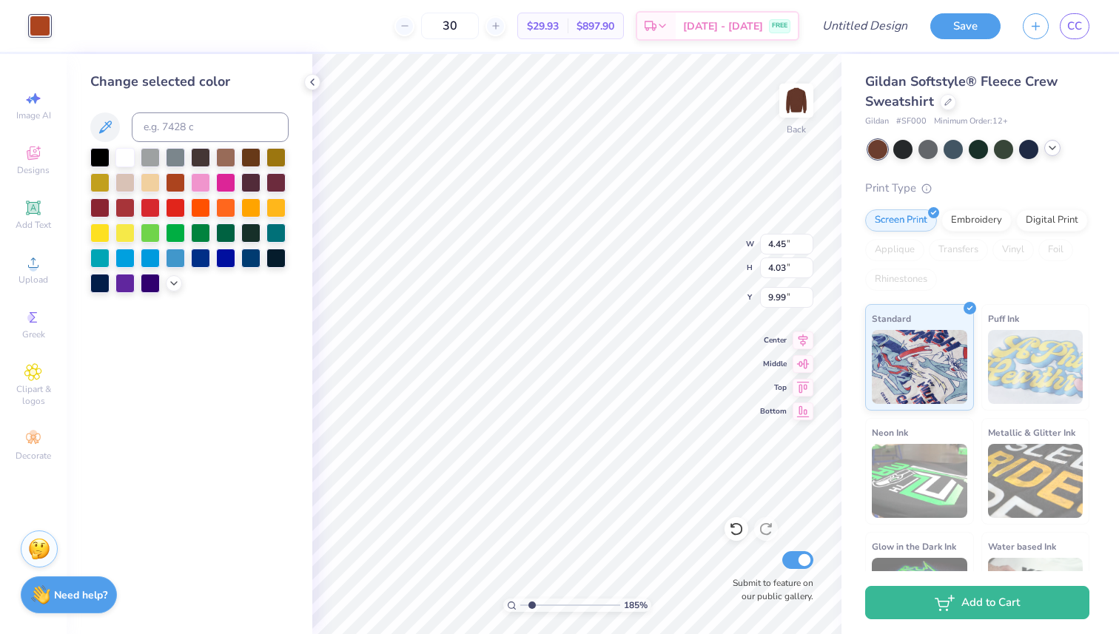
type input "1.26"
type input "1.14"
type input "12.88"
type input "1.01"
type input "0.92"
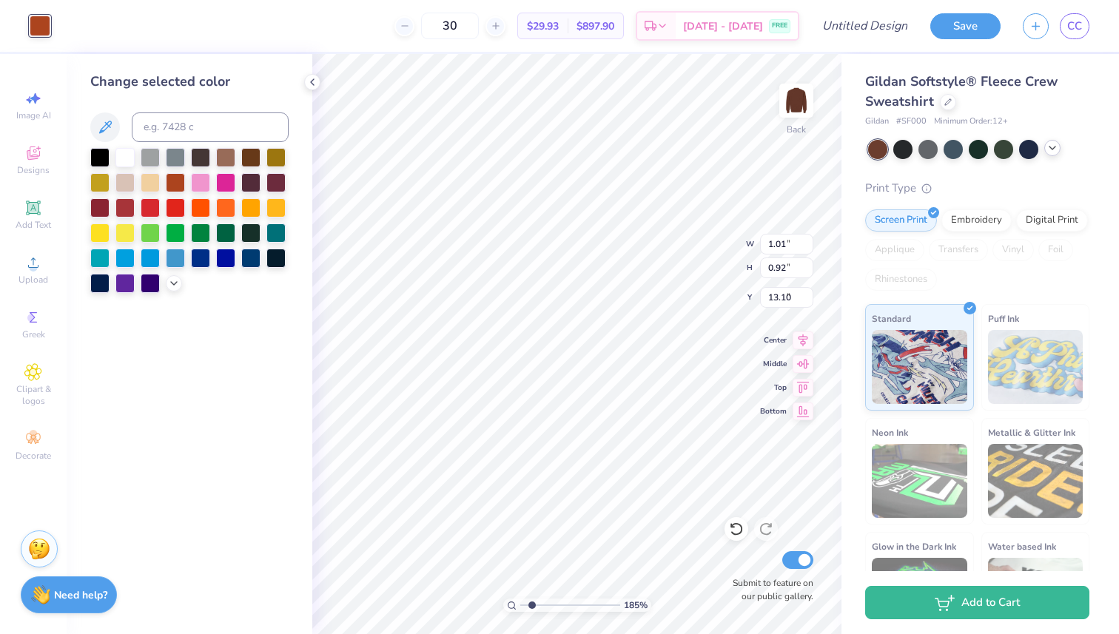
type input "8.59"
type input "0.98"
type input "1.11"
type input "8.66"
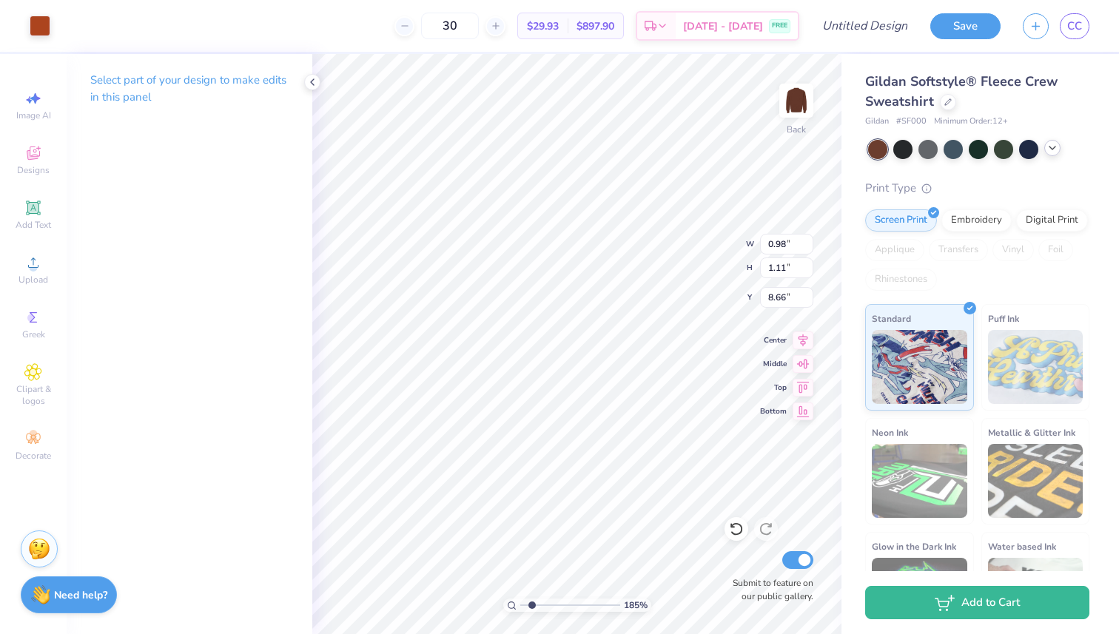
type input "0.96"
type input "1.09"
type input "8.50"
click at [31, 324] on icon at bounding box center [33, 318] width 18 height 18
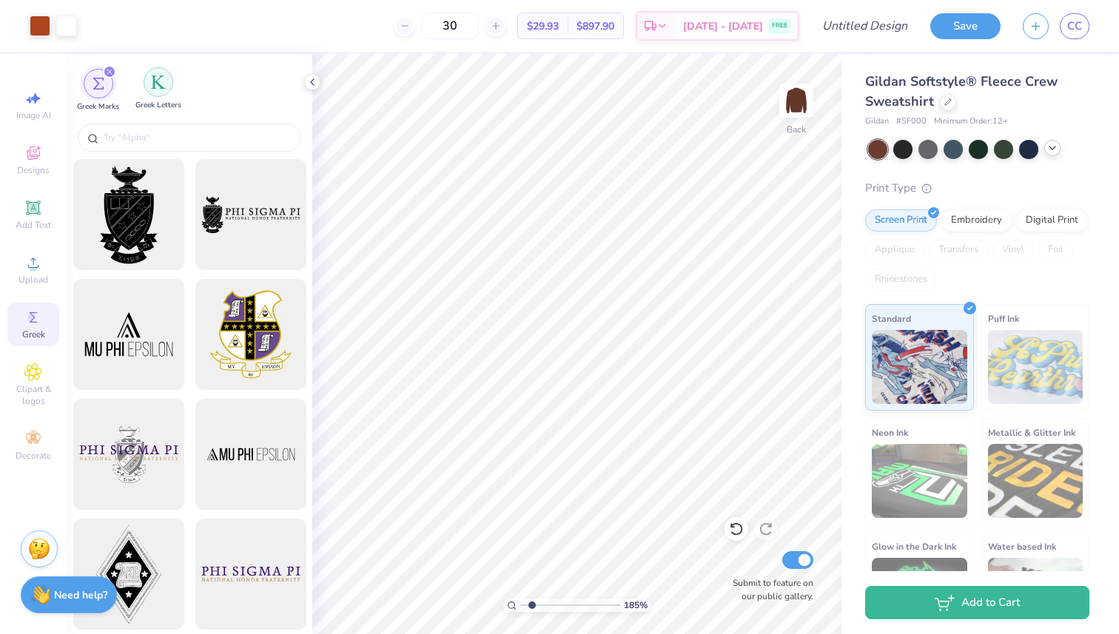
click at [163, 88] on img "filter for Greek Letters" at bounding box center [158, 82] width 15 height 15
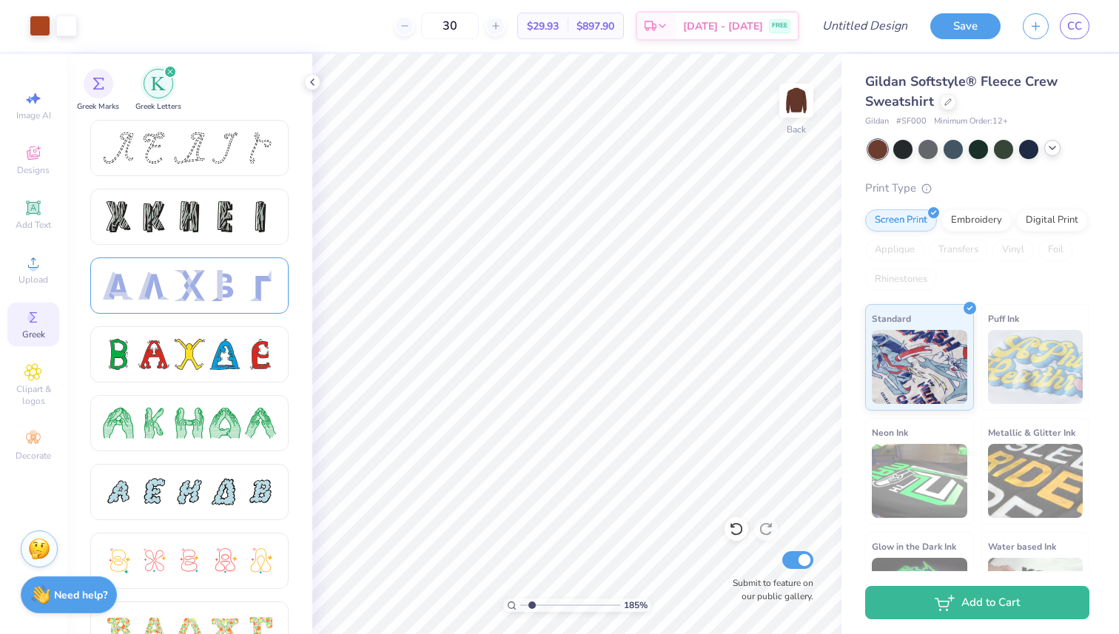
click at [180, 304] on div at bounding box center [189, 286] width 198 height 56
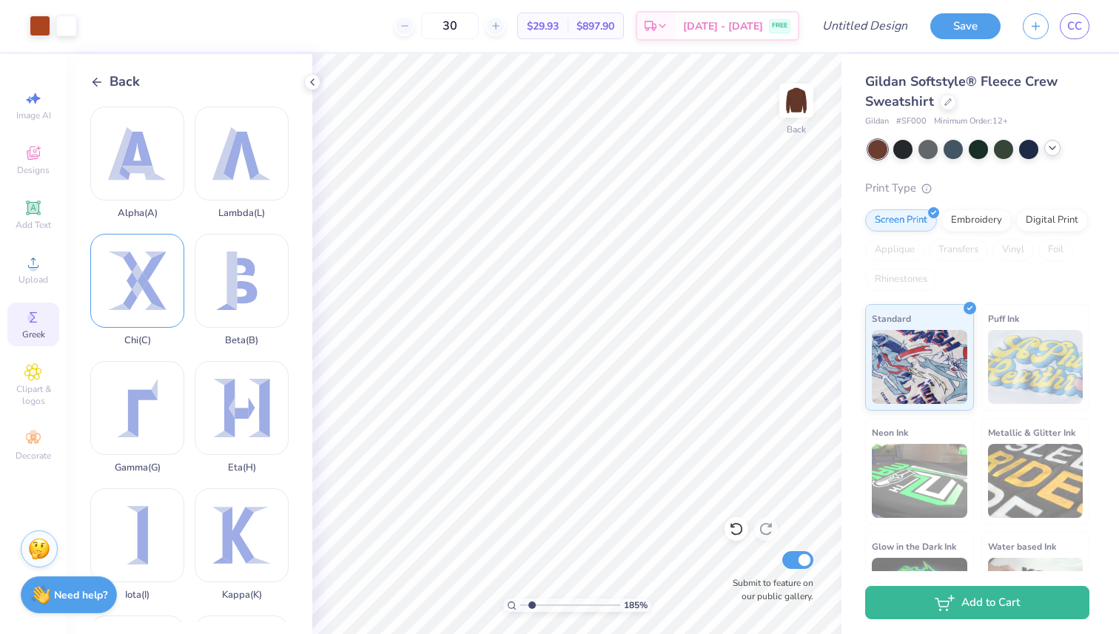
click at [158, 279] on div "Chi ( C )" at bounding box center [137, 290] width 94 height 112
click at [34, 24] on div at bounding box center [40, 24] width 21 height 21
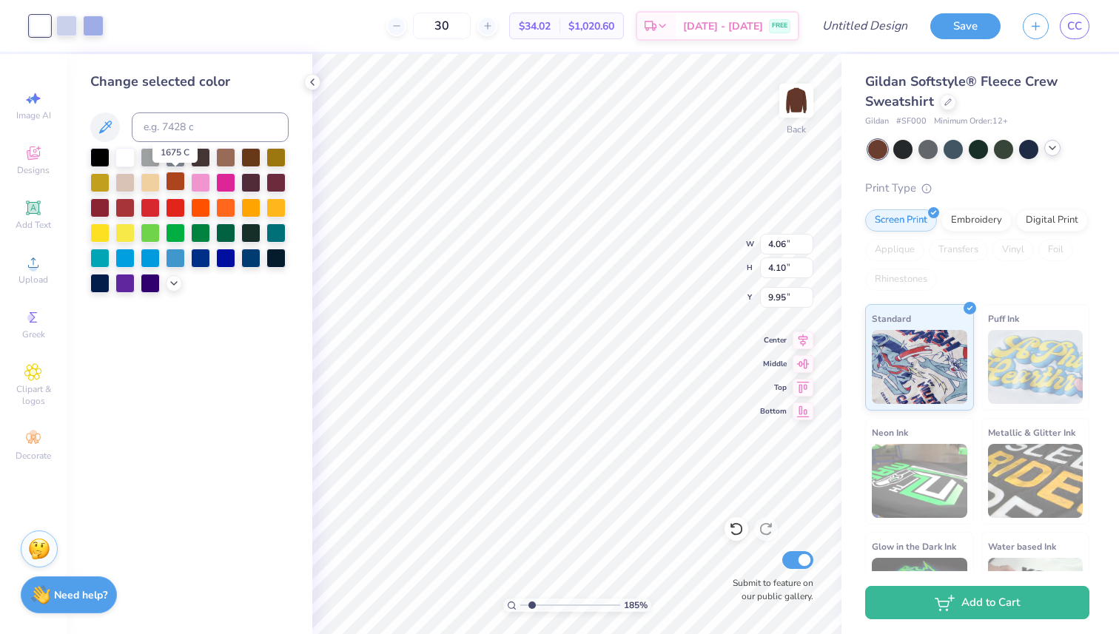
click at [174, 182] on div at bounding box center [175, 181] width 19 height 19
click at [70, 28] on div at bounding box center [66, 24] width 21 height 21
click at [171, 187] on div at bounding box center [175, 181] width 19 height 19
click at [65, 24] on div at bounding box center [66, 24] width 21 height 21
click at [175, 187] on div at bounding box center [175, 181] width 19 height 19
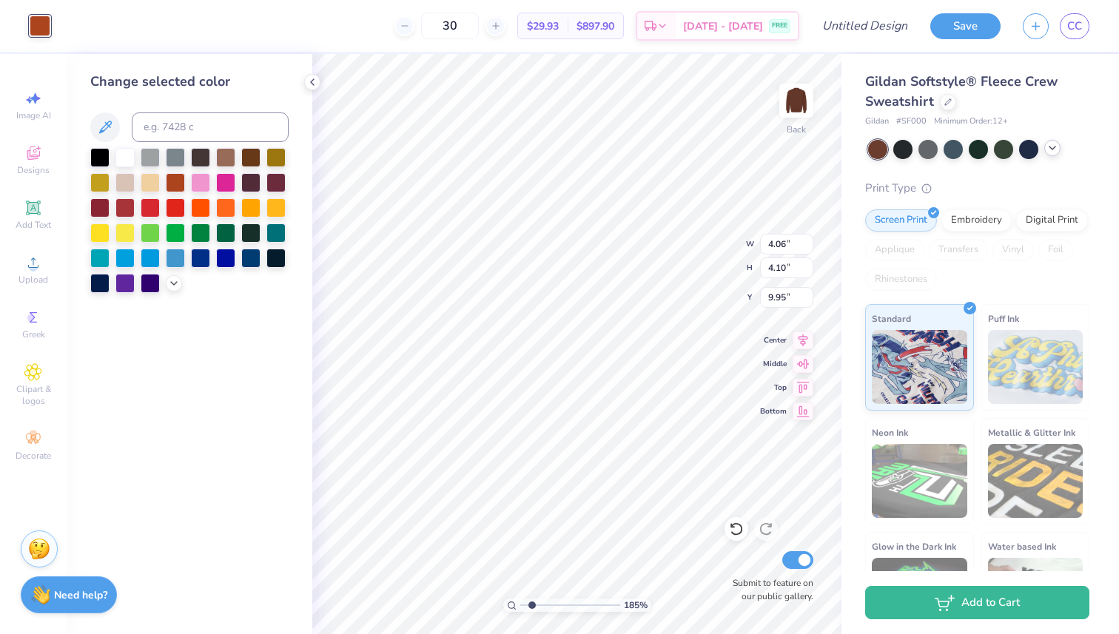
type input "0.84"
type input "0.85"
type input "13.20"
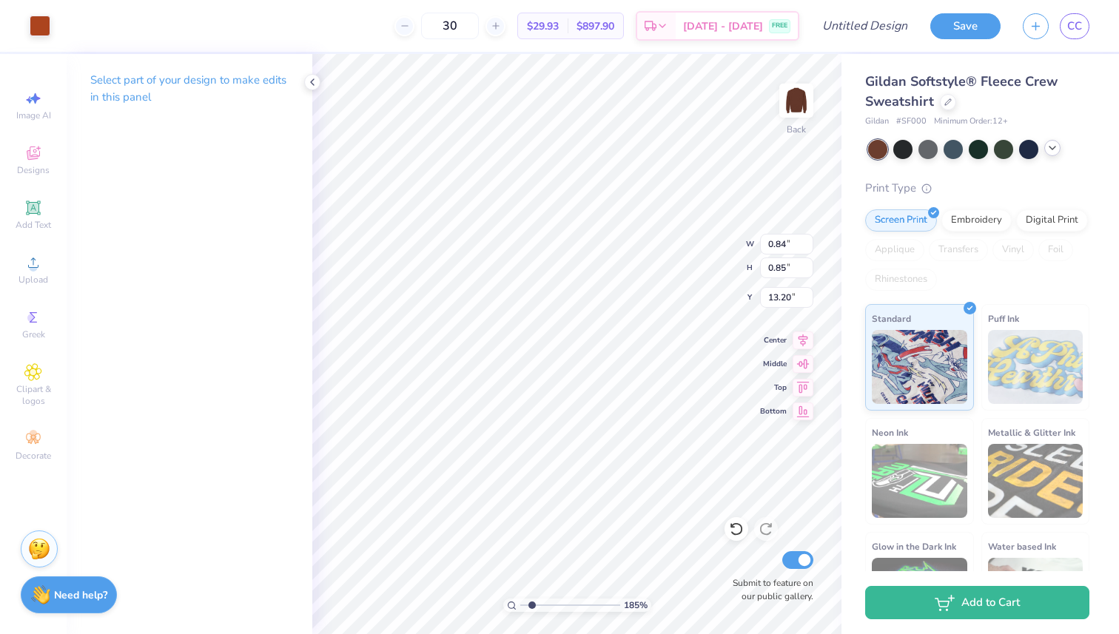
type input "7.95"
type input "0.98"
type input "7.89"
type input "7.81"
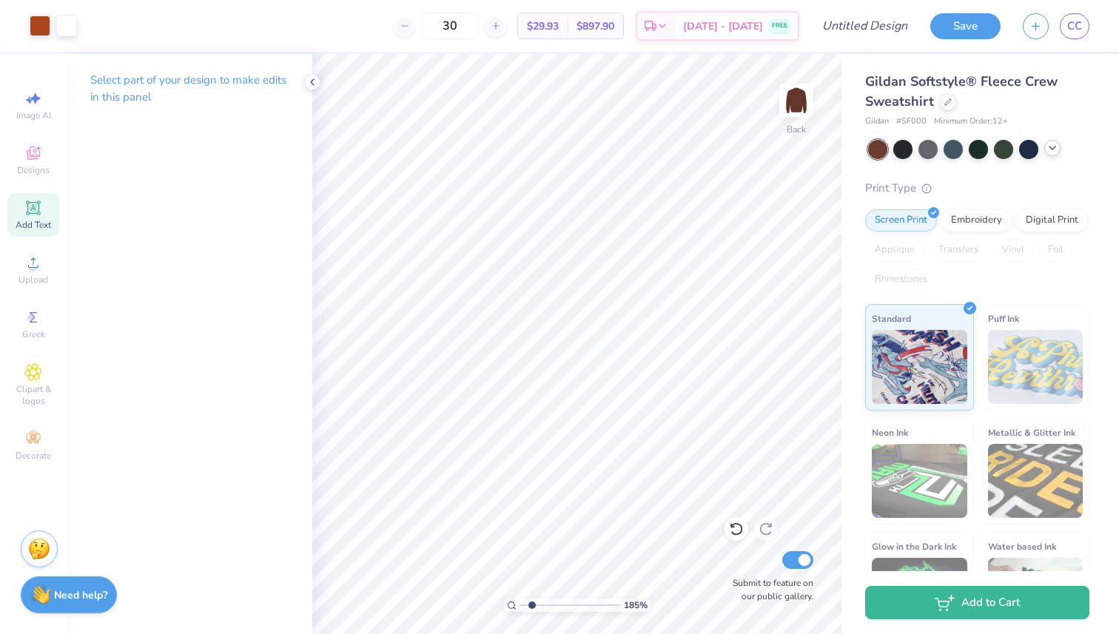
click at [36, 206] on icon at bounding box center [32, 207] width 11 height 11
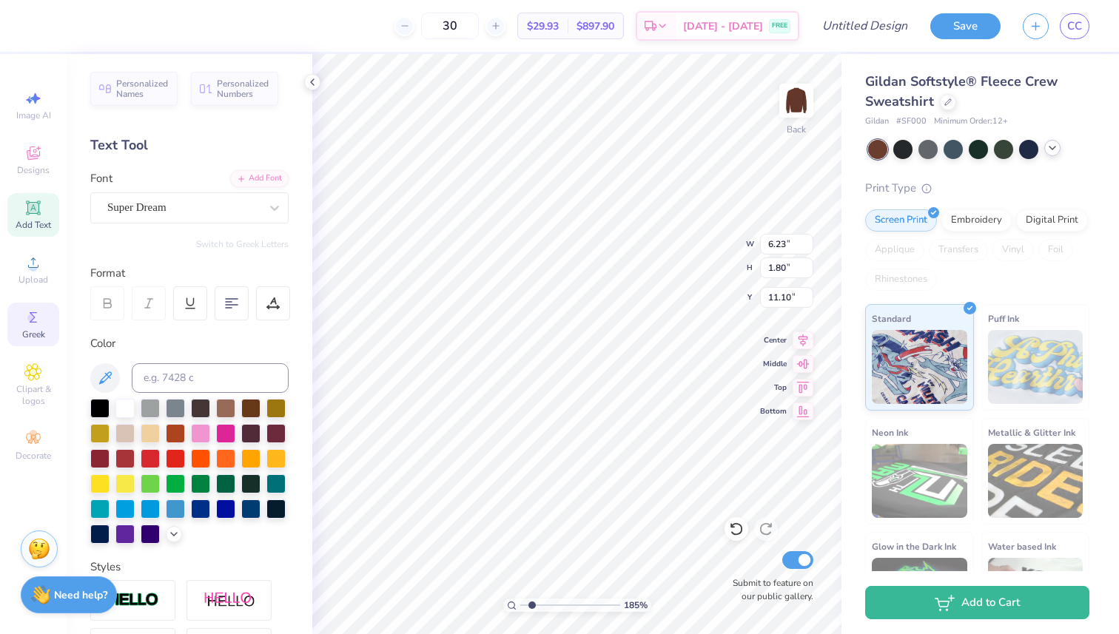
click at [32, 323] on icon at bounding box center [33, 318] width 18 height 18
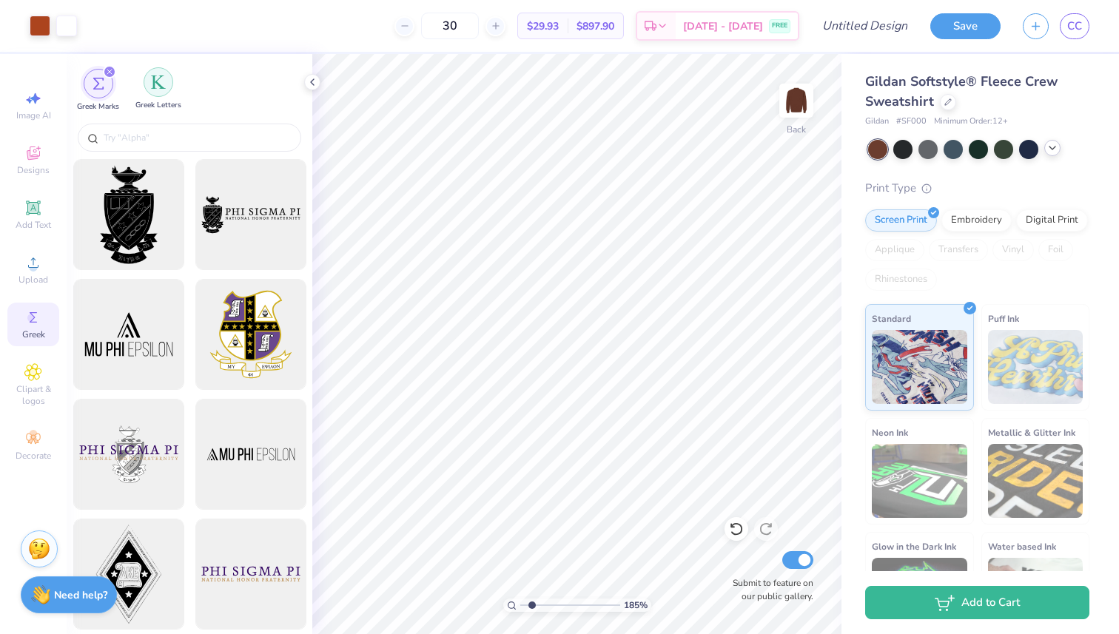
click at [149, 81] on div "filter for Greek Letters" at bounding box center [159, 82] width 30 height 30
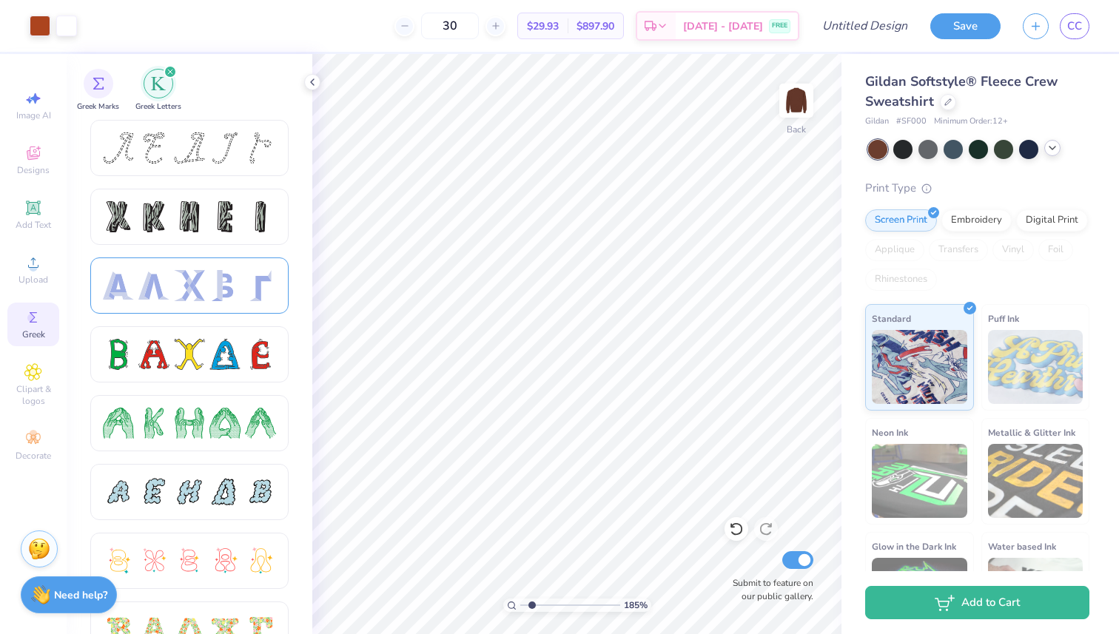
click at [206, 266] on div at bounding box center [189, 286] width 198 height 56
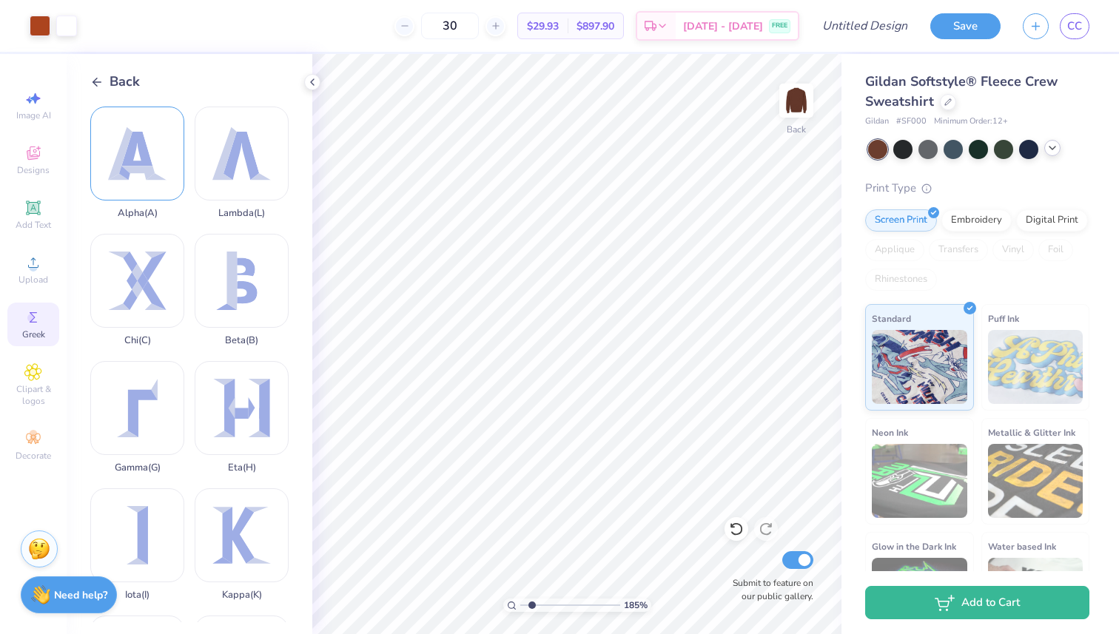
click at [127, 143] on div "Alpha ( A )" at bounding box center [137, 163] width 94 height 112
click at [42, 24] on div at bounding box center [40, 24] width 21 height 21
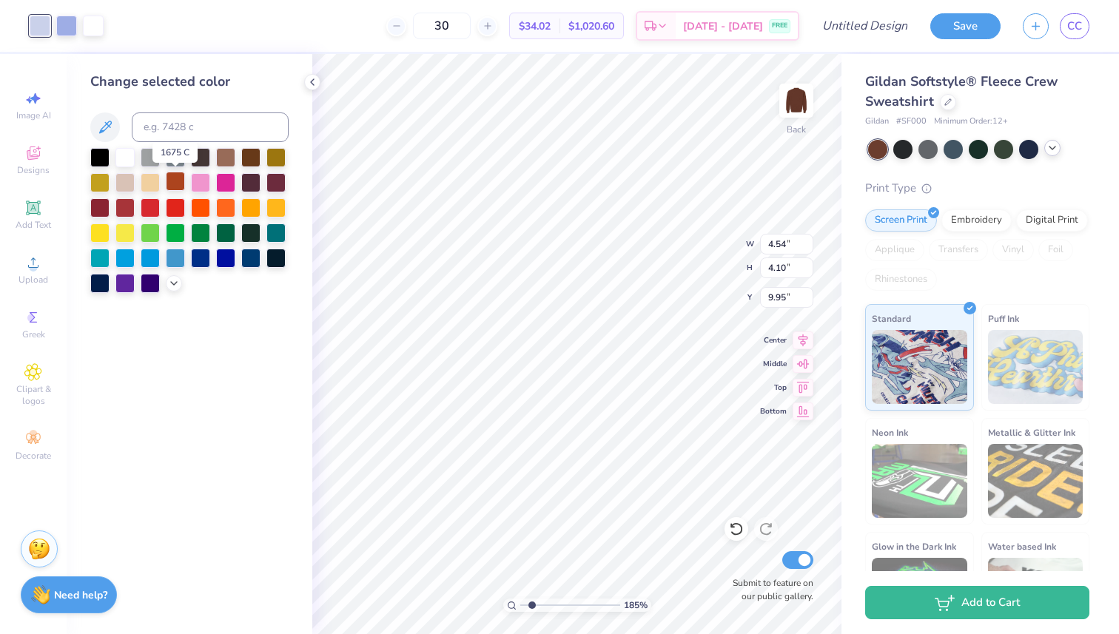
click at [173, 181] on div at bounding box center [175, 181] width 19 height 19
click at [69, 26] on div at bounding box center [66, 24] width 21 height 21
click at [172, 185] on div at bounding box center [175, 181] width 19 height 19
click at [63, 24] on div at bounding box center [66, 24] width 21 height 21
click at [176, 188] on div at bounding box center [175, 181] width 19 height 19
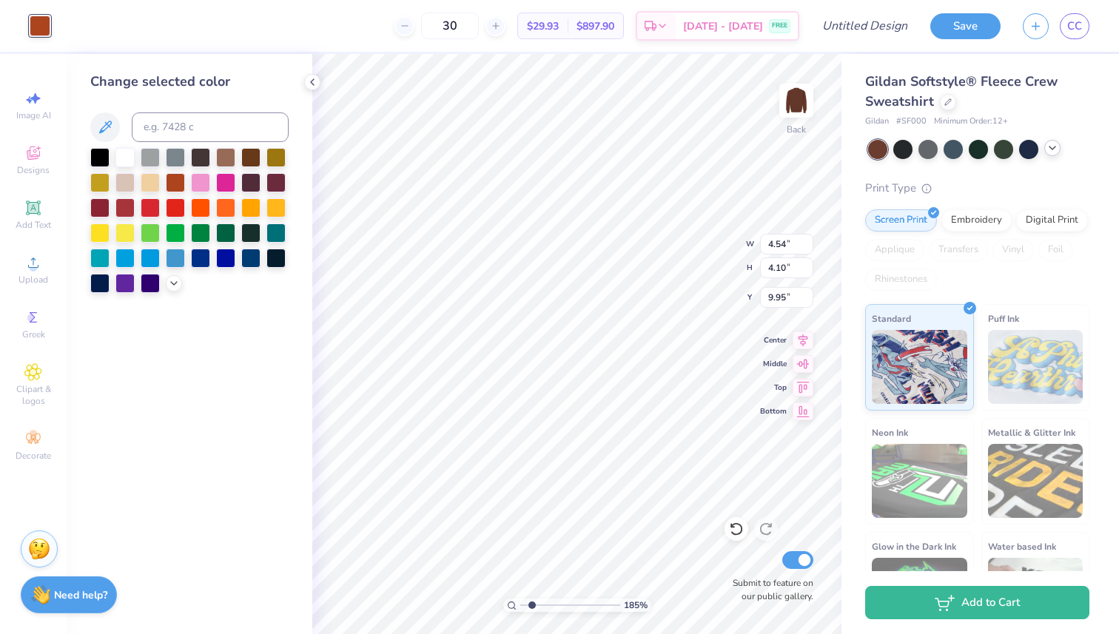
type input "0.98"
type input "0.89"
type input "7.61"
type input "0.96"
type input "1.01"
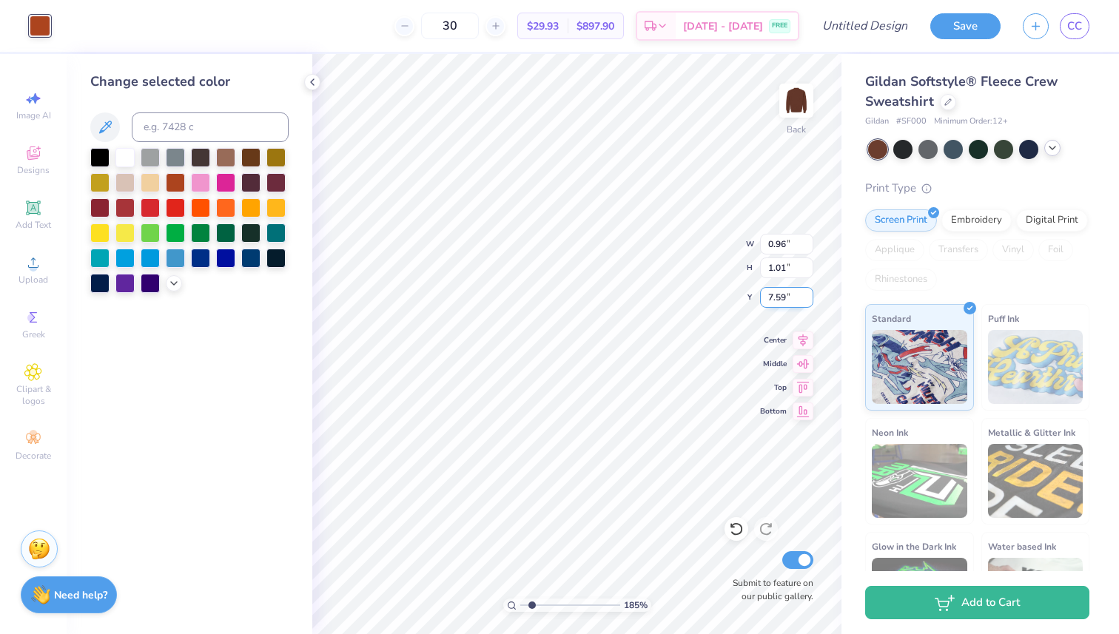
type input "7.49"
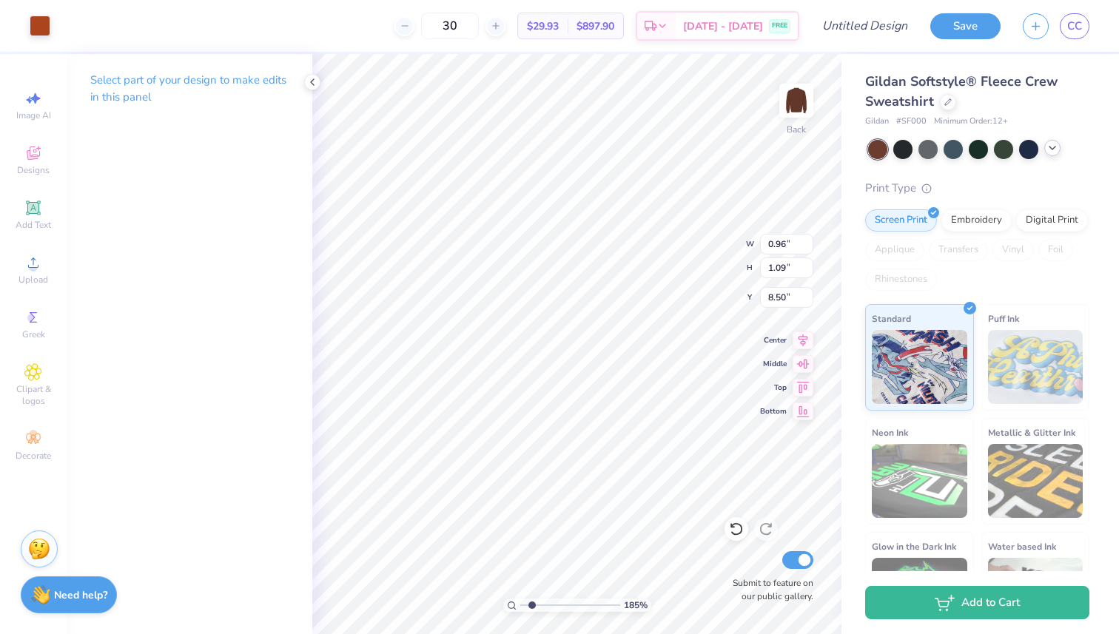
type input "1.02"
type input "1.16"
type input "8.50"
type input "1.13"
type input "1.14"
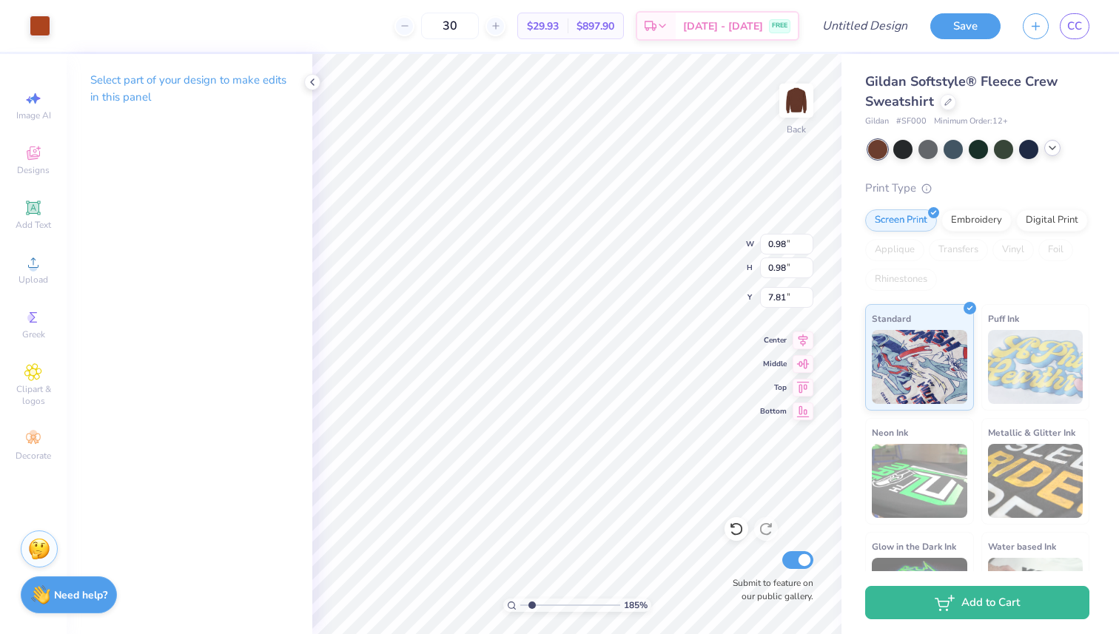
type input "7.79"
type input "1.04"
type input "1.05"
type input "7.78"
drag, startPoint x: 532, startPoint y: 605, endPoint x: 508, endPoint y: 603, distance: 23.8
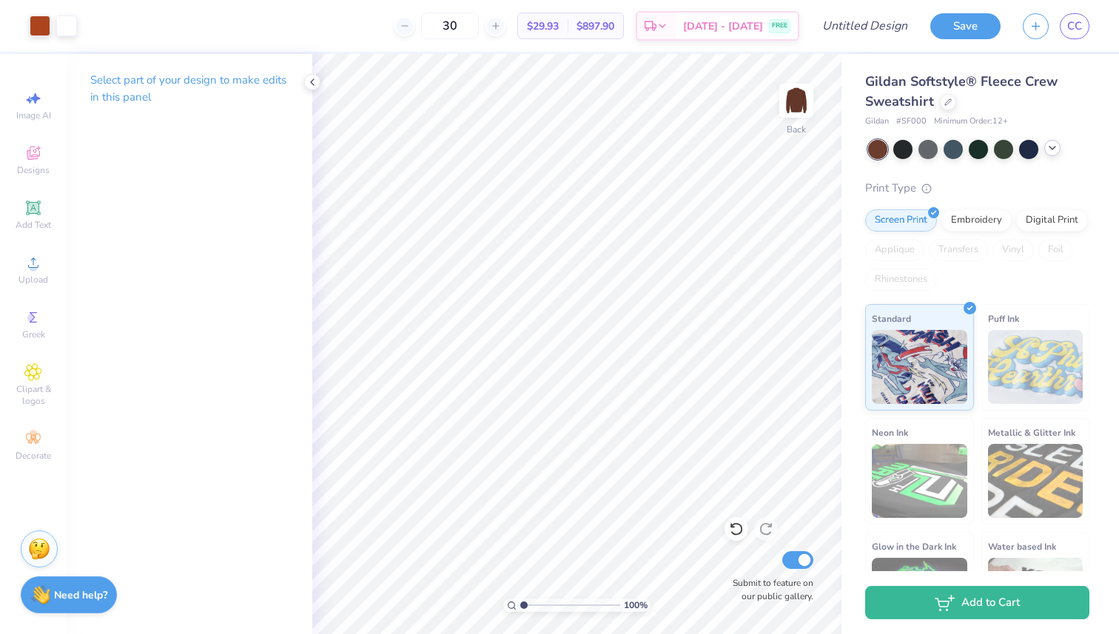
type input "1"
click at [520, 603] on input "range" at bounding box center [570, 605] width 100 height 13
type input "6.78"
type input "2.46"
type input "4.82"
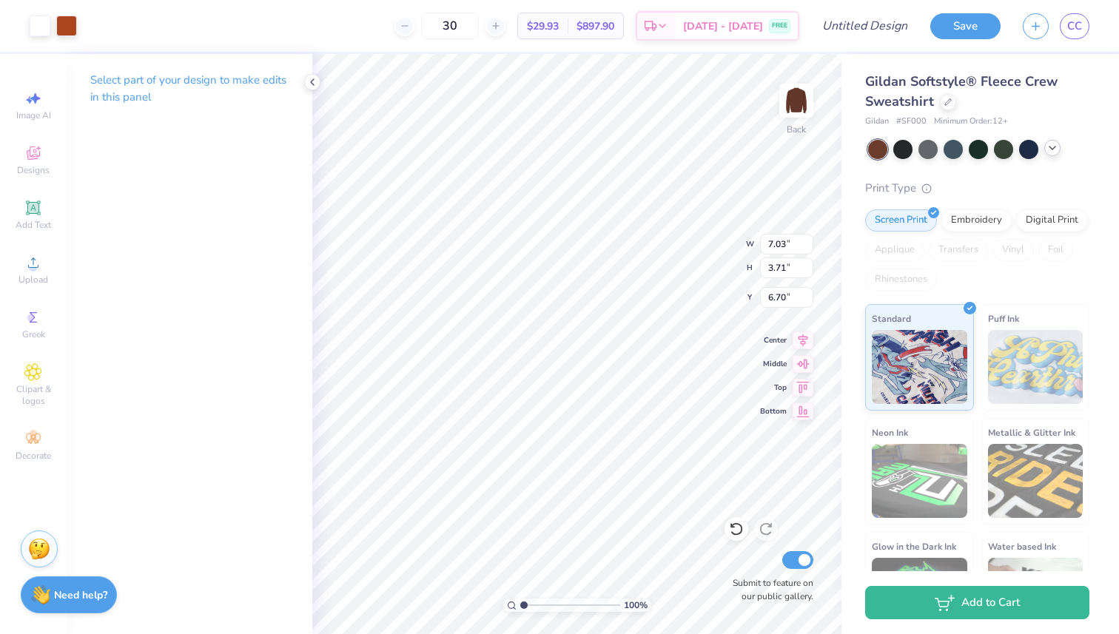
type input "6.91"
type input "2.86"
type input "7.14"
type input "13.19"
type input "5.19"
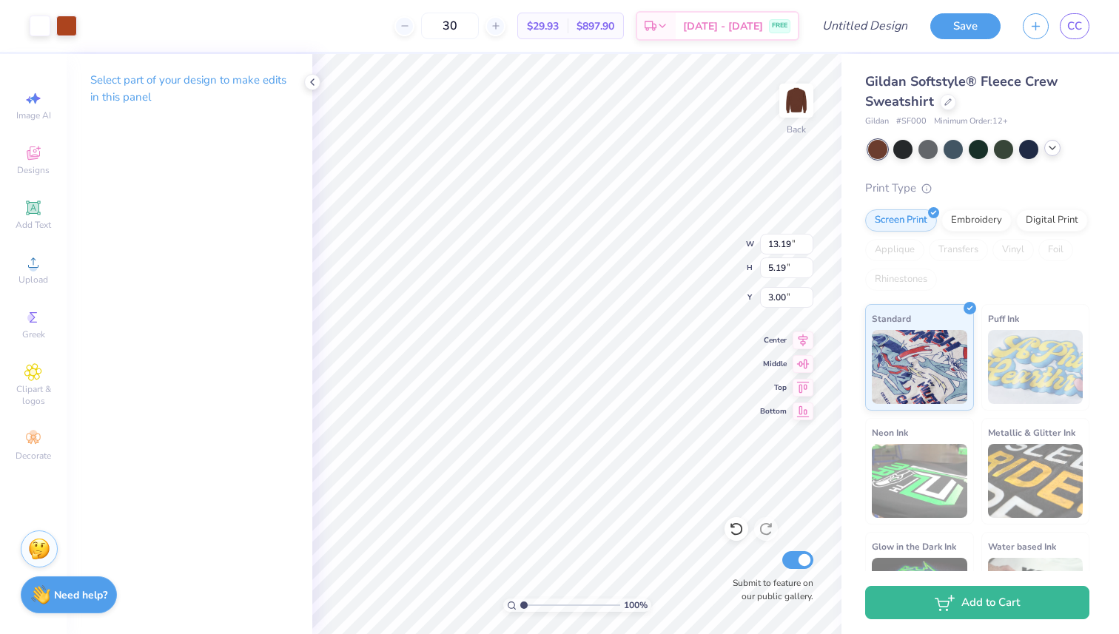
type input "3.53"
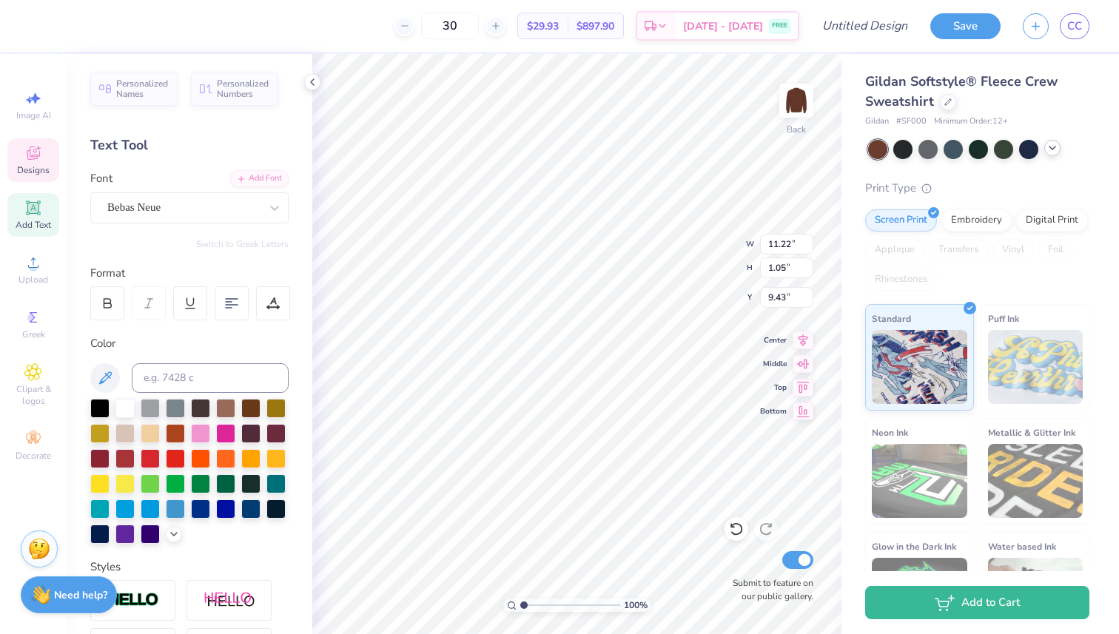
type input "9.47"
click at [36, 380] on icon at bounding box center [32, 372] width 17 height 18
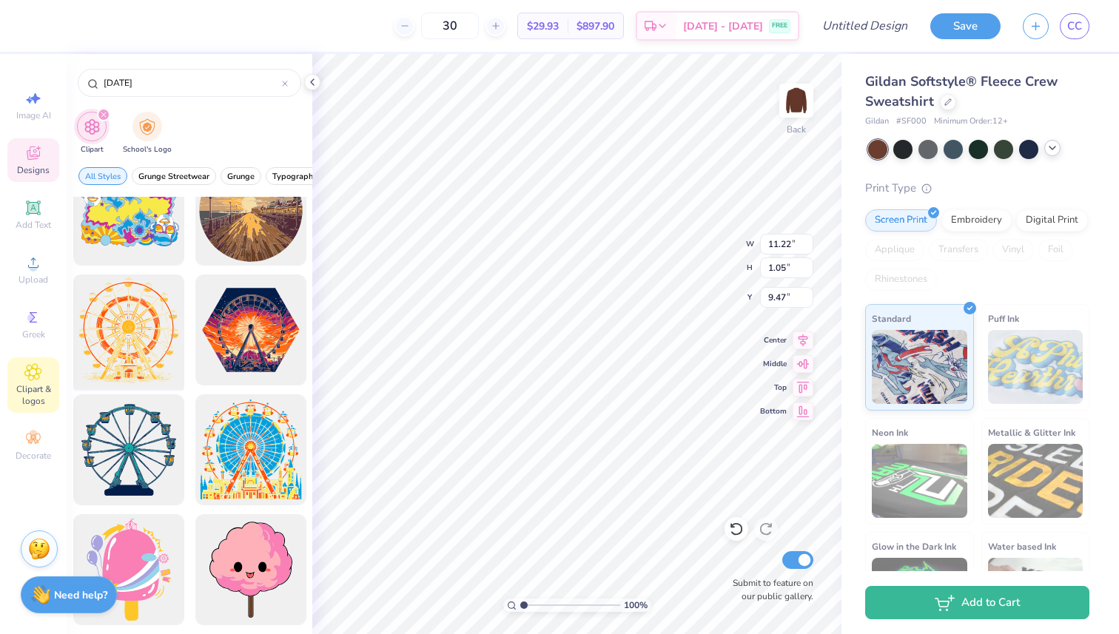
scroll to position [180, 0]
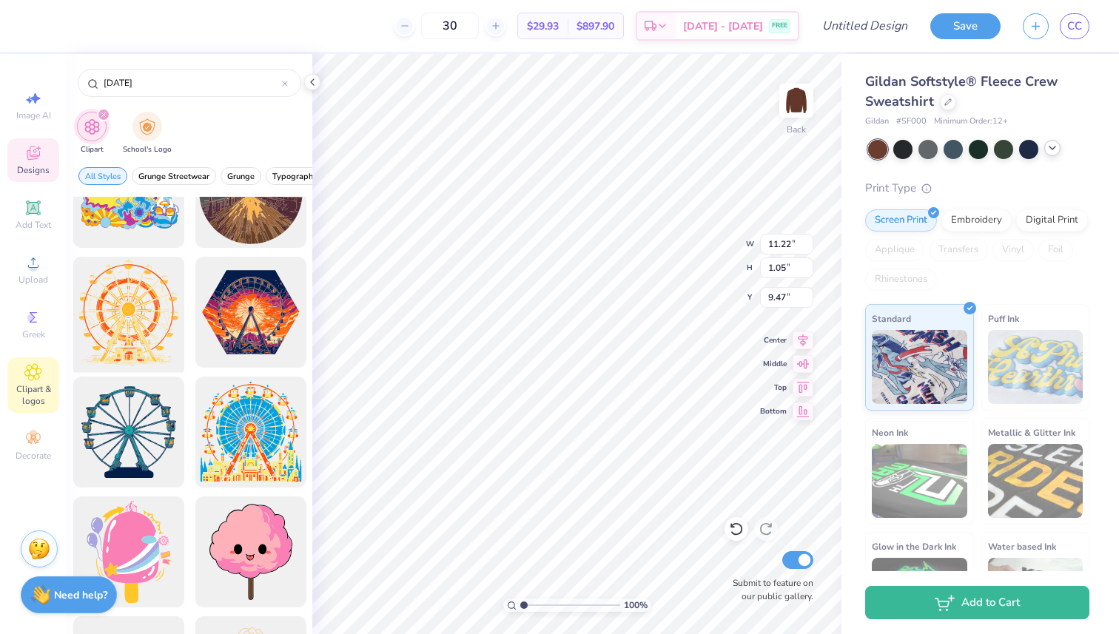
type input "[DATE]"
click at [142, 323] on div at bounding box center [128, 313] width 122 height 122
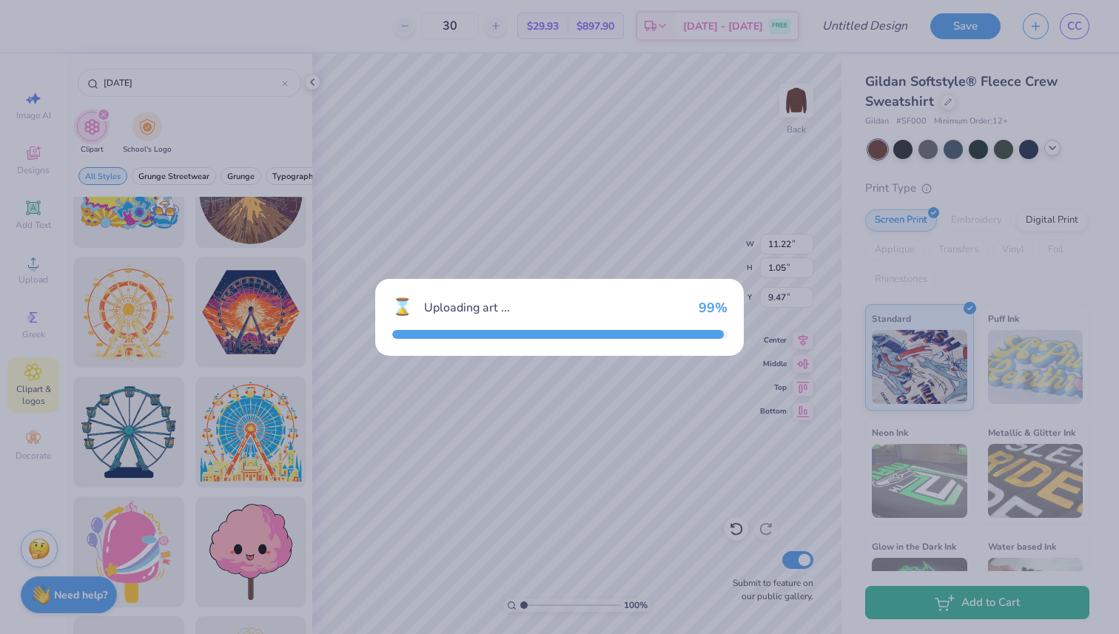
type input "15.00"
type input "15.96"
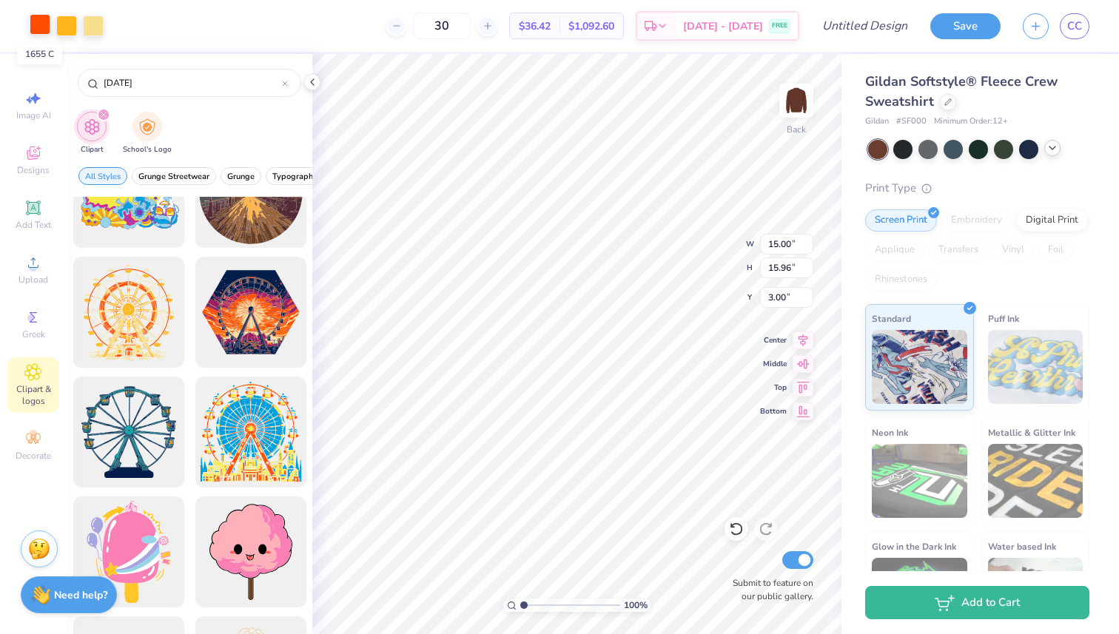
click at [45, 25] on div at bounding box center [40, 24] width 21 height 21
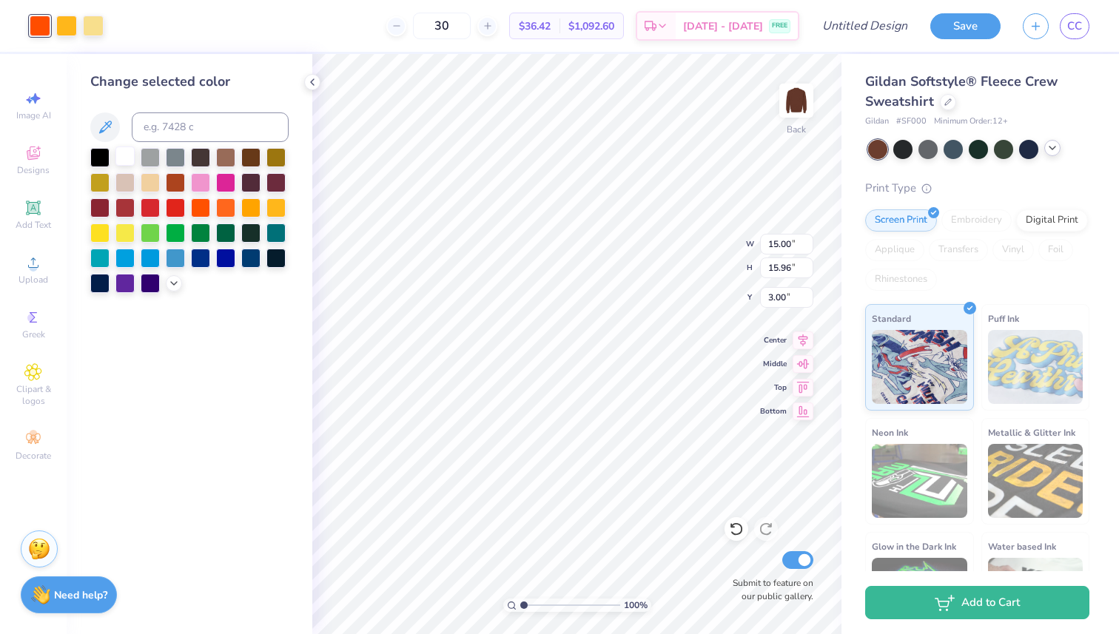
click at [127, 159] on div at bounding box center [124, 156] width 19 height 19
click at [69, 27] on div at bounding box center [66, 24] width 21 height 21
click at [127, 155] on div at bounding box center [124, 156] width 19 height 19
click at [67, 27] on div at bounding box center [66, 24] width 21 height 21
click at [123, 158] on div at bounding box center [124, 156] width 19 height 19
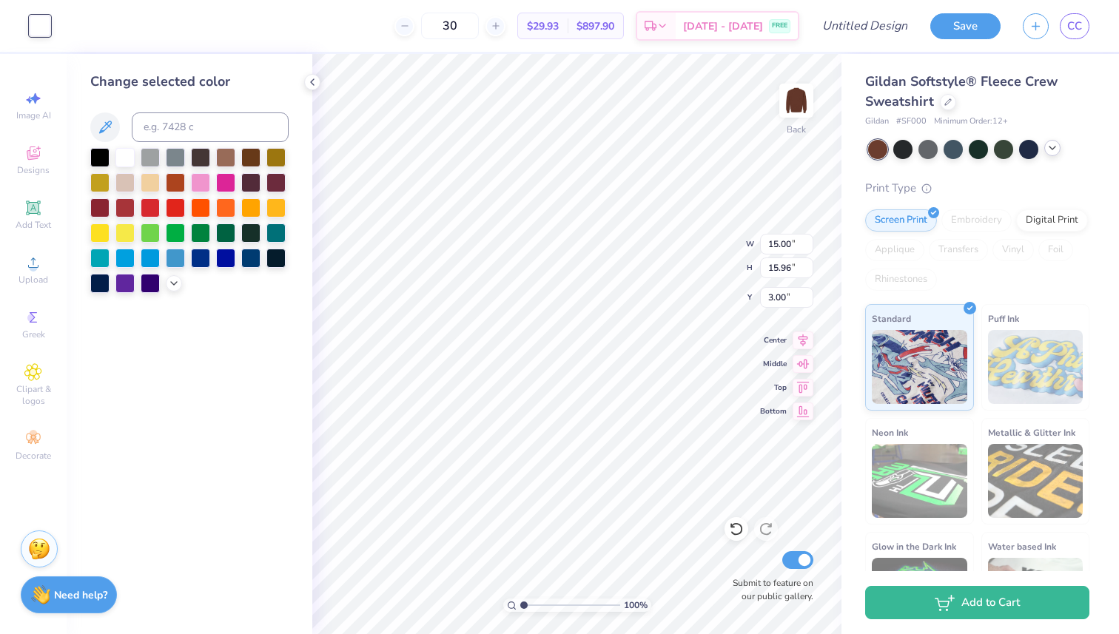
type input "6.02"
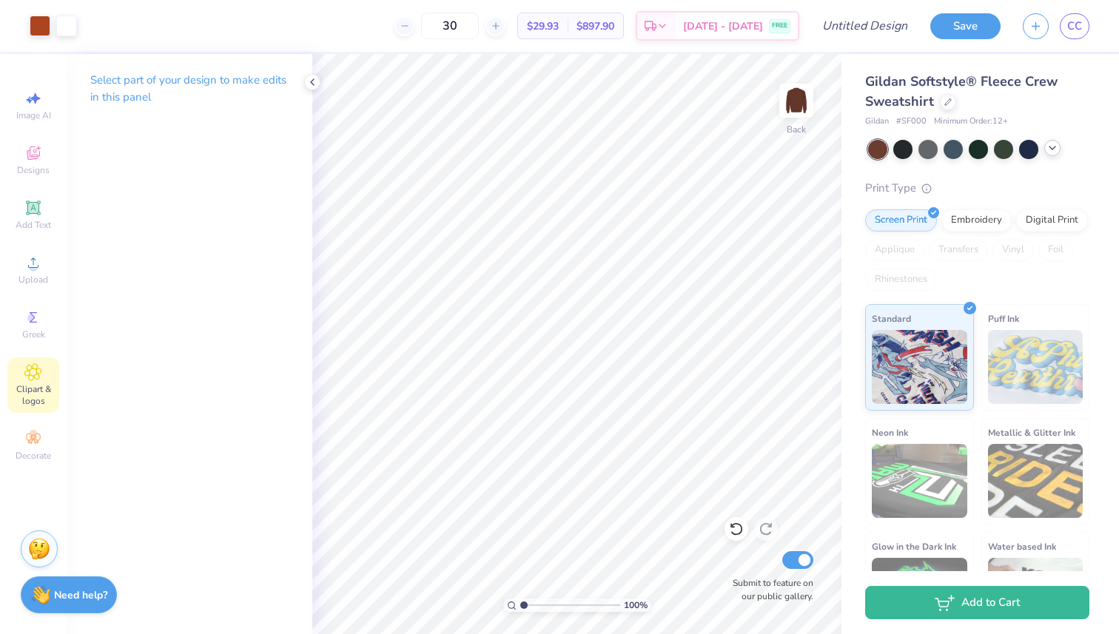
click at [21, 380] on div "Clipart & logos" at bounding box center [33, 385] width 52 height 56
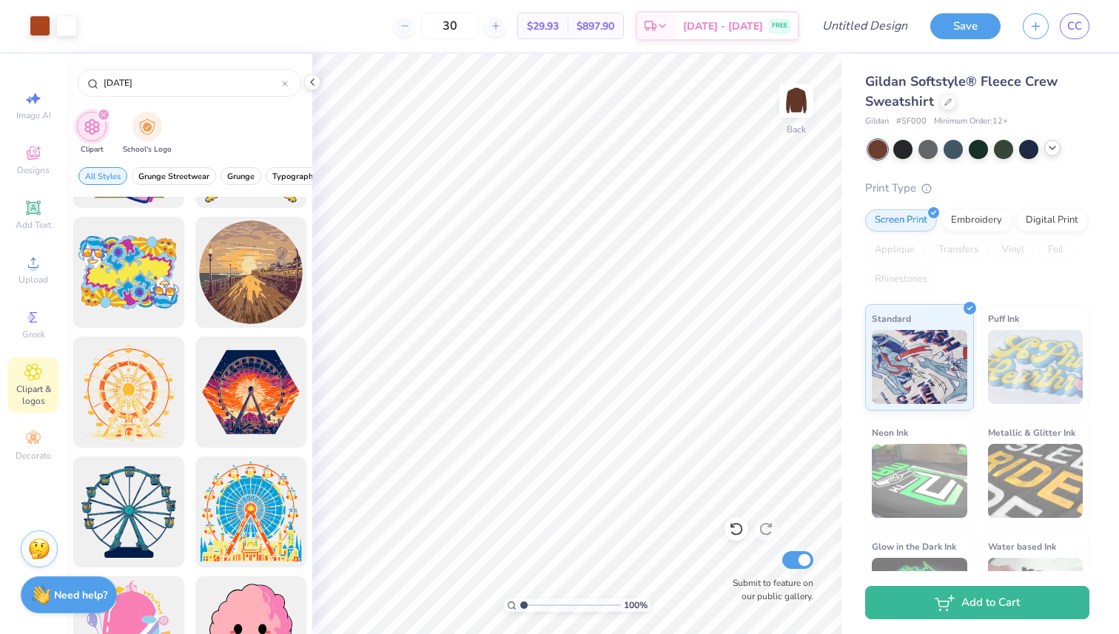
scroll to position [0, 0]
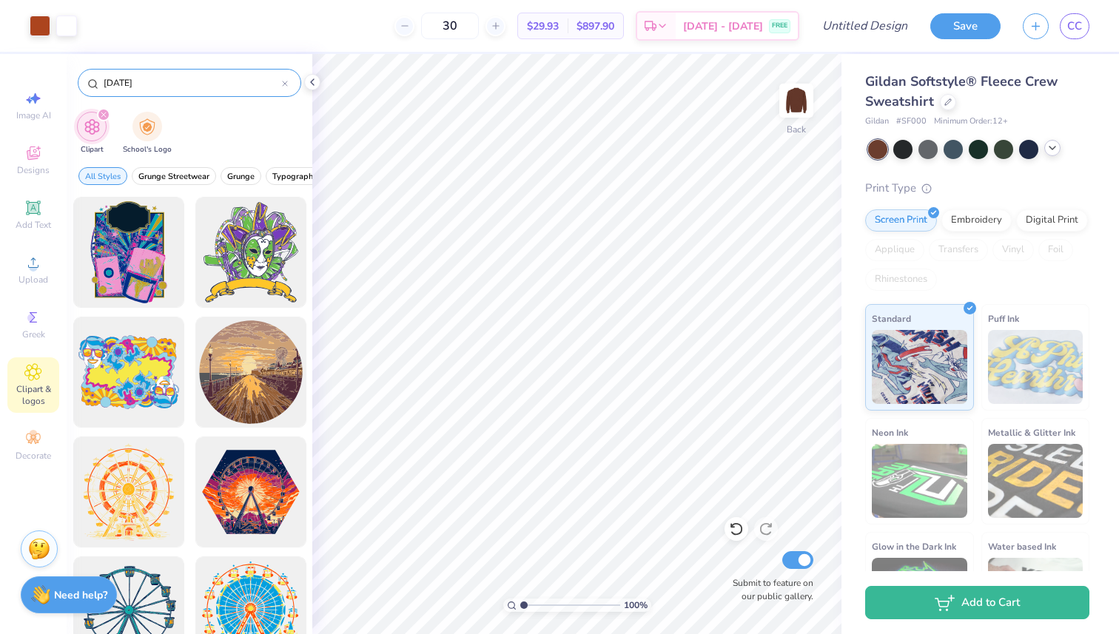
drag, startPoint x: 173, startPoint y: 85, endPoint x: 84, endPoint y: 81, distance: 88.9
click at [84, 81] on div "[DATE]" at bounding box center [190, 83] width 224 height 28
type input "[PERSON_NAME] wheel"
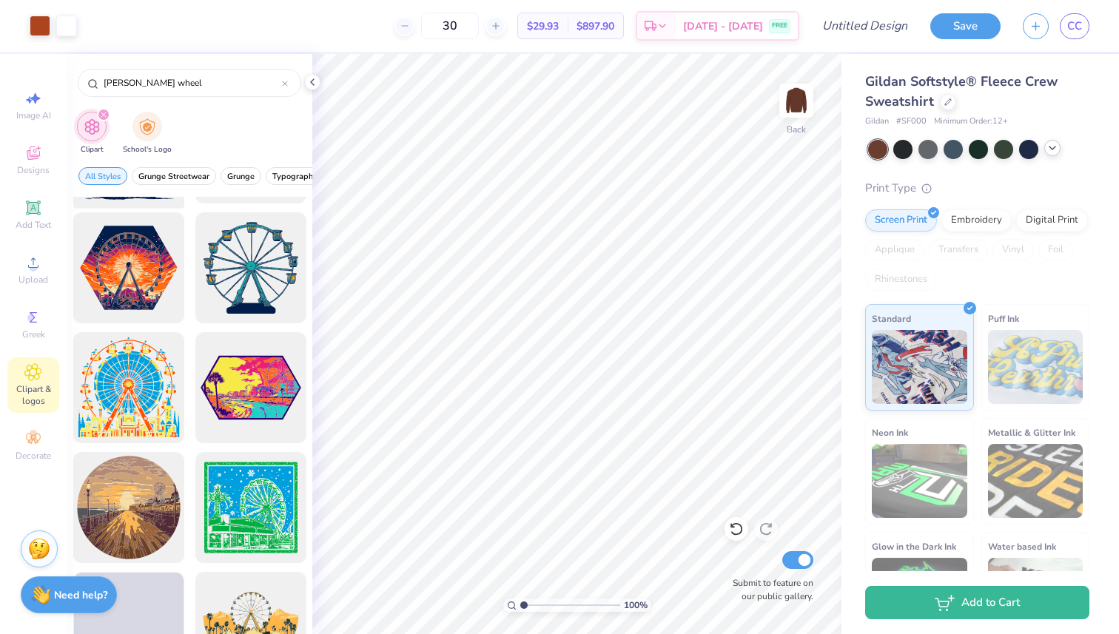
scroll to position [401, 0]
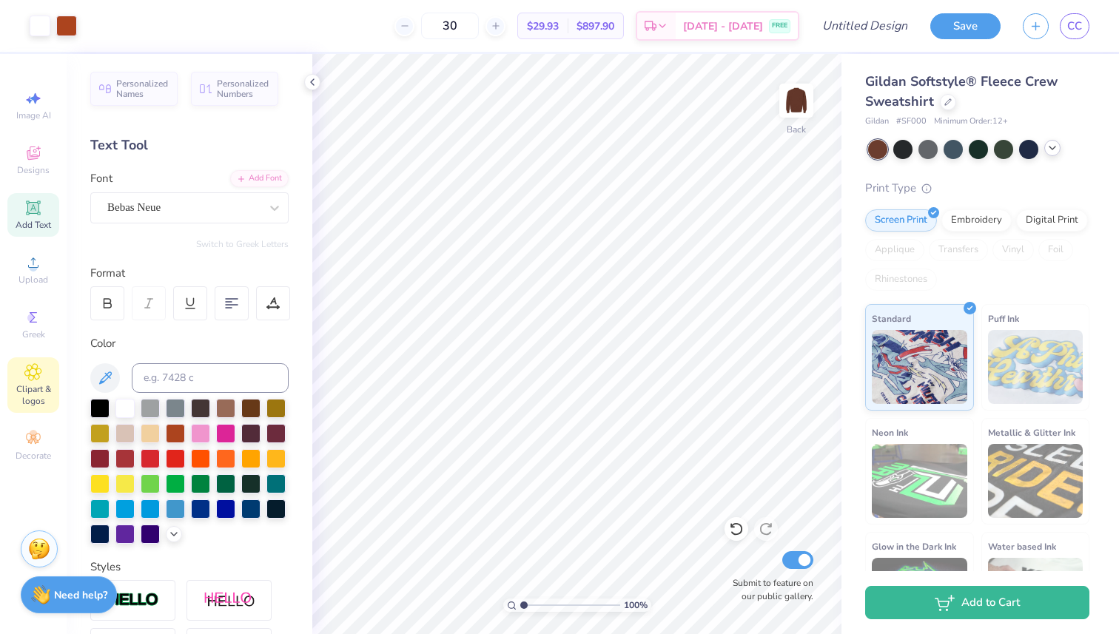
click at [33, 397] on span "Clipart & logos" at bounding box center [33, 395] width 52 height 24
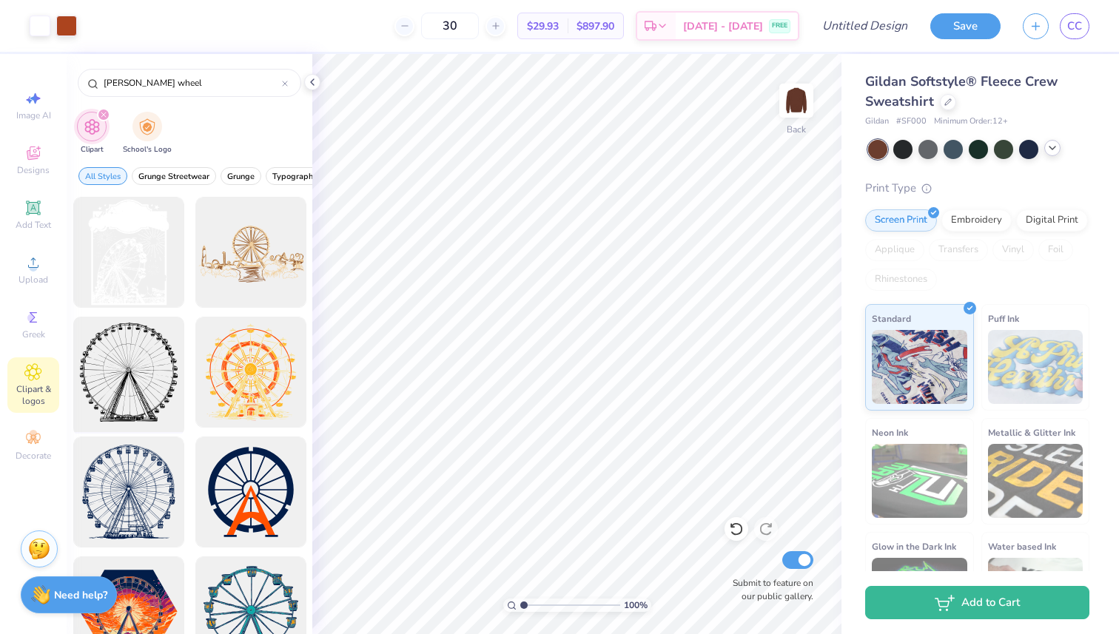
click at [164, 388] on div at bounding box center [128, 373] width 122 height 122
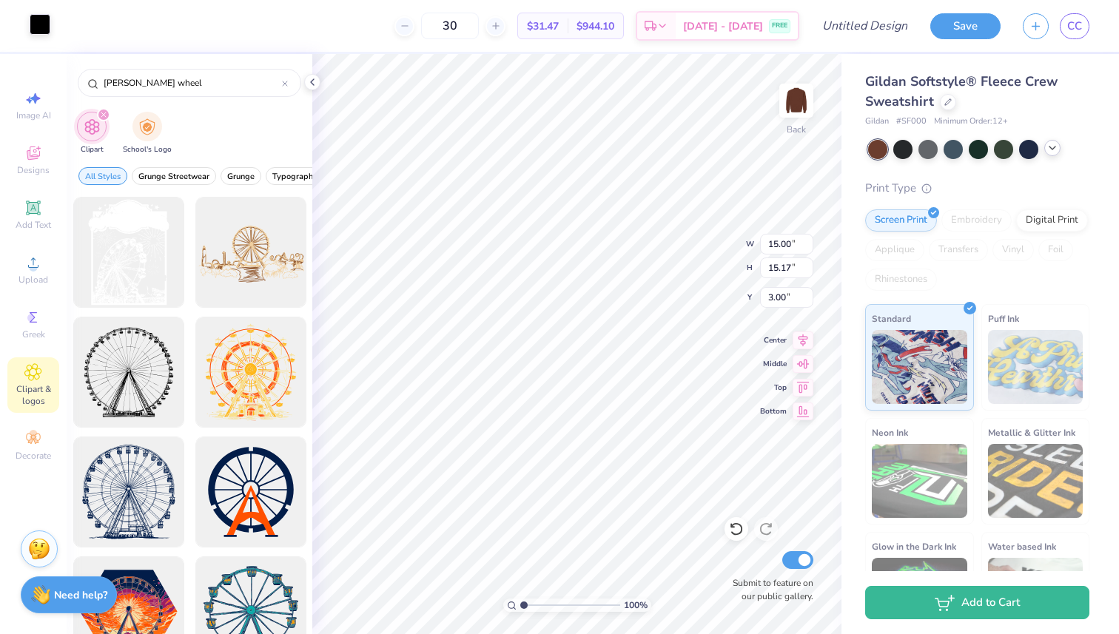
click at [44, 21] on div at bounding box center [40, 24] width 21 height 21
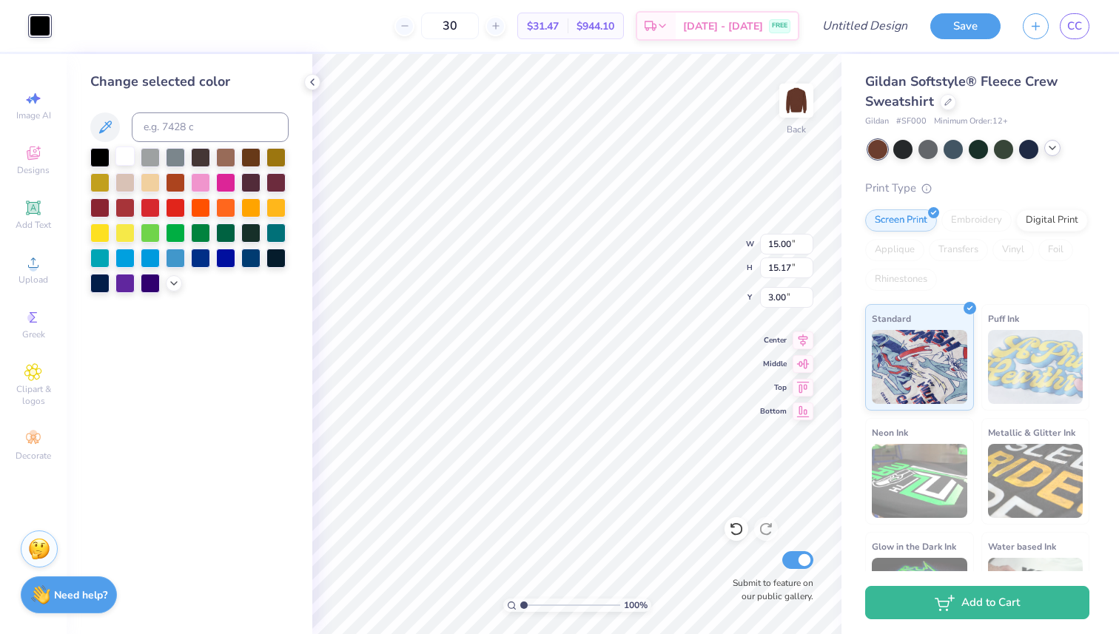
click at [125, 157] on div at bounding box center [124, 156] width 19 height 19
type input "9.64"
type input "9.75"
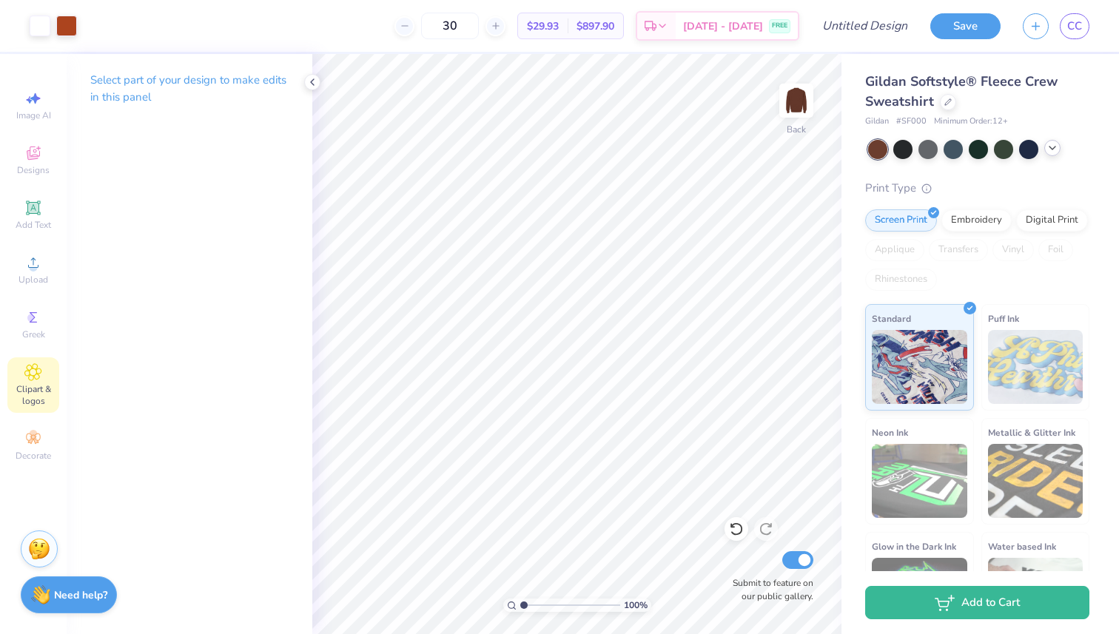
click at [21, 396] on span "Clipart & logos" at bounding box center [33, 395] width 52 height 24
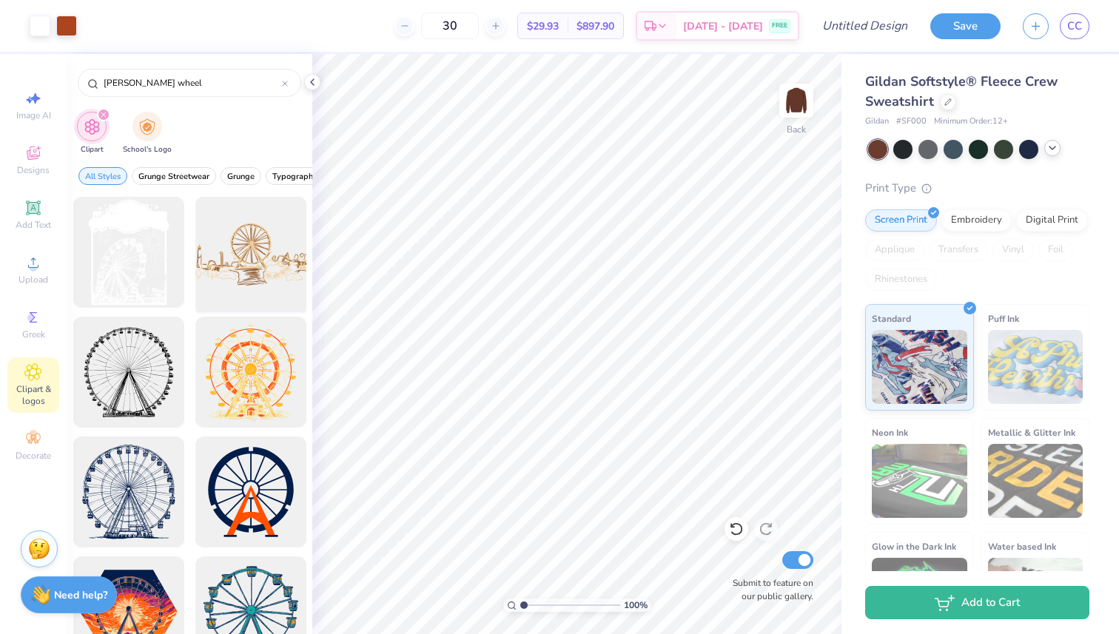
click at [271, 256] on div at bounding box center [250, 253] width 122 height 122
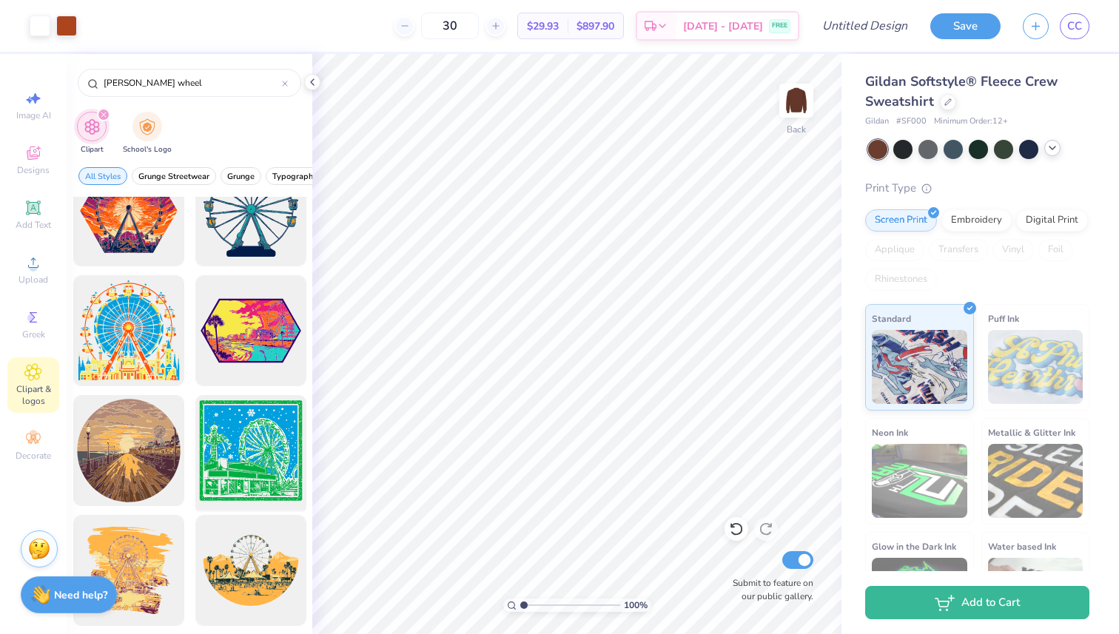
click at [253, 450] on div at bounding box center [250, 451] width 122 height 122
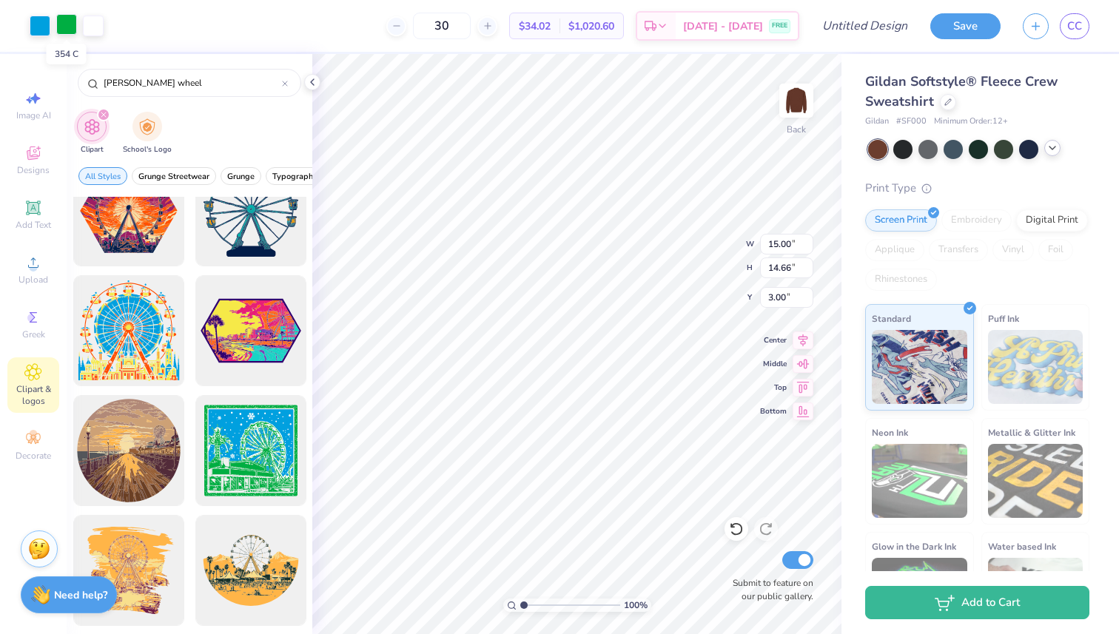
click at [70, 27] on div at bounding box center [66, 24] width 21 height 21
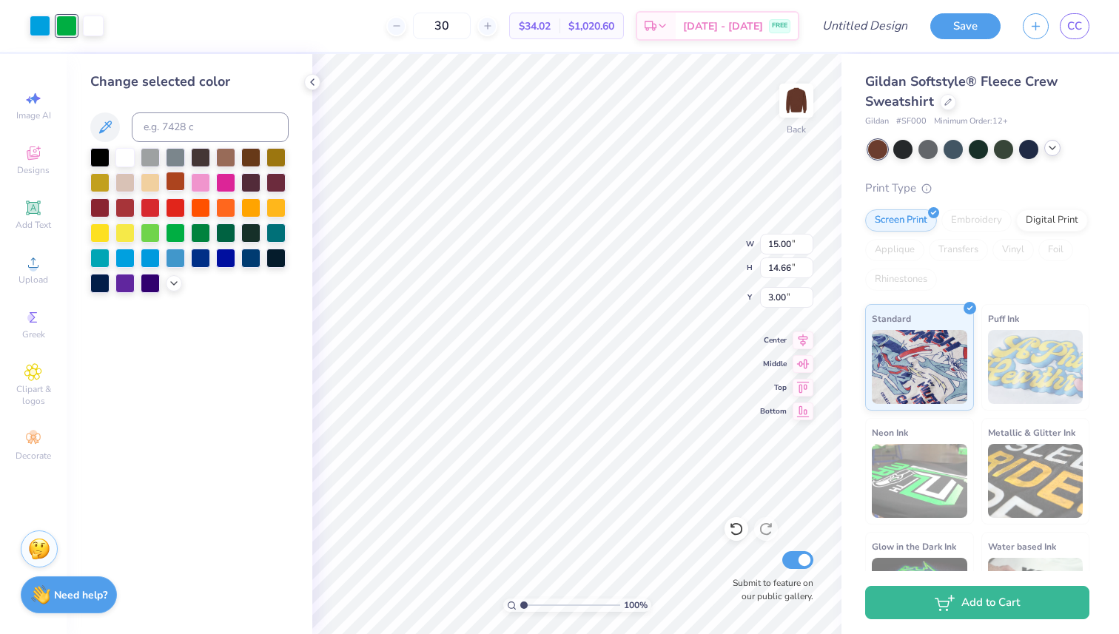
click at [175, 188] on div at bounding box center [175, 181] width 19 height 19
click at [741, 523] on icon at bounding box center [736, 529] width 15 height 15
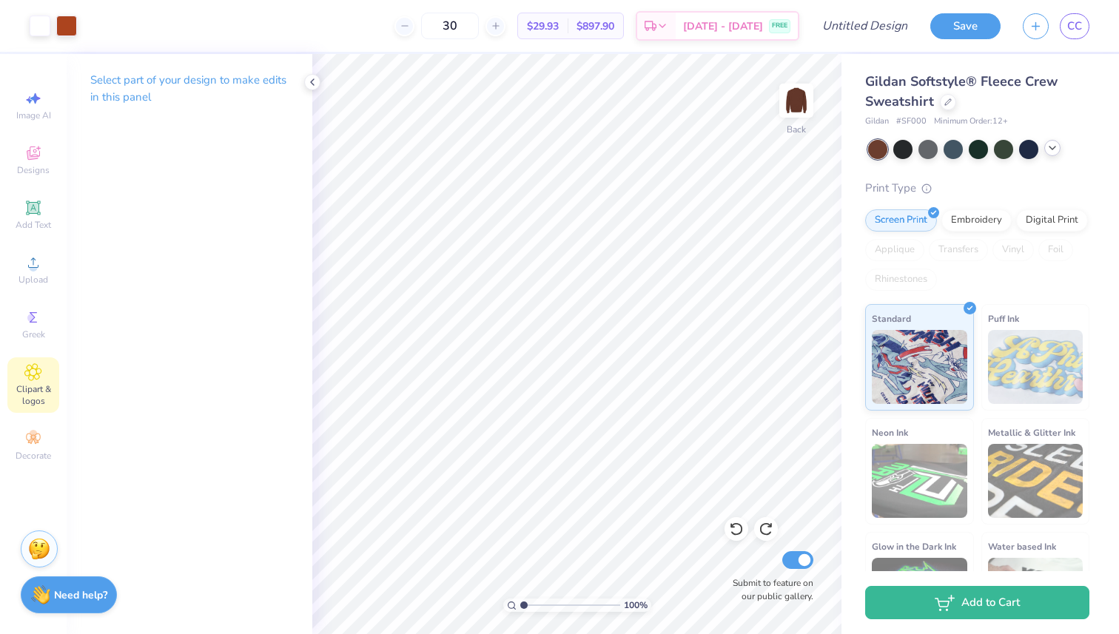
click at [31, 383] on div "Clipart & logos" at bounding box center [33, 385] width 52 height 56
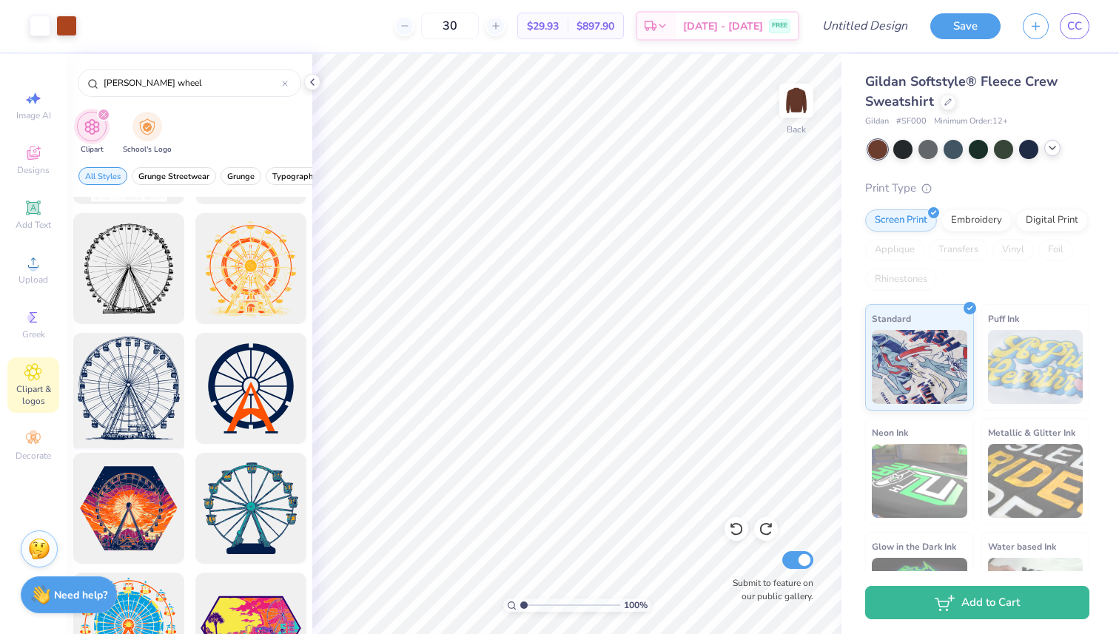
scroll to position [103, 0]
click at [124, 417] on div at bounding box center [128, 390] width 122 height 122
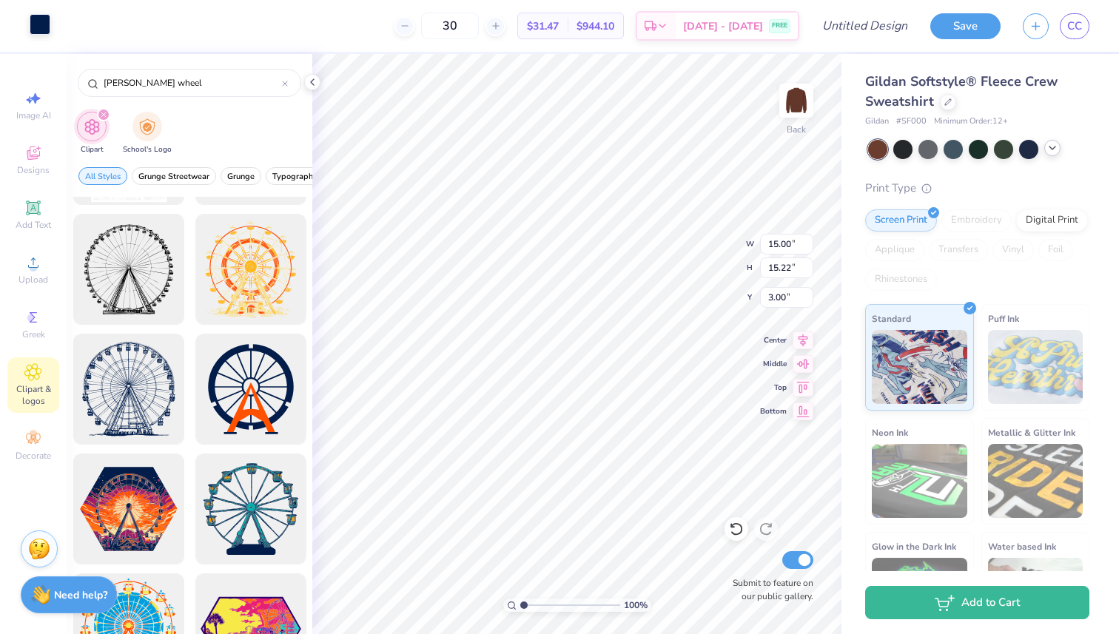
click at [47, 25] on div at bounding box center [40, 24] width 21 height 21
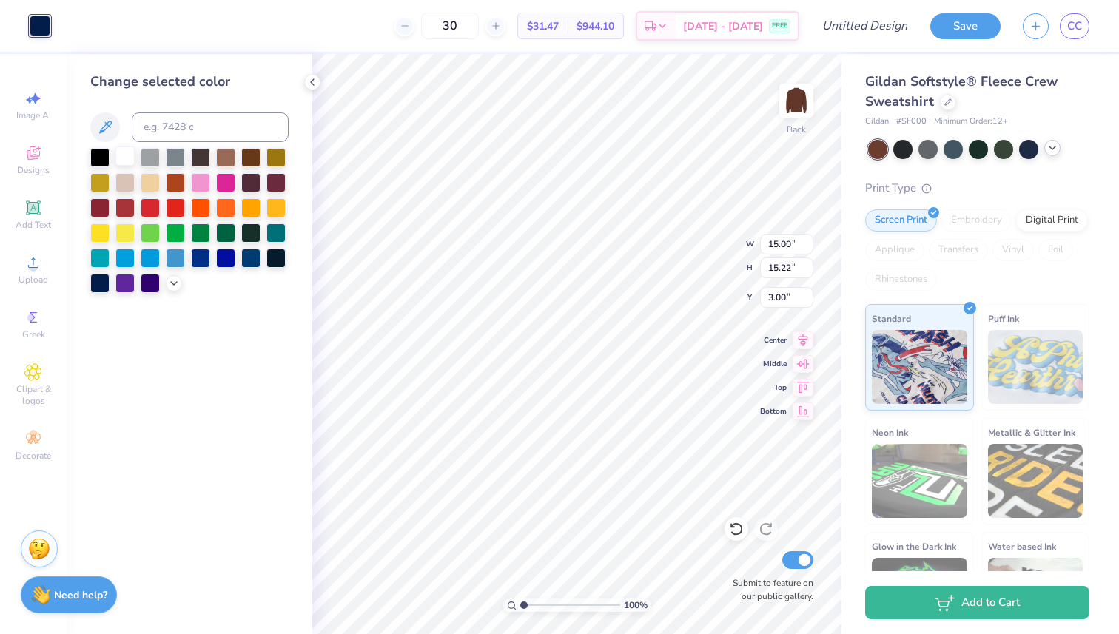
click at [129, 155] on div at bounding box center [124, 156] width 19 height 19
type input "7.76"
type input "7.88"
type input "7.79"
click at [35, 374] on icon at bounding box center [33, 372] width 7 height 7
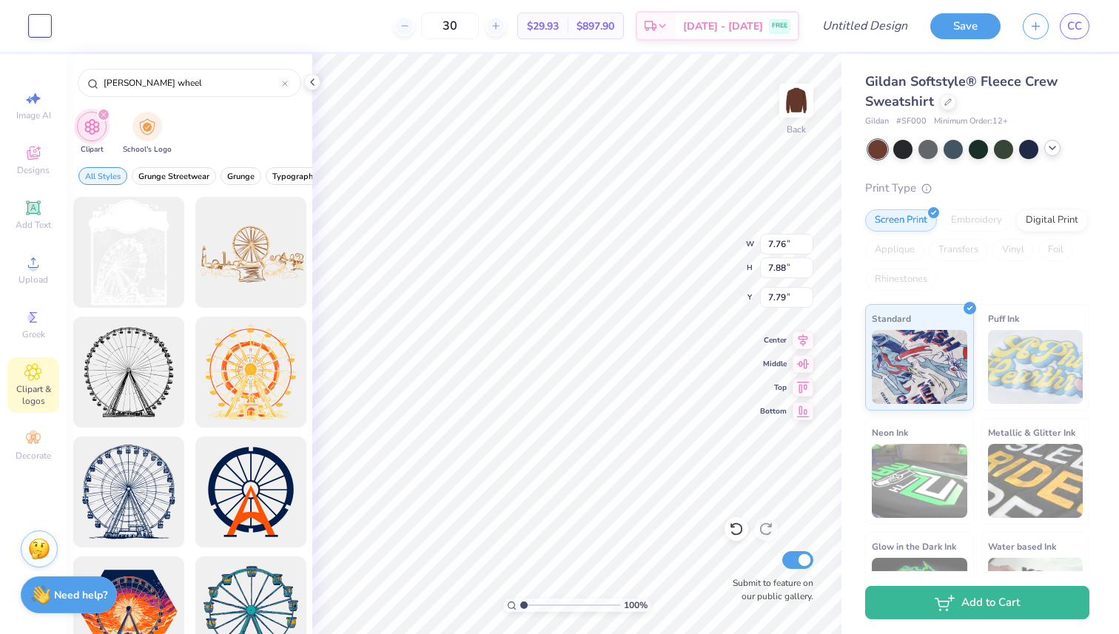
drag, startPoint x: 184, startPoint y: 85, endPoint x: 75, endPoint y: 81, distance: 108.2
click at [75, 81] on div "[PERSON_NAME] wheel" at bounding box center [190, 79] width 246 height 50
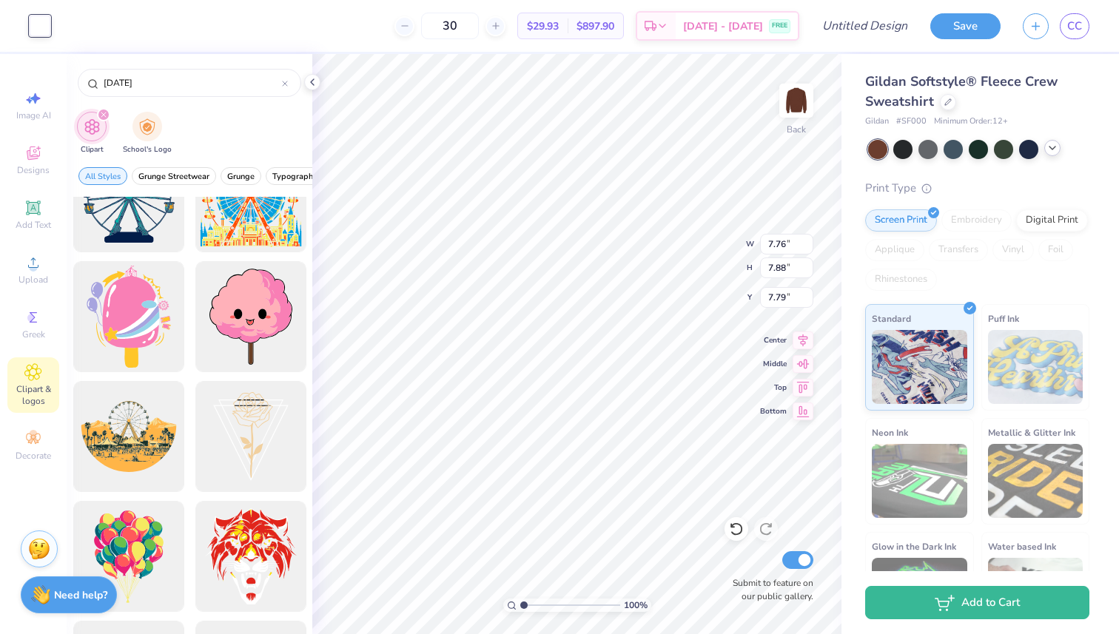
scroll to position [521, 0]
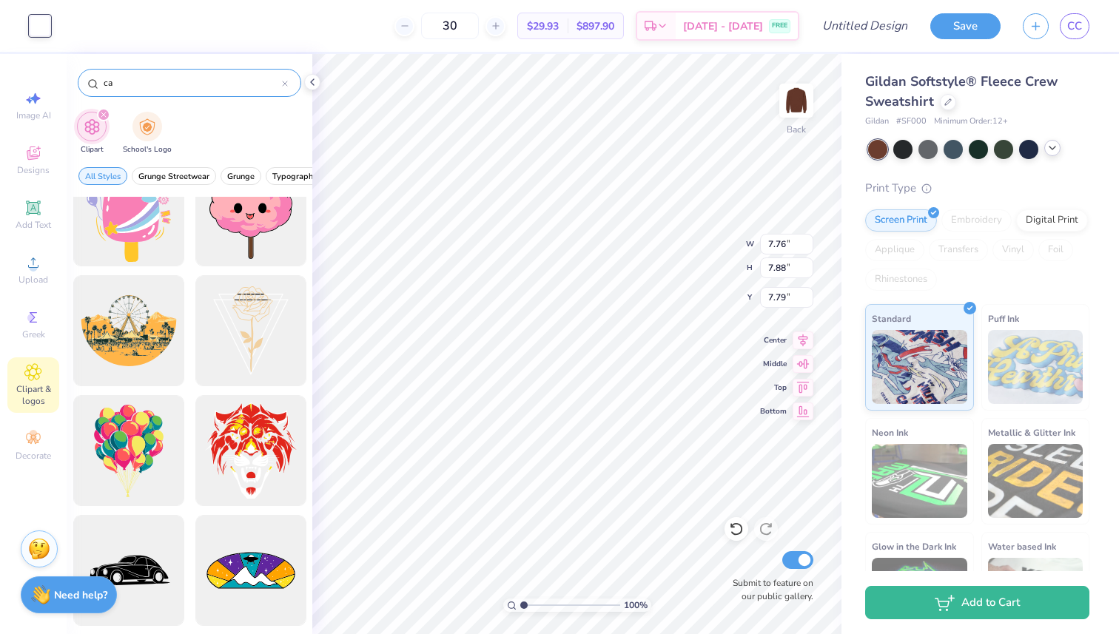
type input "c"
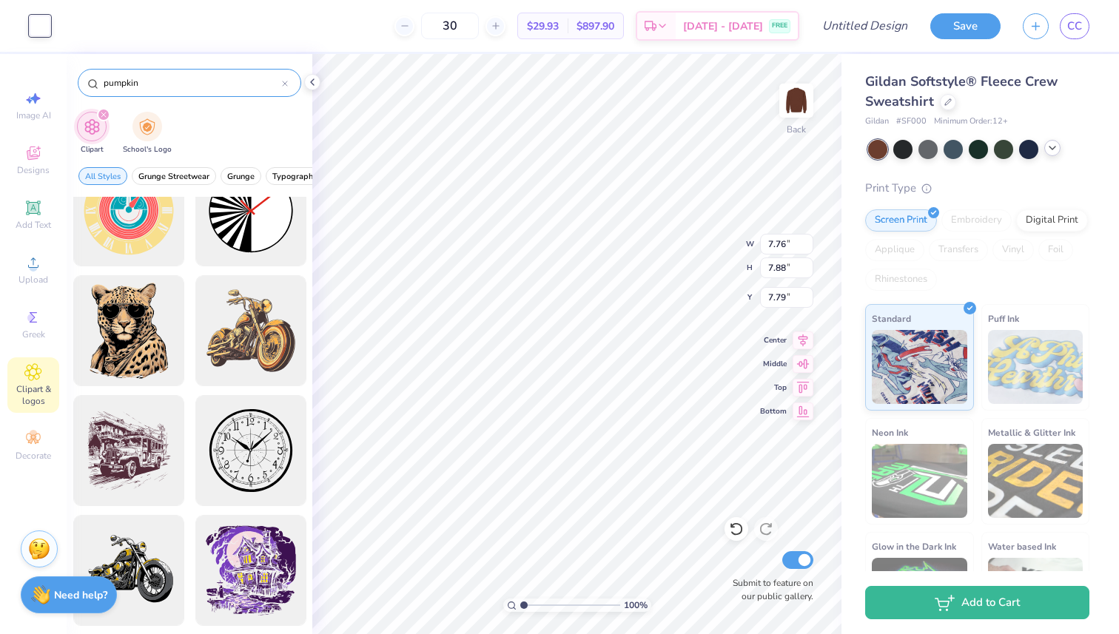
type input "pumpkin"
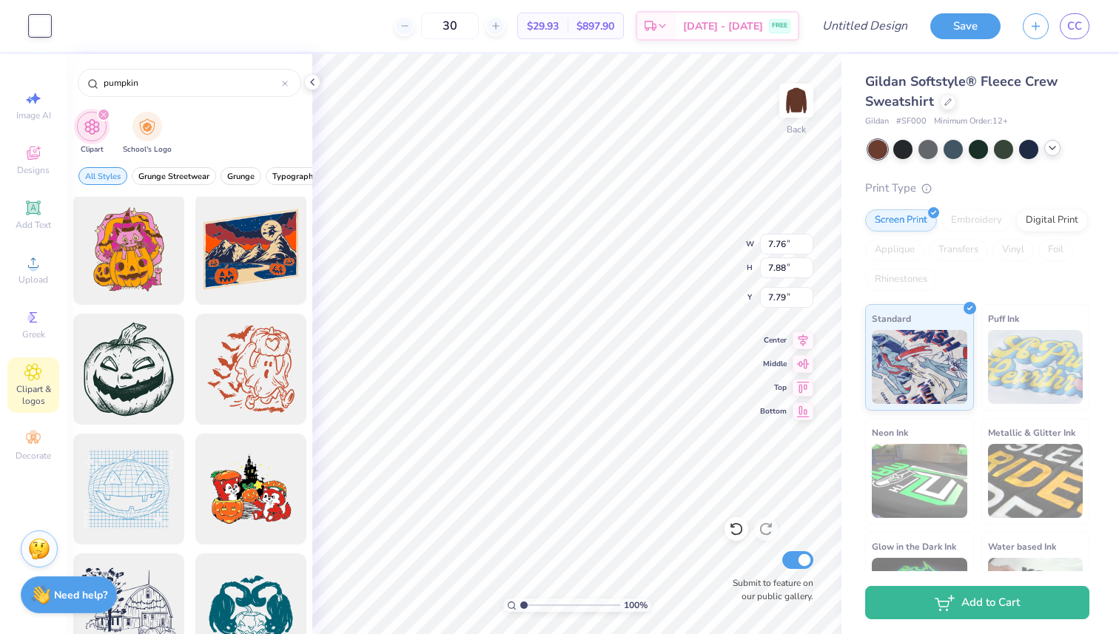
scroll to position [5512, 0]
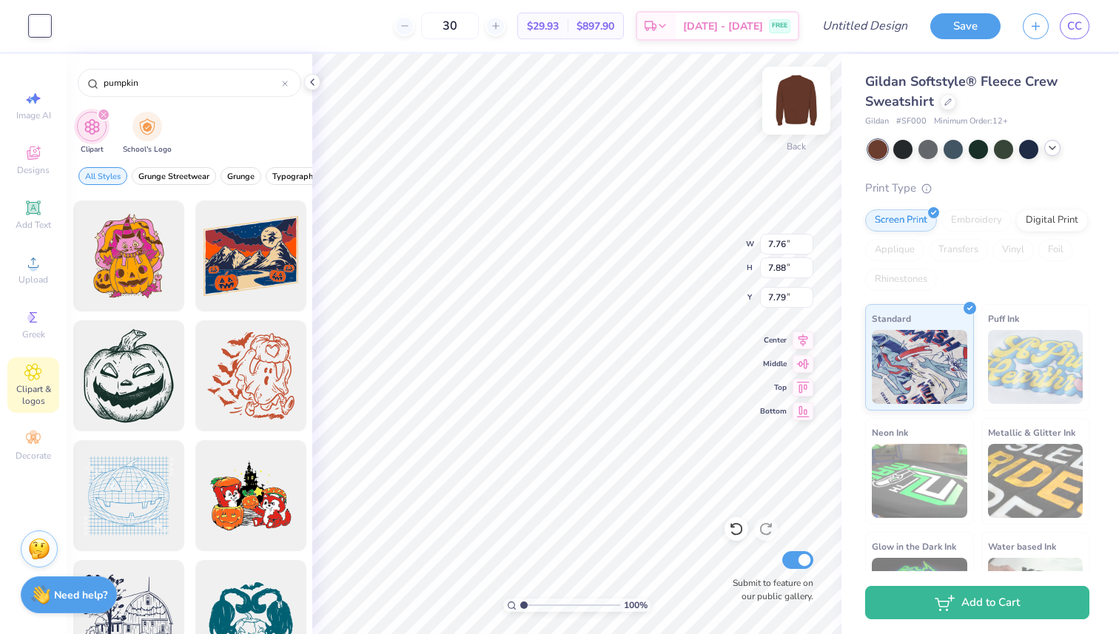
click at [796, 108] on img at bounding box center [796, 100] width 59 height 59
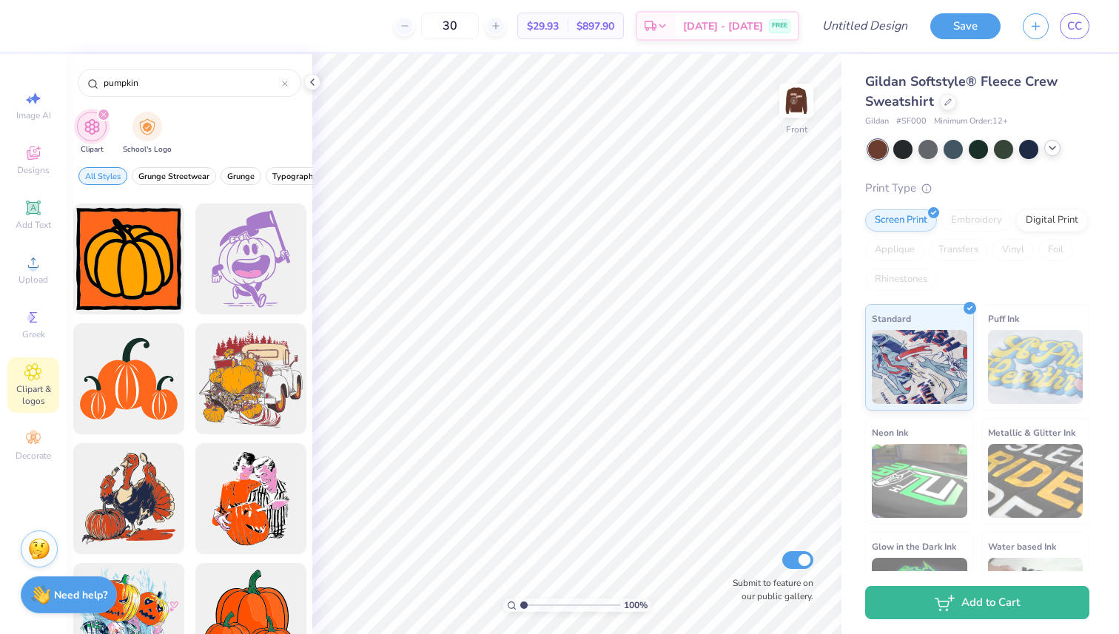
scroll to position [220, 0]
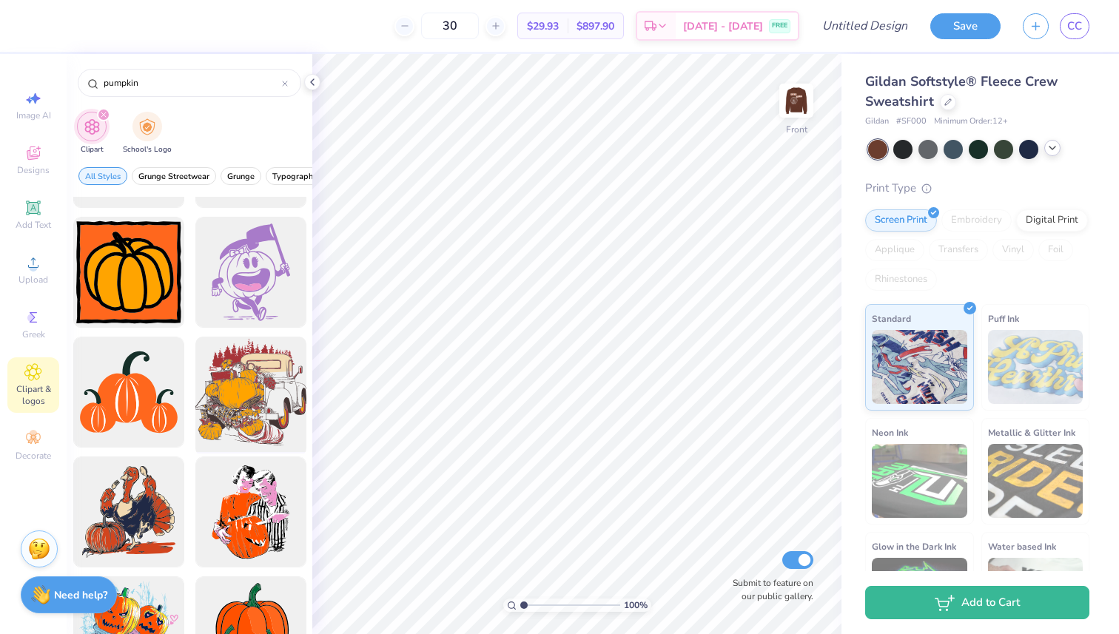
click at [231, 399] on div at bounding box center [250, 393] width 122 height 122
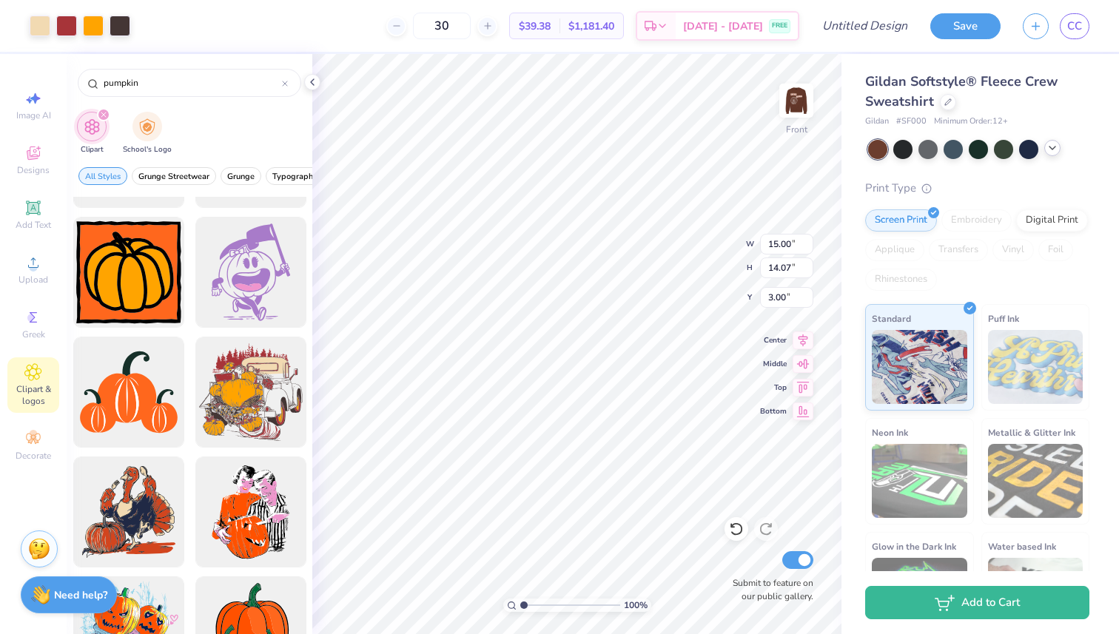
type input "14.57"
type input "13.67"
type input "3.39"
type input "11.54"
type input "10.83"
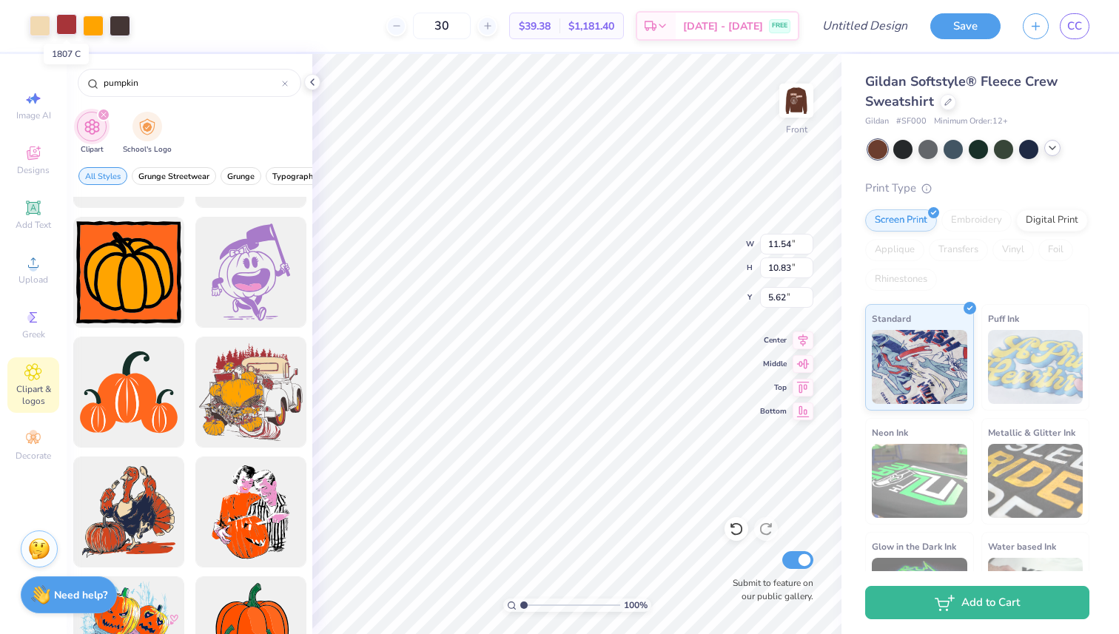
click at [64, 26] on div at bounding box center [66, 24] width 21 height 21
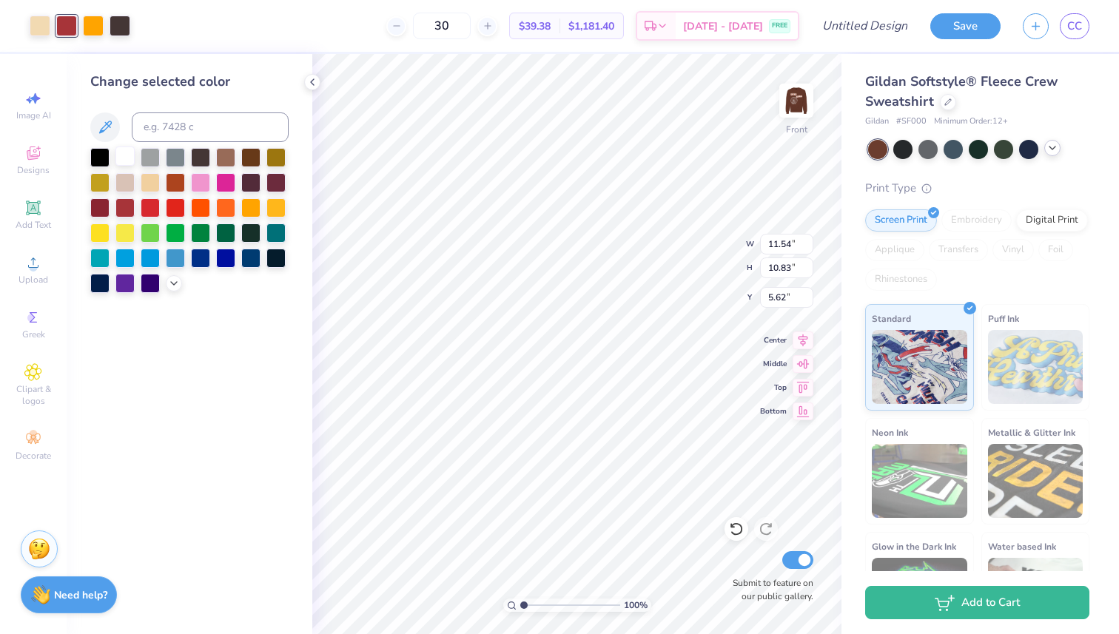
click at [130, 154] on div at bounding box center [124, 156] width 19 height 19
click at [127, 23] on div at bounding box center [120, 24] width 21 height 21
type input "5.63"
type input "13.37"
type input "12.54"
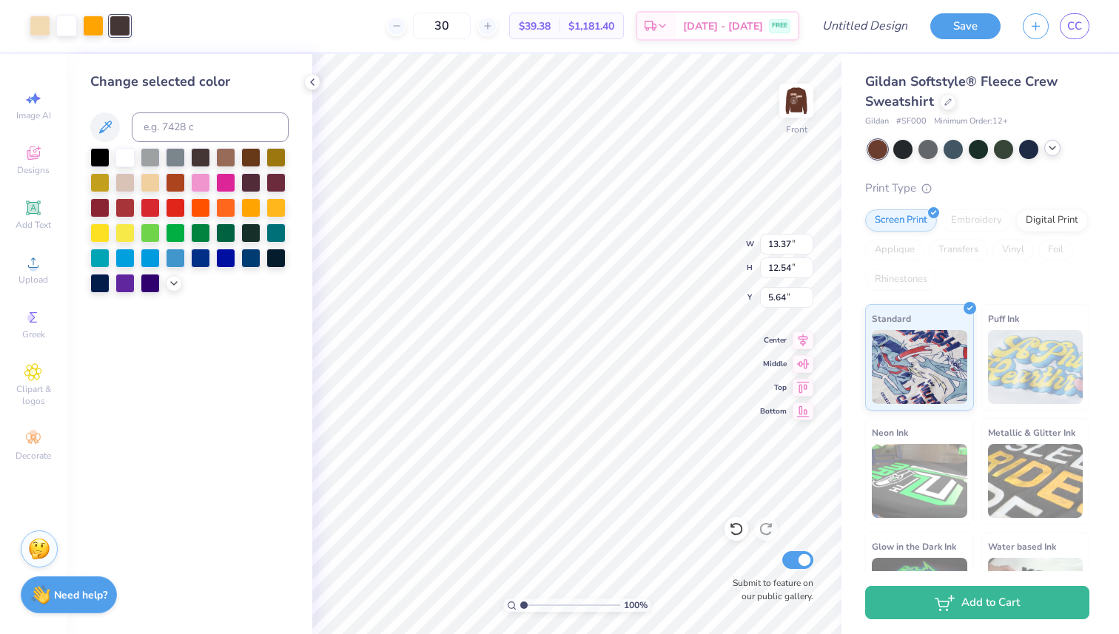
type input "6.15"
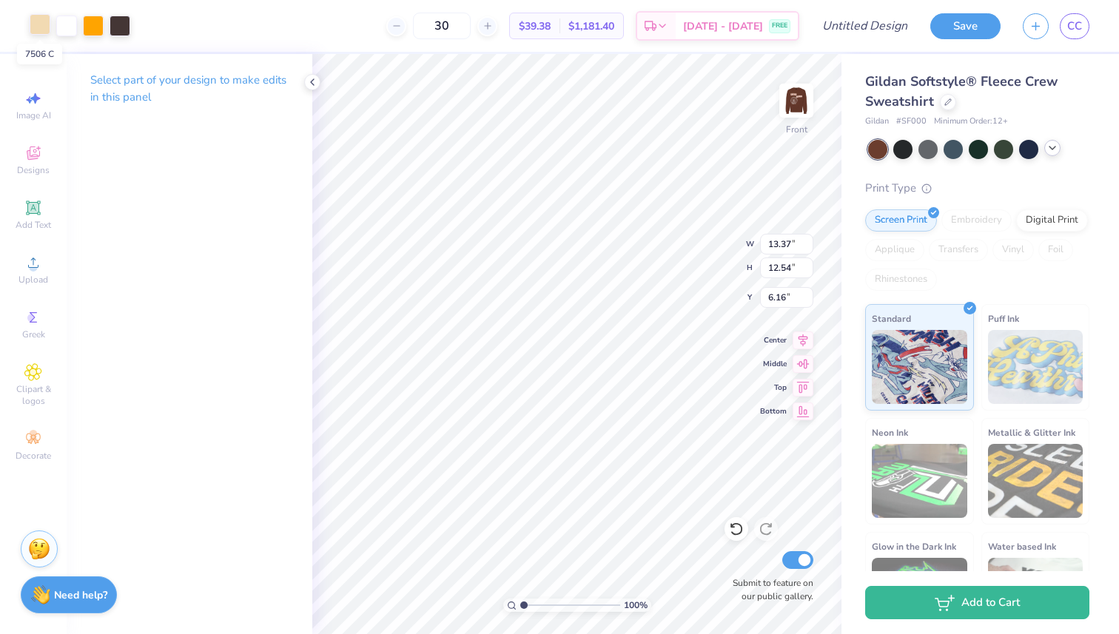
click at [33, 28] on div at bounding box center [40, 24] width 21 height 21
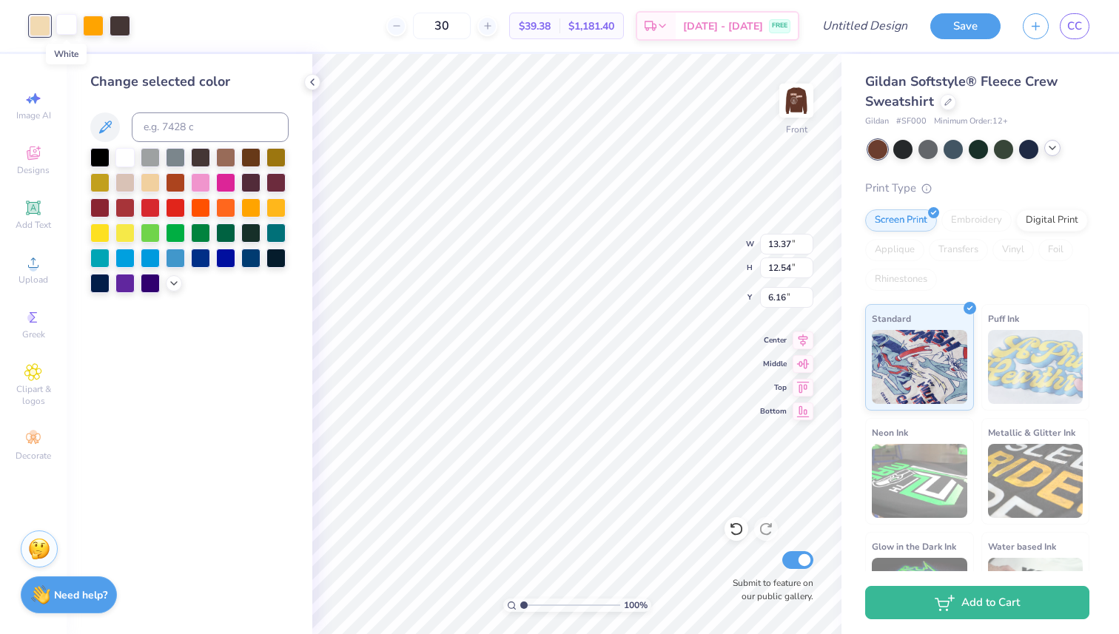
click at [65, 33] on div at bounding box center [66, 24] width 21 height 21
click at [228, 229] on div at bounding box center [225, 231] width 19 height 19
click at [120, 22] on div at bounding box center [120, 24] width 21 height 21
click at [125, 155] on div at bounding box center [124, 156] width 19 height 19
click at [193, 156] on div at bounding box center [200, 156] width 19 height 19
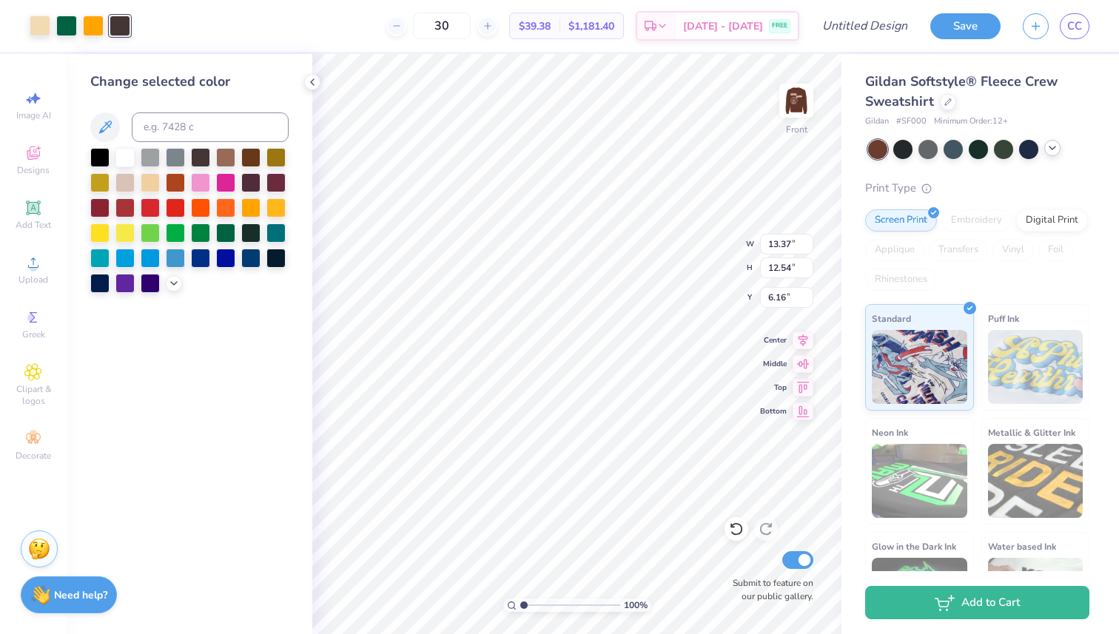
click at [105, 351] on div "Change selected color" at bounding box center [190, 344] width 246 height 580
click at [73, 29] on div at bounding box center [66, 24] width 21 height 21
click at [127, 210] on div at bounding box center [124, 206] width 19 height 19
click at [41, 388] on span "Clipart & logos" at bounding box center [33, 395] width 52 height 24
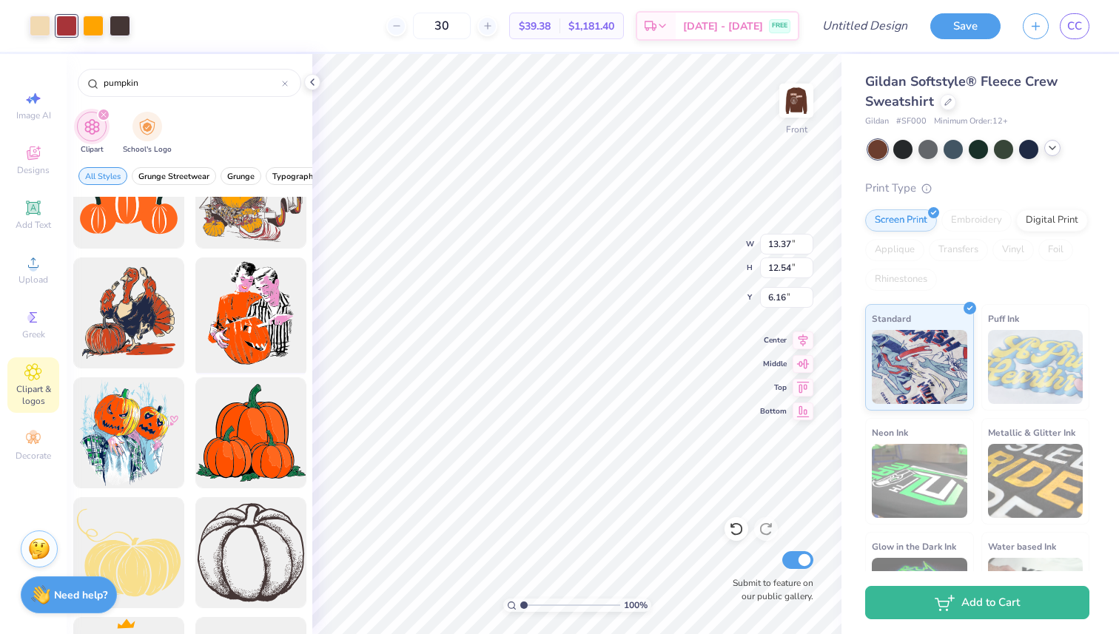
scroll to position [406, 0]
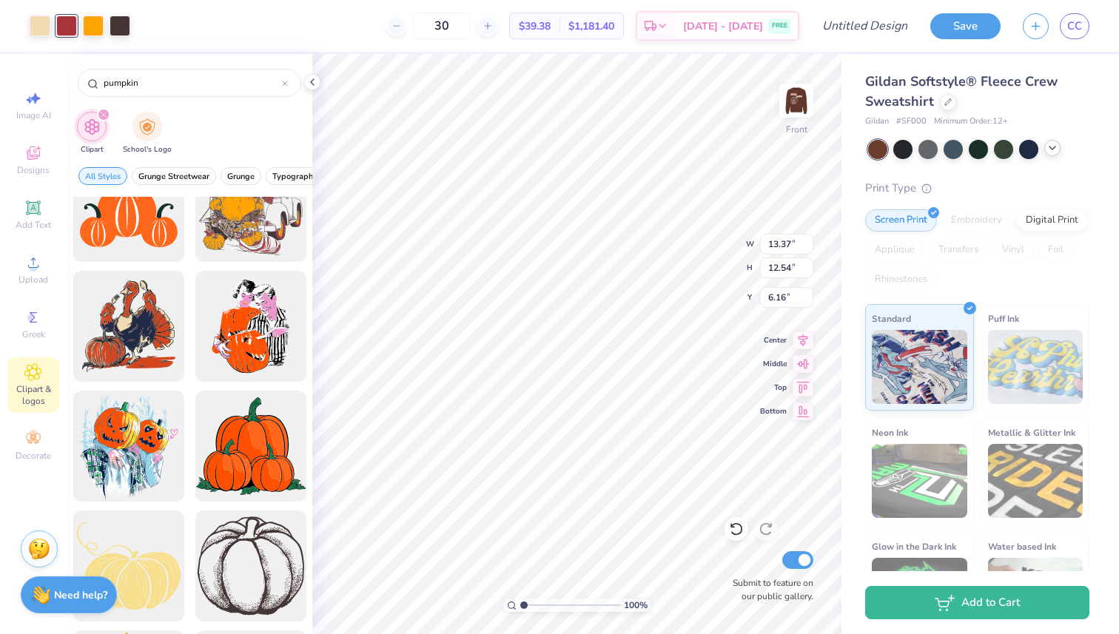
type input "6.19"
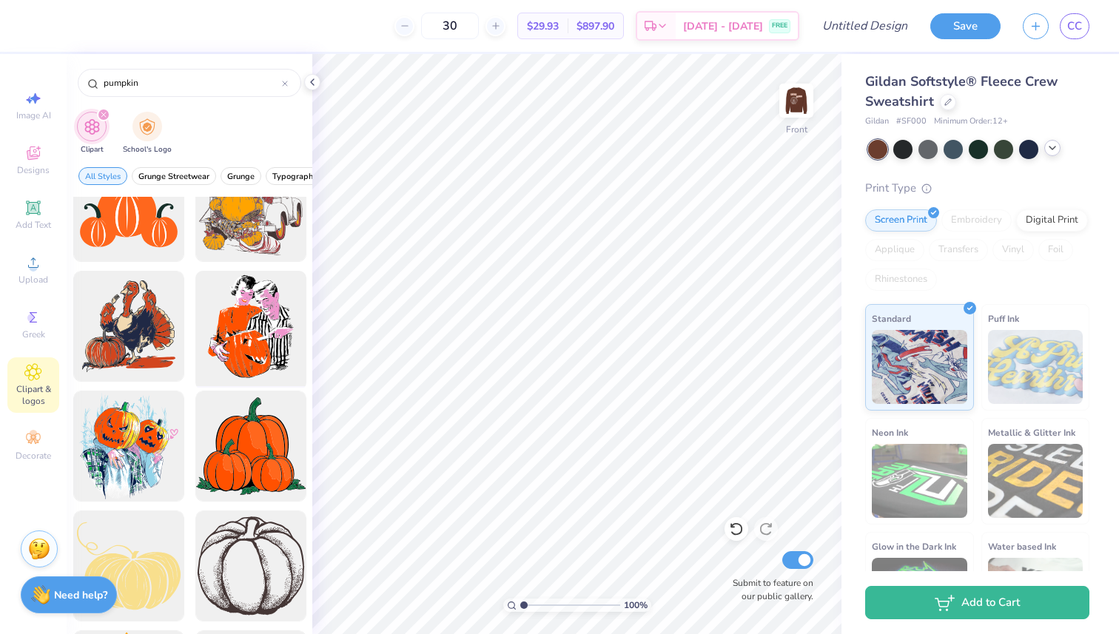
click at [252, 330] on div at bounding box center [250, 327] width 122 height 122
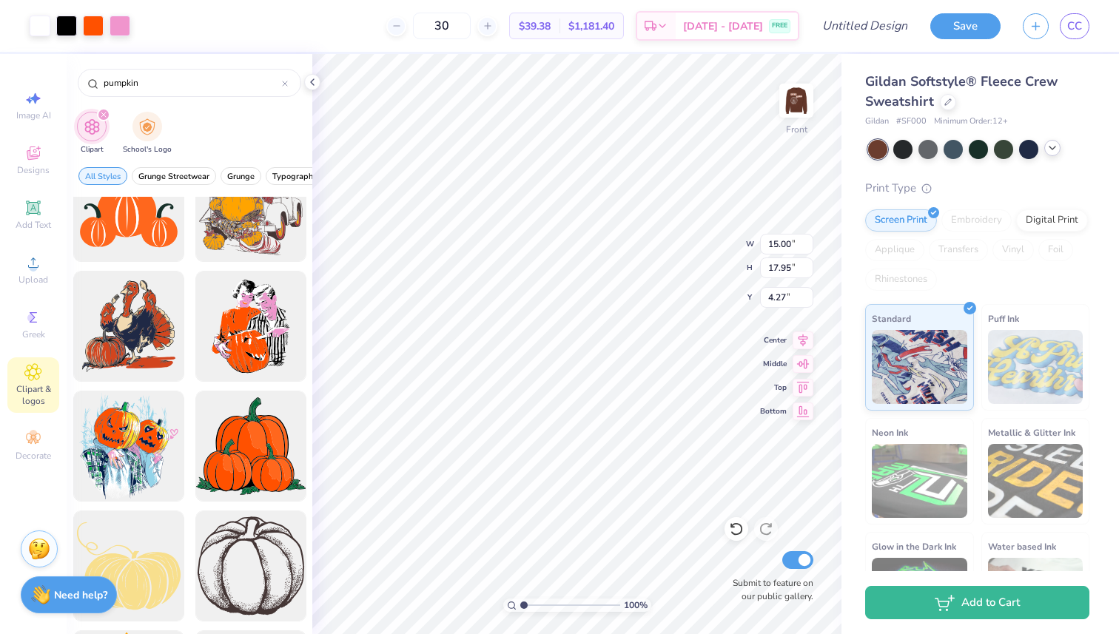
type input "4.27"
type input "10.43"
type input "12.49"
type input "8.13"
